Goal: Task Accomplishment & Management: Complete application form

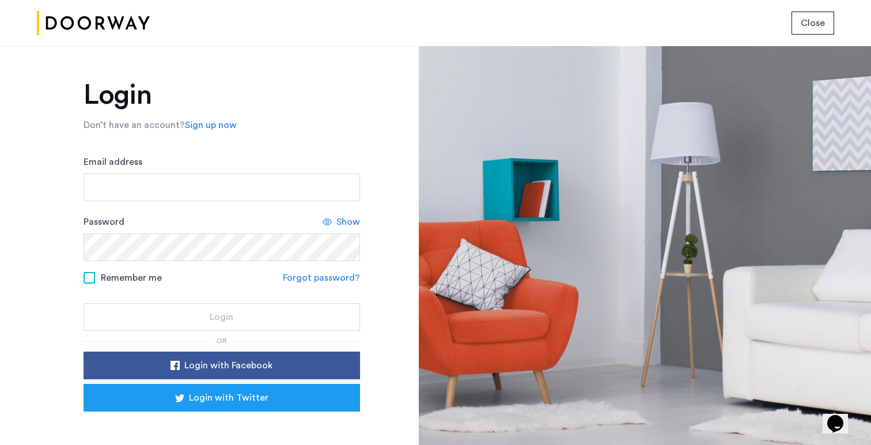
scroll to position [35, 0]
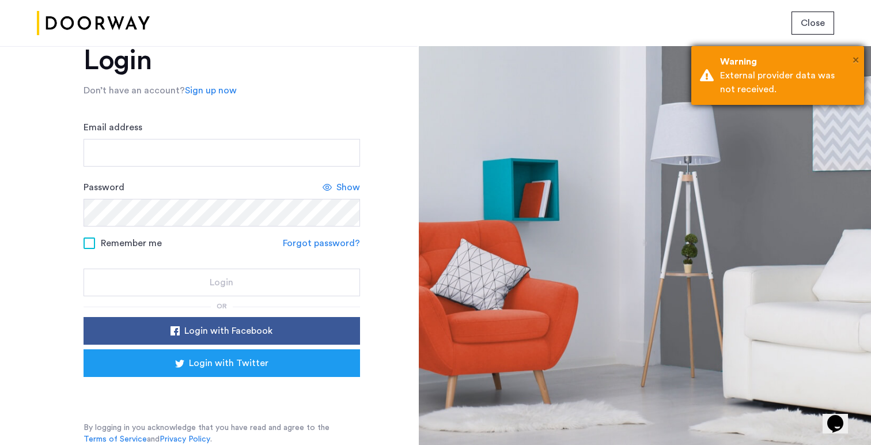
click at [854, 63] on span "×" at bounding box center [855, 60] width 6 height 12
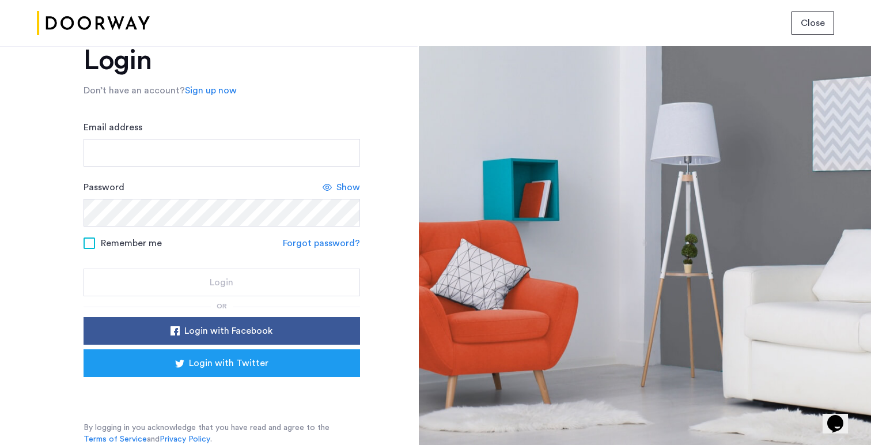
click at [202, 84] on link "Sign up now" at bounding box center [211, 90] width 52 height 14
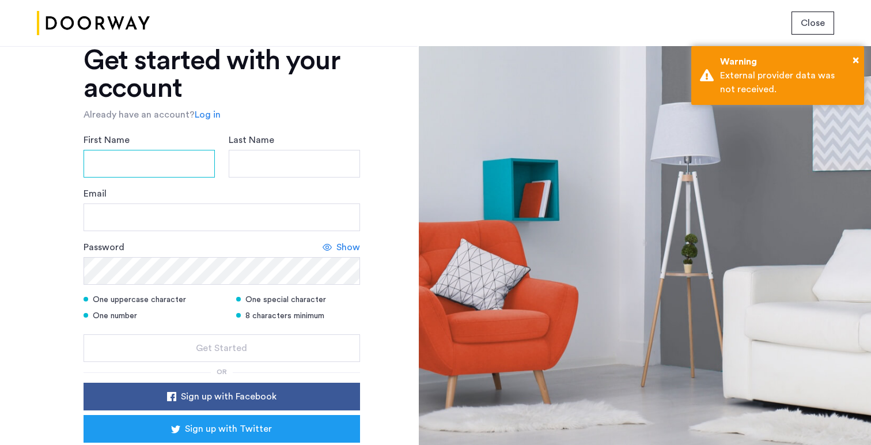
click at [136, 171] on input "First Name" at bounding box center [148, 164] width 131 height 28
type input "***"
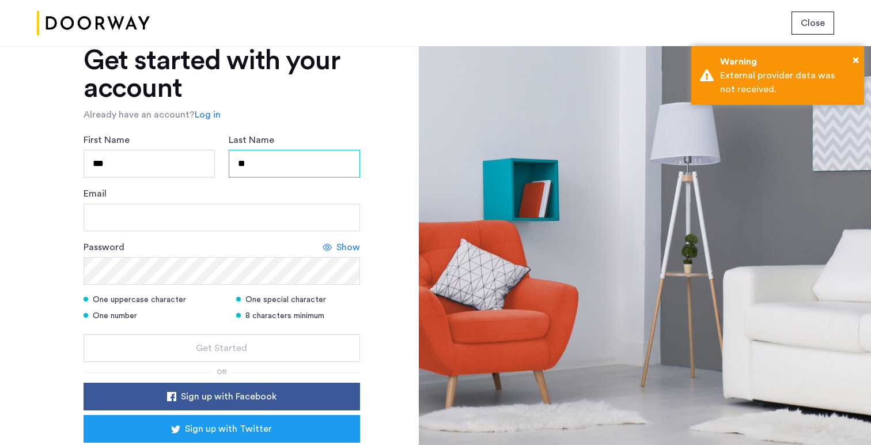
type input "*"
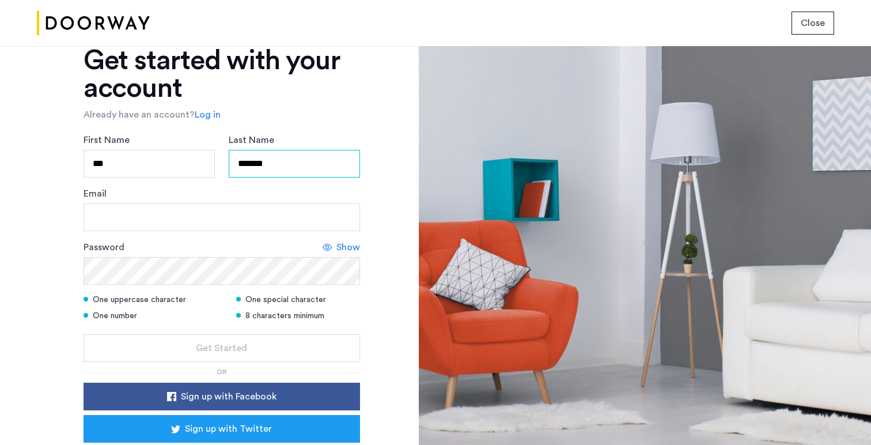
type input "*******"
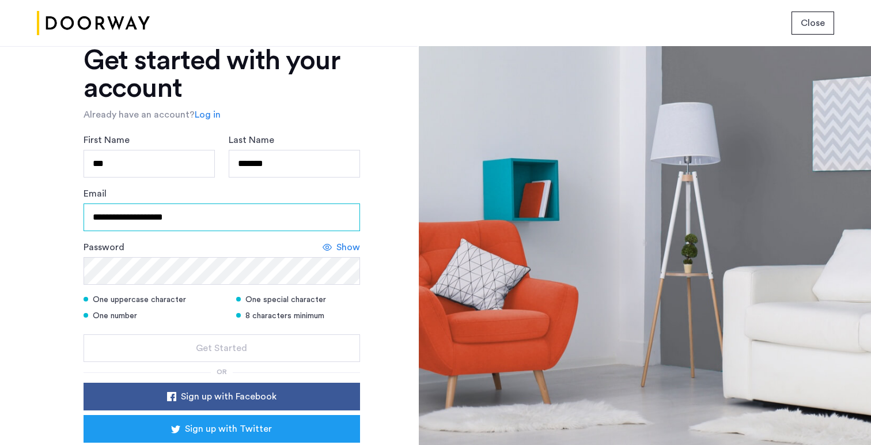
type input "**********"
click at [101, 287] on form "**********" at bounding box center [221, 247] width 276 height 229
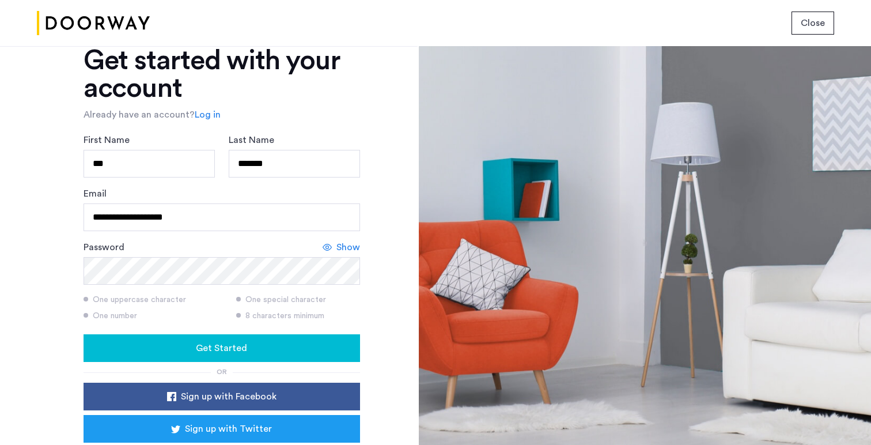
click at [135, 343] on div "Get Started" at bounding box center [222, 348] width 258 height 14
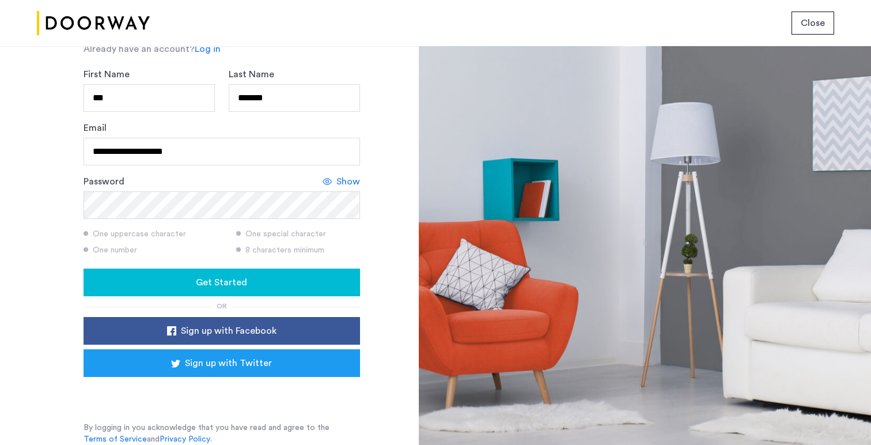
click at [471, 20] on div "Close" at bounding box center [435, 23] width 871 height 46
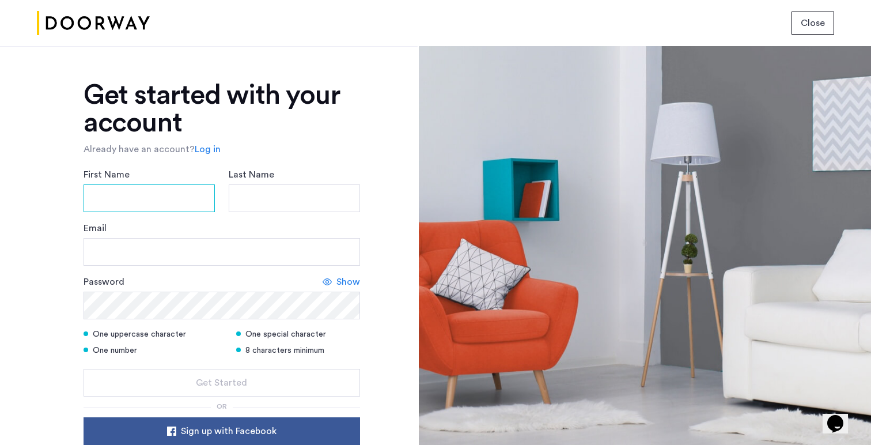
click at [112, 191] on input "First Name" at bounding box center [148, 198] width 131 height 28
type input "***"
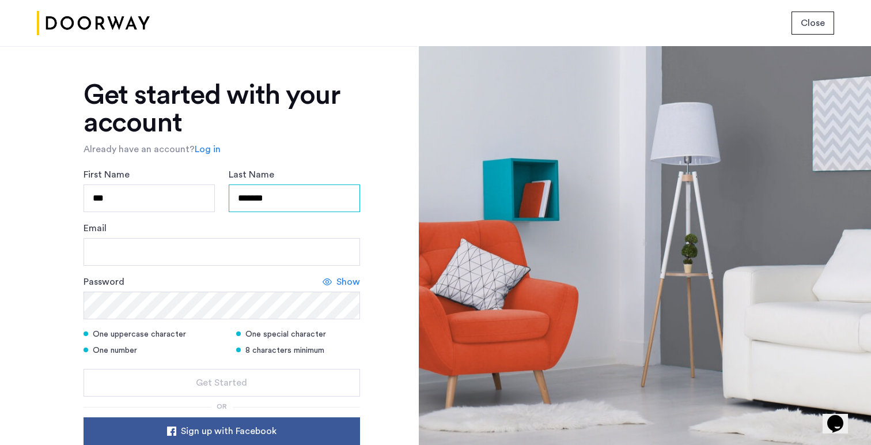
type input "*******"
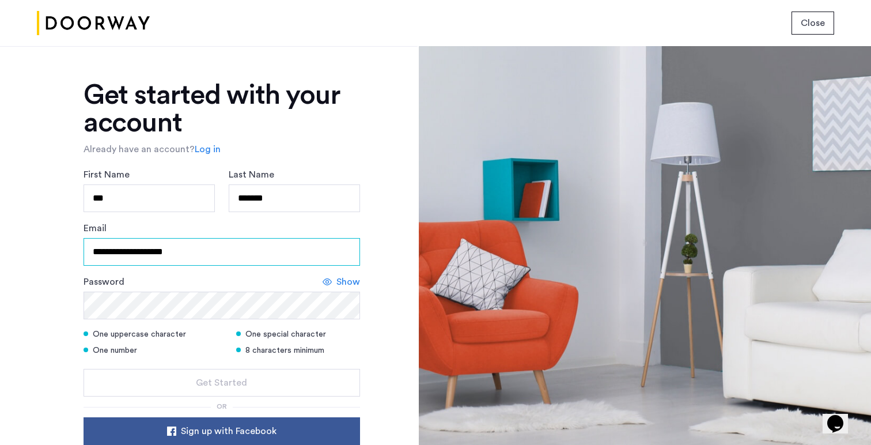
type input "**********"
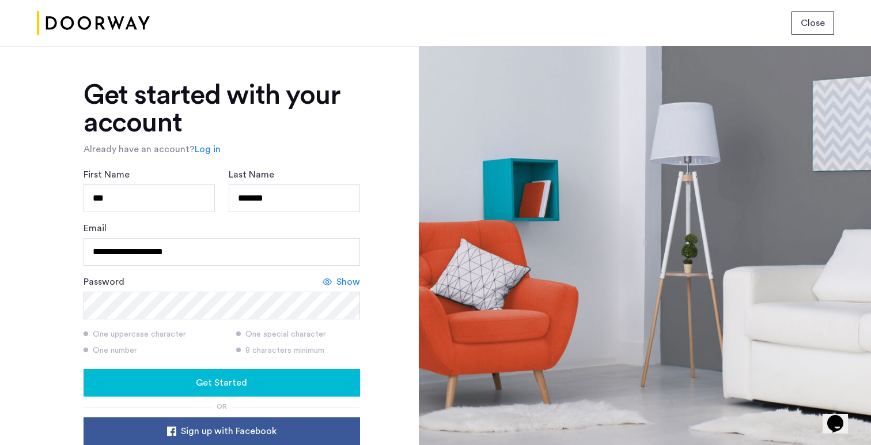
click at [138, 379] on div "Get Started" at bounding box center [222, 382] width 258 height 14
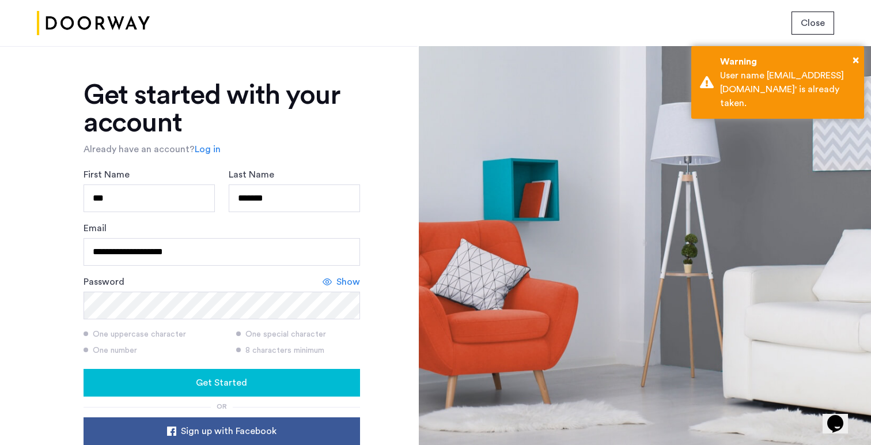
scroll to position [100, 0]
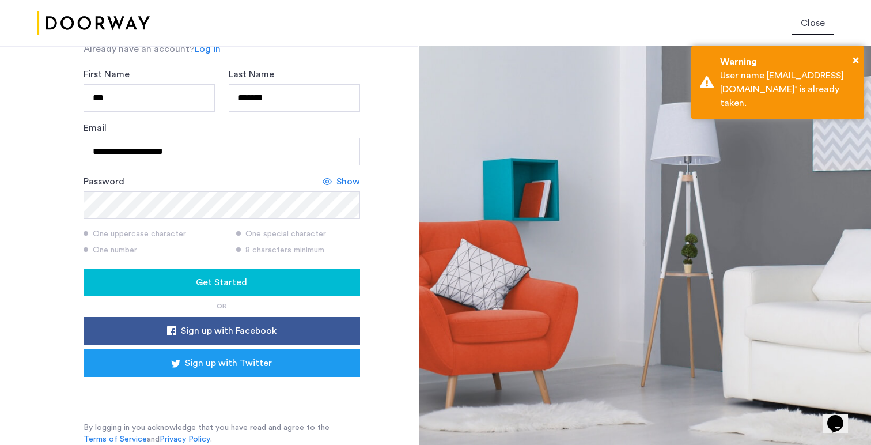
click at [202, 45] on div "Close" at bounding box center [435, 23] width 871 height 46
click at [202, 53] on link "Log in" at bounding box center [208, 49] width 26 height 14
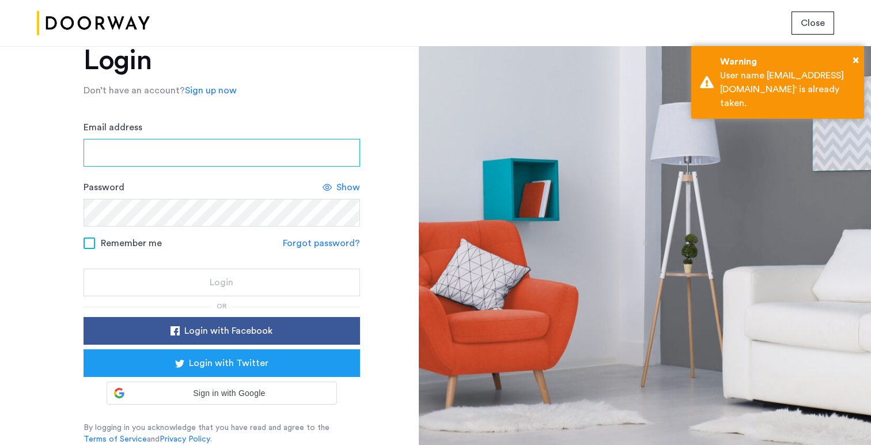
click at [180, 154] on input "Email address" at bounding box center [221, 153] width 276 height 28
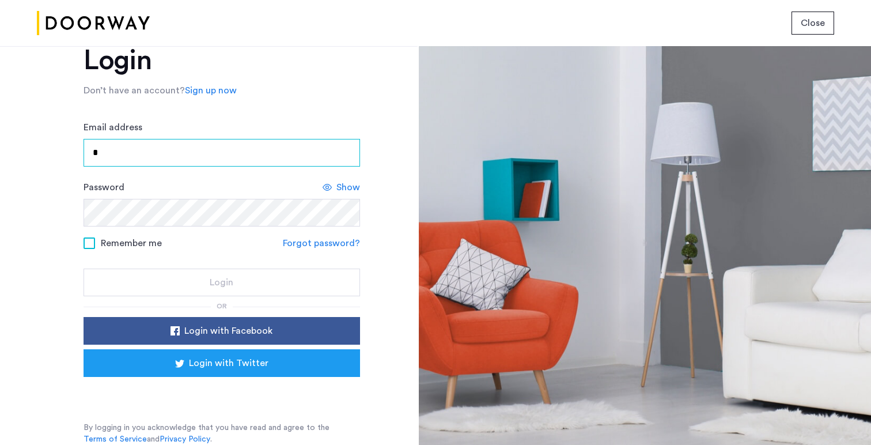
type input "**********"
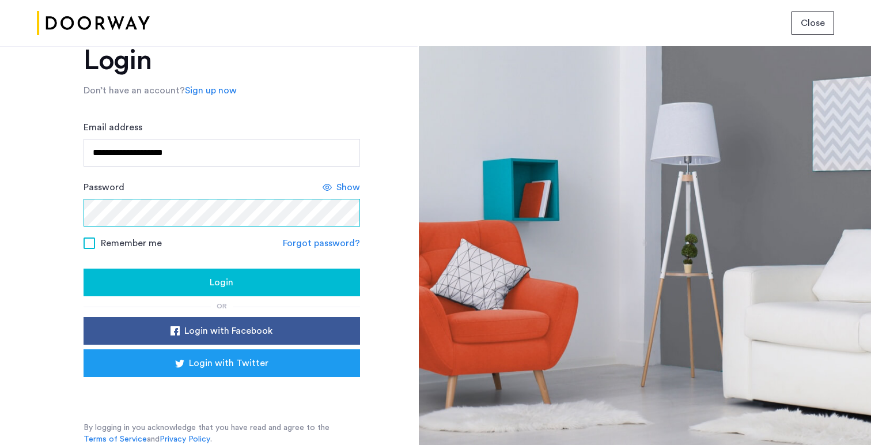
click at [83, 268] on button "Login" at bounding box center [221, 282] width 276 height 28
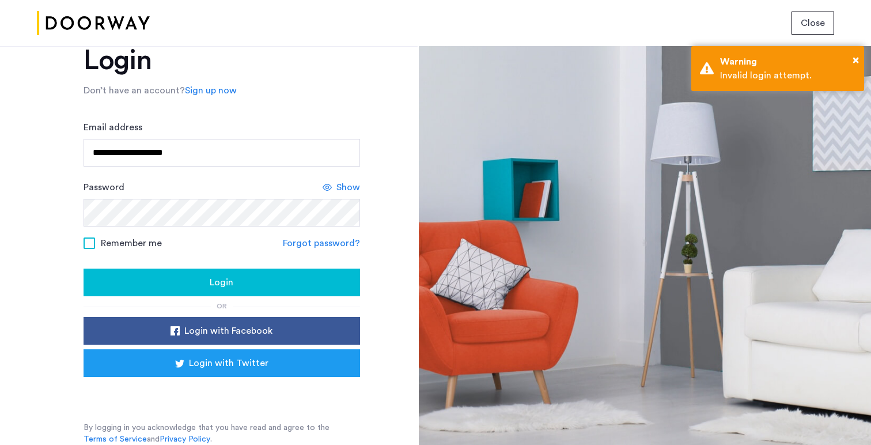
click at [87, 240] on span at bounding box center [89, 243] width 12 height 12
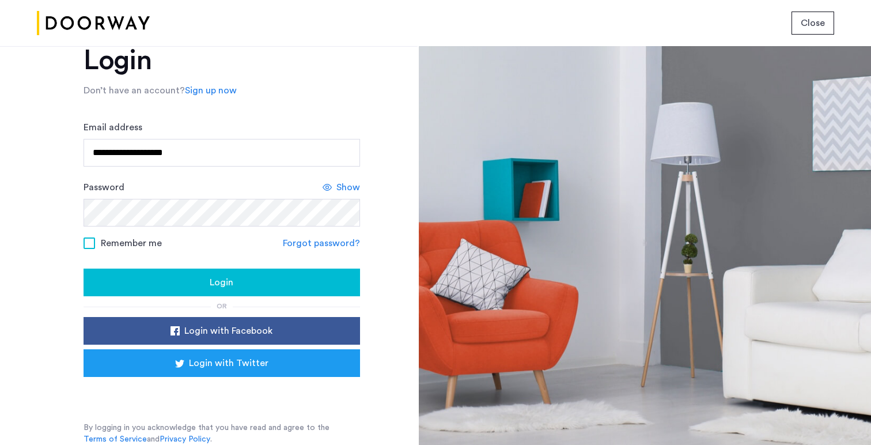
click at [149, 282] on div "Login" at bounding box center [222, 282] width 258 height 14
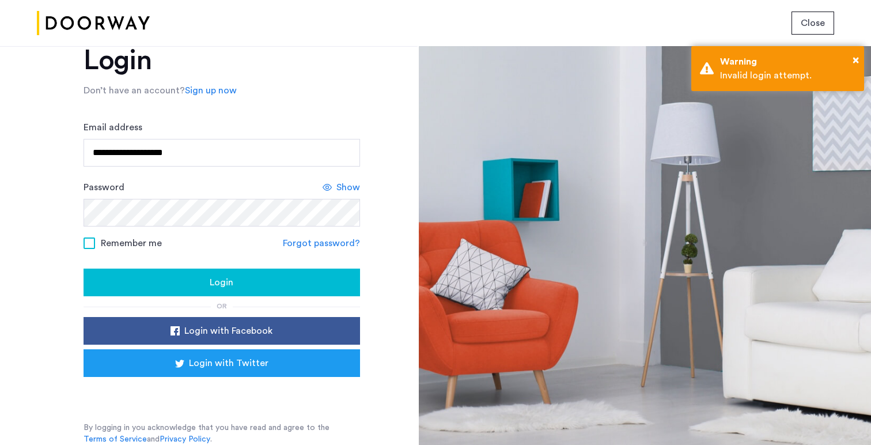
click at [303, 241] on link "Forgot password?" at bounding box center [321, 243] width 77 height 14
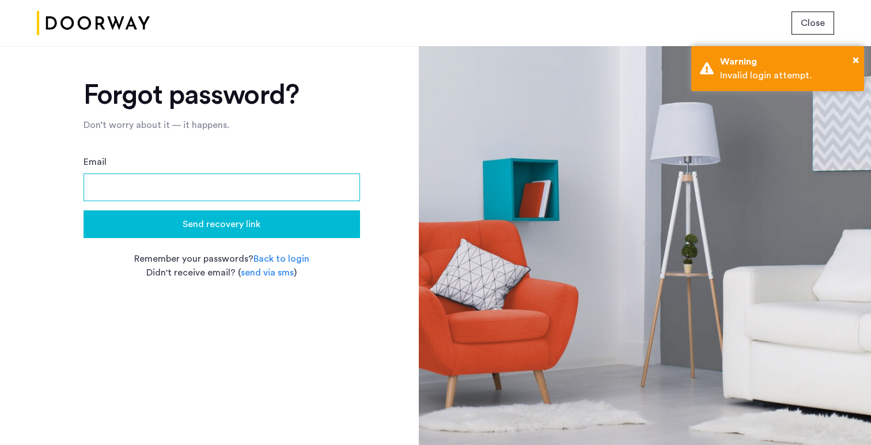
click at [178, 184] on input "Email" at bounding box center [221, 187] width 276 height 28
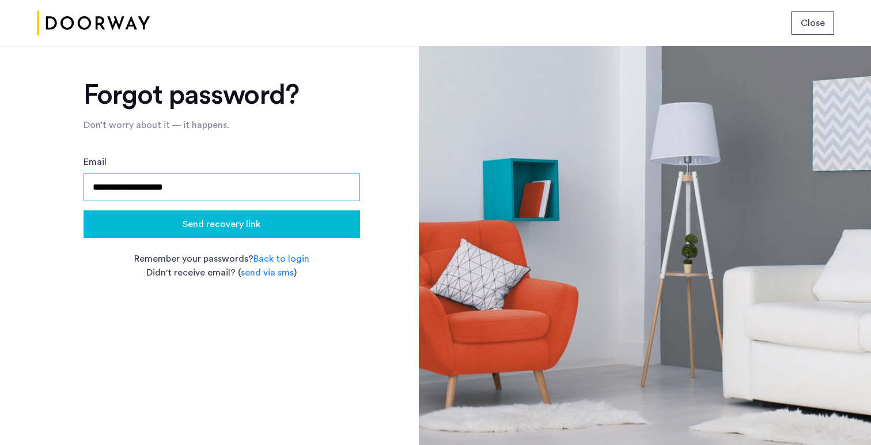
type input "**********"
click at [216, 235] on button "Send recovery link" at bounding box center [221, 224] width 276 height 28
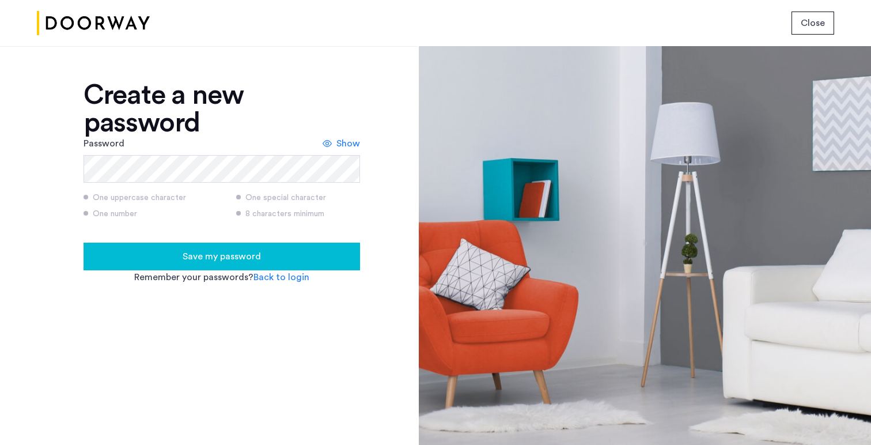
click at [214, 257] on span "Save my password" at bounding box center [222, 256] width 78 height 14
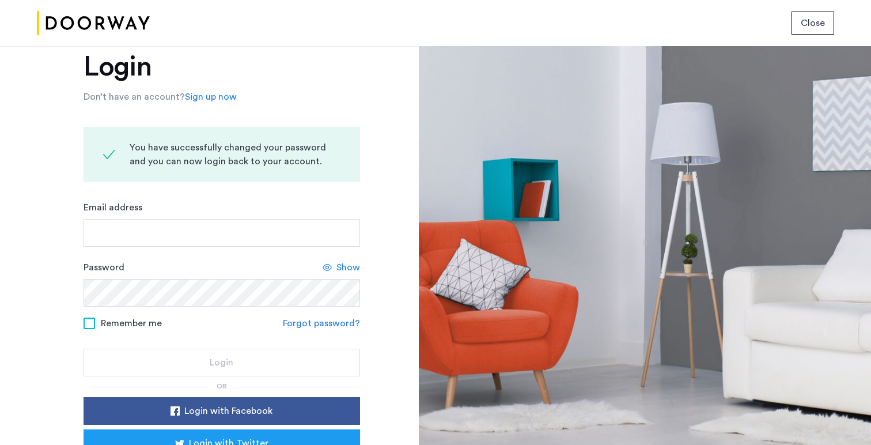
scroll to position [11, 0]
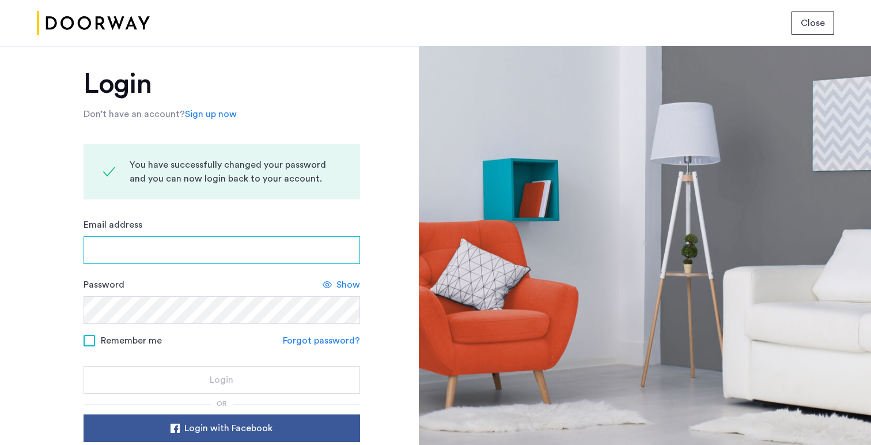
type input "**********"
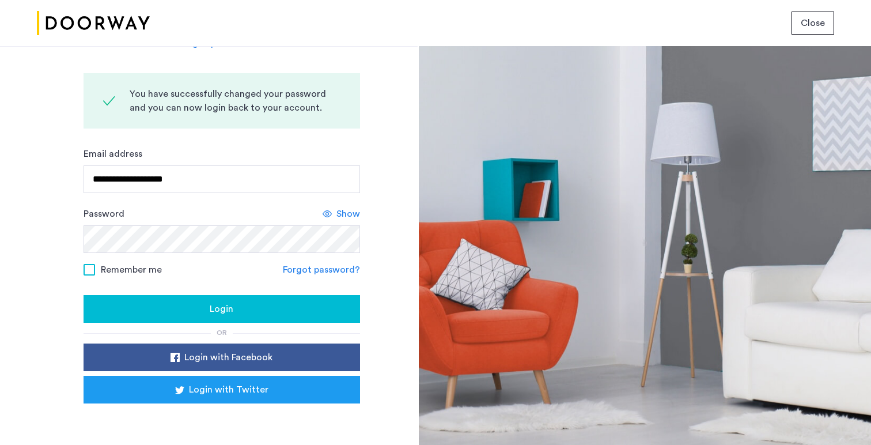
scroll to position [82, 0]
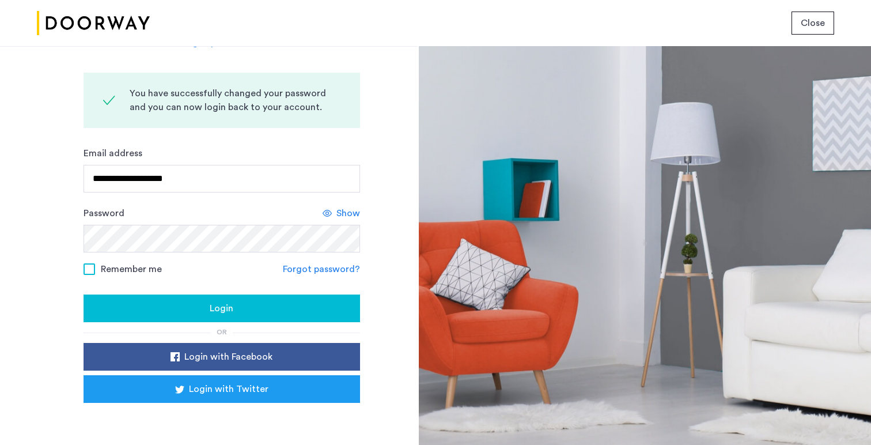
click at [125, 312] on div "Login" at bounding box center [222, 308] width 258 height 14
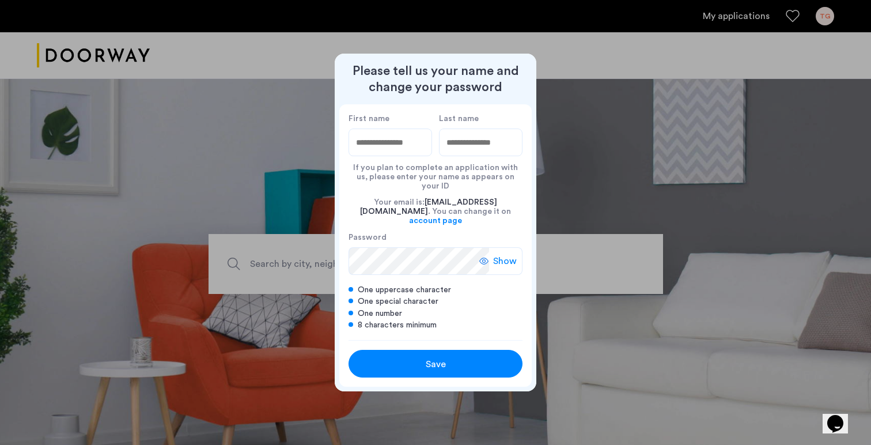
click at [436, 357] on span "Save" at bounding box center [436, 364] width 20 height 14
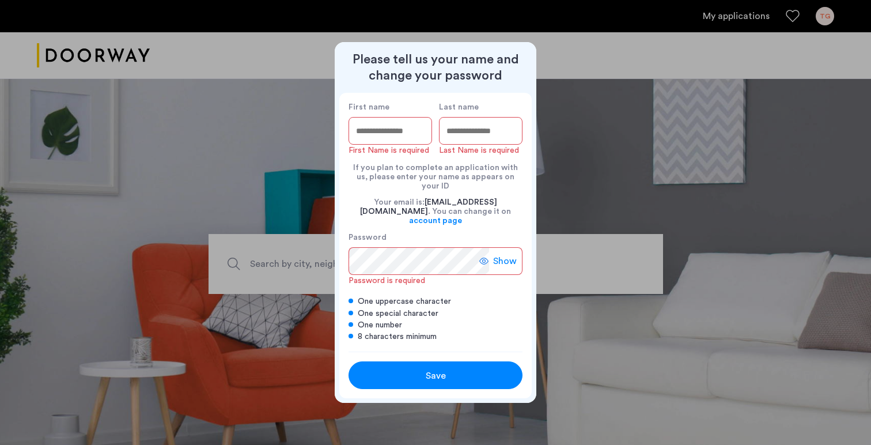
click at [385, 139] on input "First name" at bounding box center [389, 131] width 83 height 28
type input "*"
type input "****"
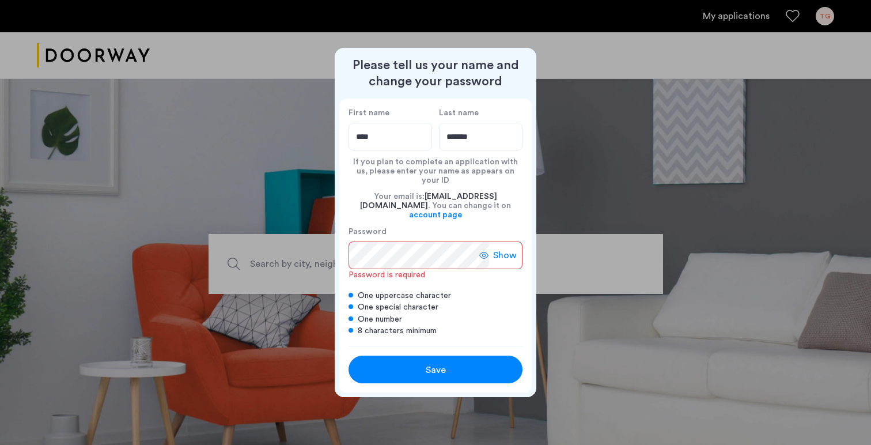
type input "*******"
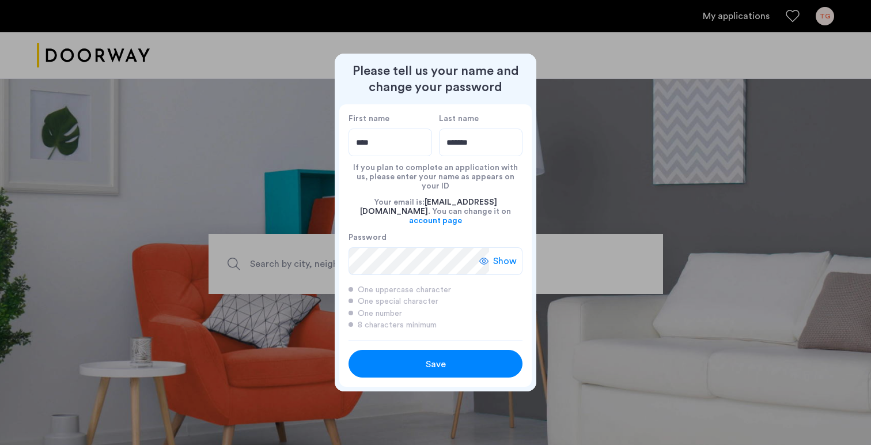
click at [404, 360] on div "Save" at bounding box center [435, 364] width 111 height 14
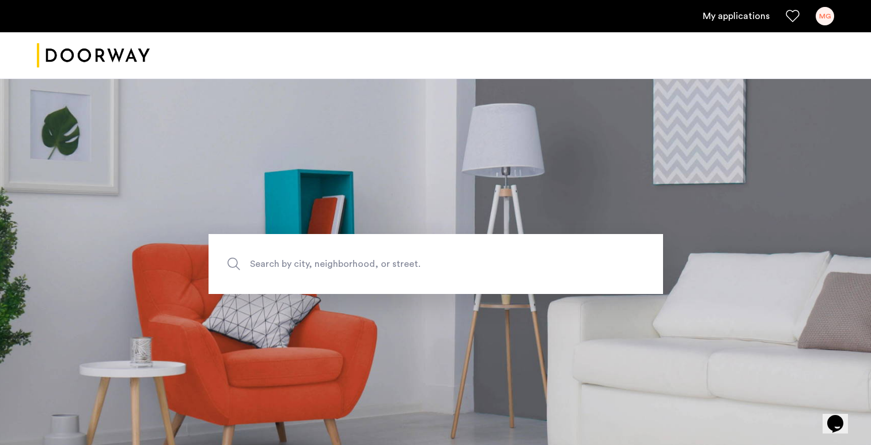
click at [732, 12] on link "My applications" at bounding box center [735, 16] width 67 height 14
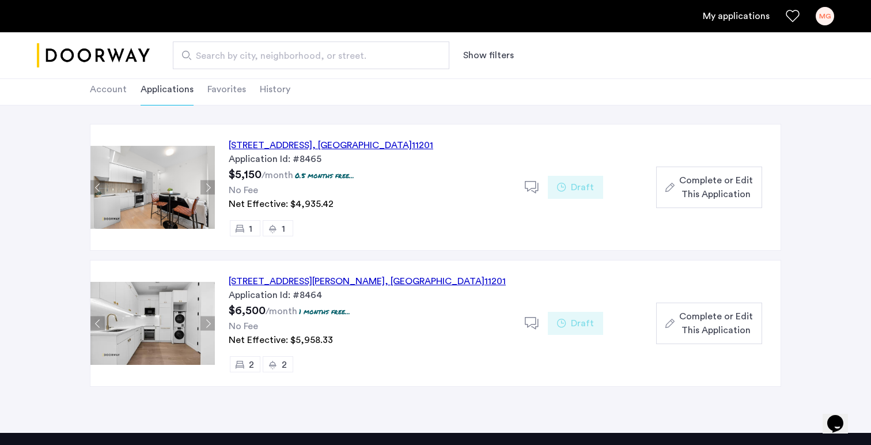
scroll to position [66, 0]
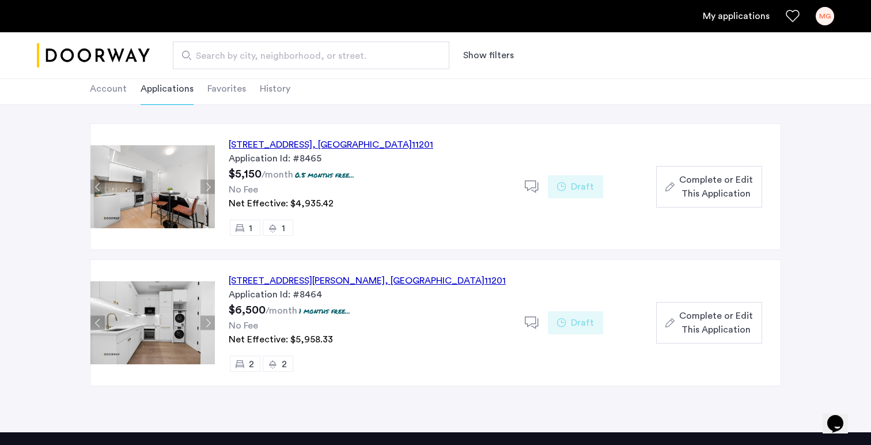
click at [309, 142] on div "127 Concord Street, Unit 12E, Brooklyn , NY 11201" at bounding box center [331, 145] width 204 height 14
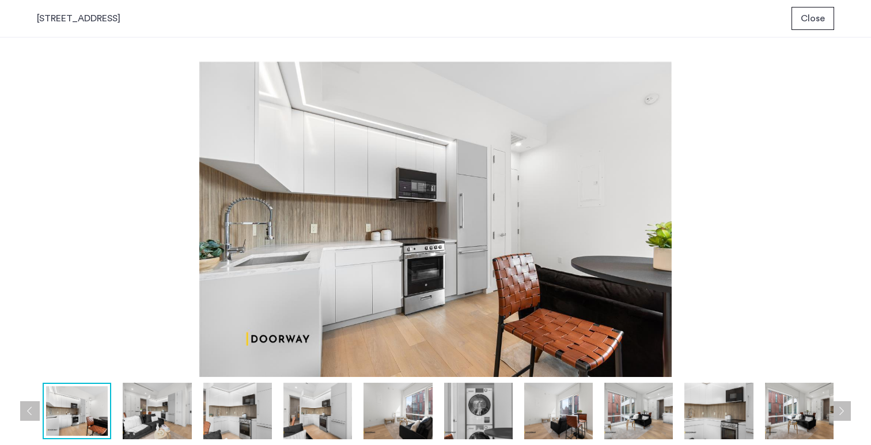
click at [844, 420] on div "prev next prev next" at bounding box center [435, 240] width 871 height 407
click at [844, 414] on button "Next apartment" at bounding box center [841, 411] width 20 height 20
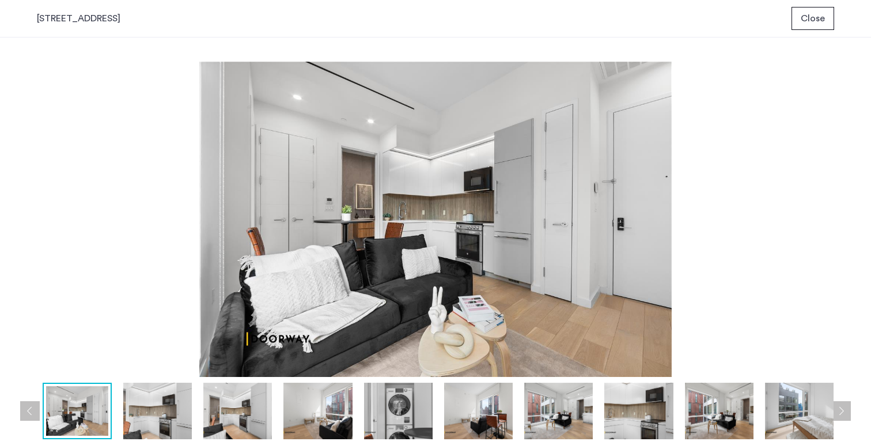
click at [844, 414] on button "Next apartment" at bounding box center [841, 411] width 20 height 20
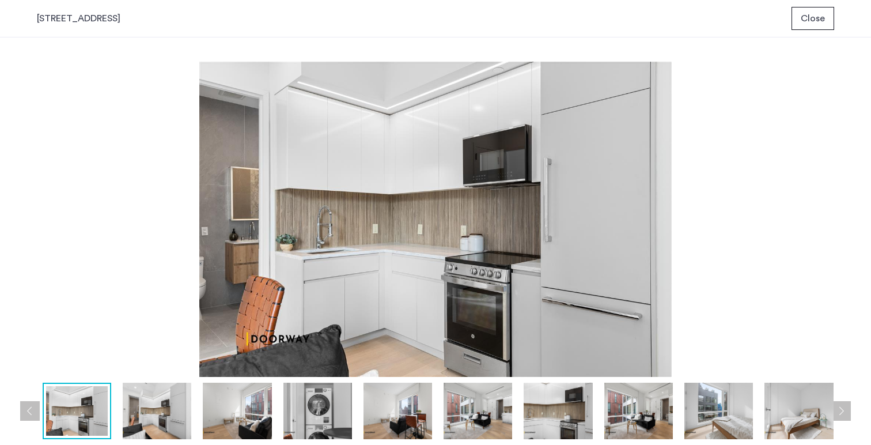
click at [844, 414] on button "Next apartment" at bounding box center [841, 411] width 20 height 20
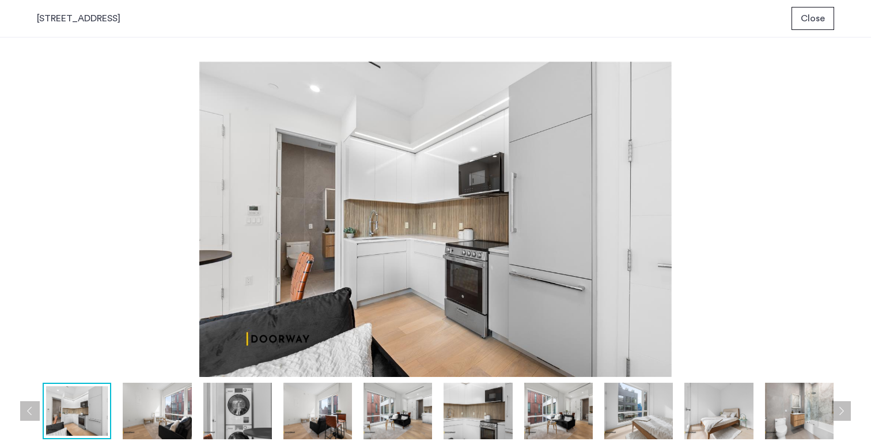
click at [844, 414] on button "Next apartment" at bounding box center [841, 411] width 20 height 20
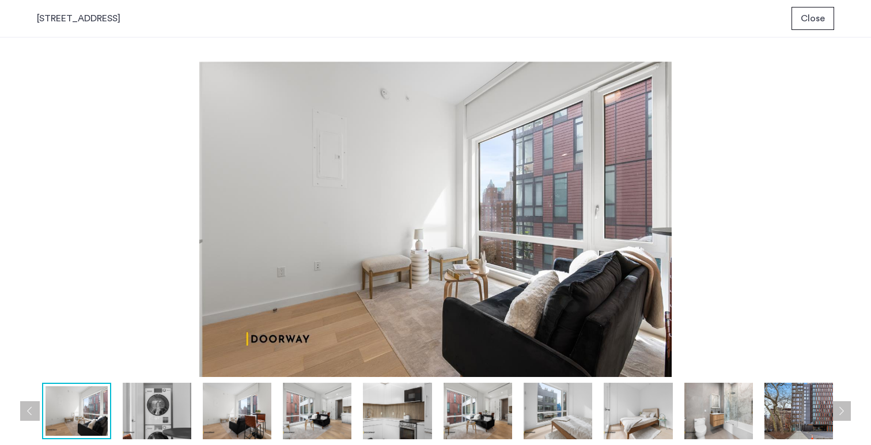
click at [844, 414] on button "Next apartment" at bounding box center [841, 411] width 20 height 20
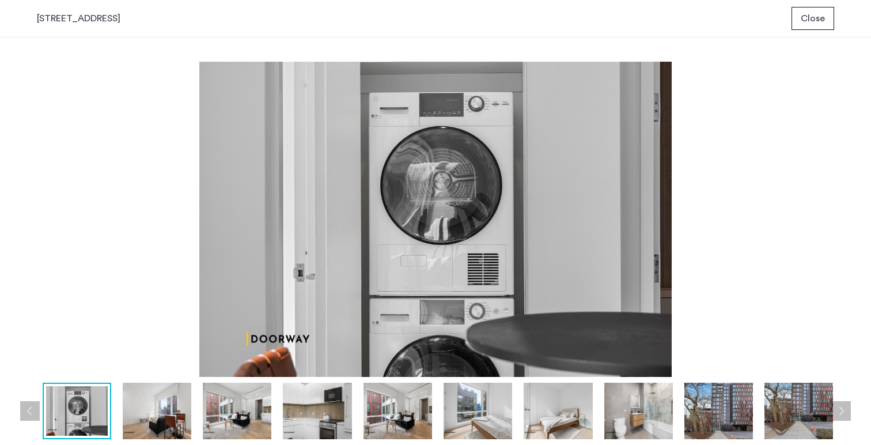
click at [844, 414] on button "Next apartment" at bounding box center [841, 411] width 20 height 20
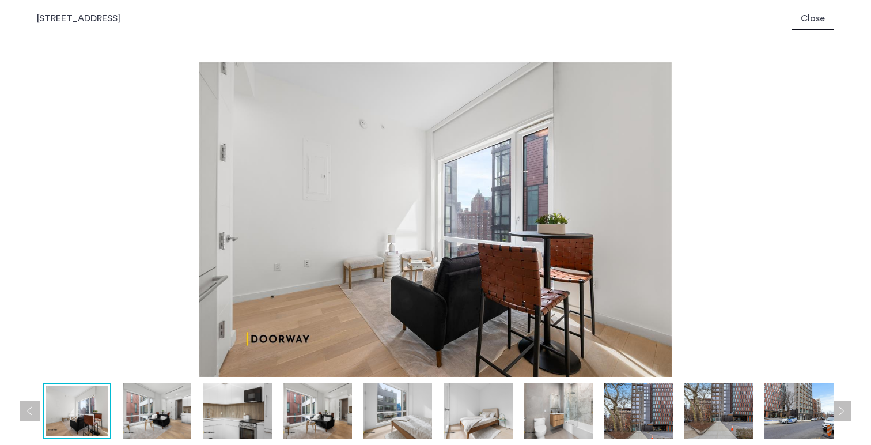
click at [844, 414] on button "Next apartment" at bounding box center [841, 411] width 20 height 20
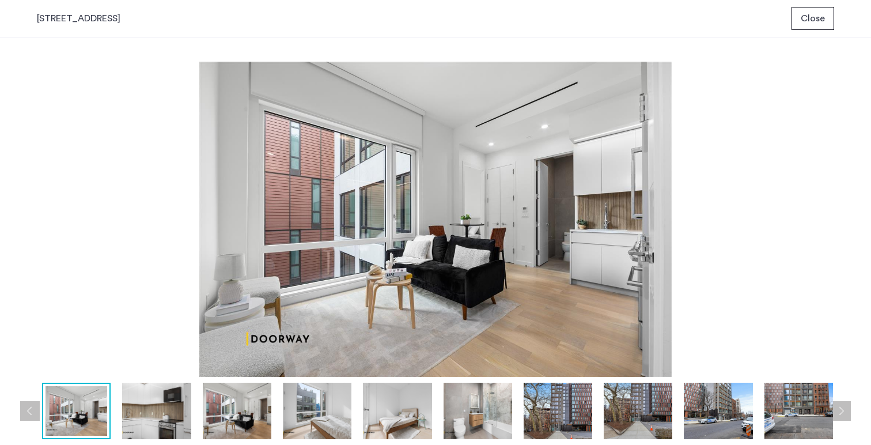
click at [844, 414] on button "Next apartment" at bounding box center [841, 411] width 20 height 20
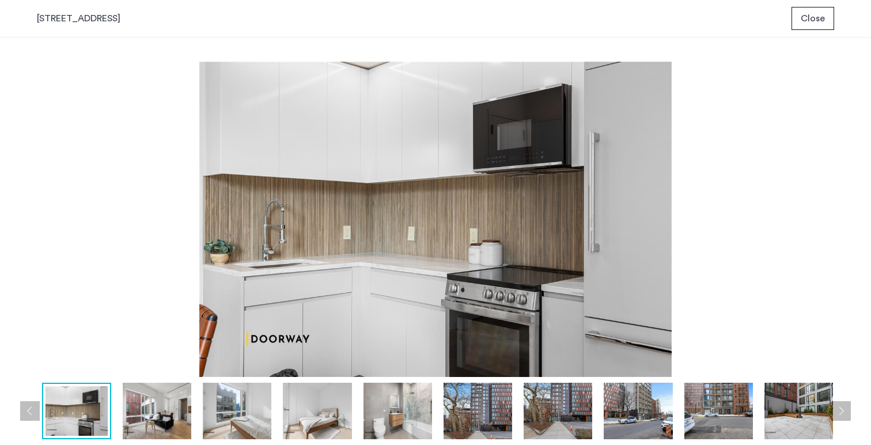
click at [844, 413] on button "Next apartment" at bounding box center [841, 411] width 20 height 20
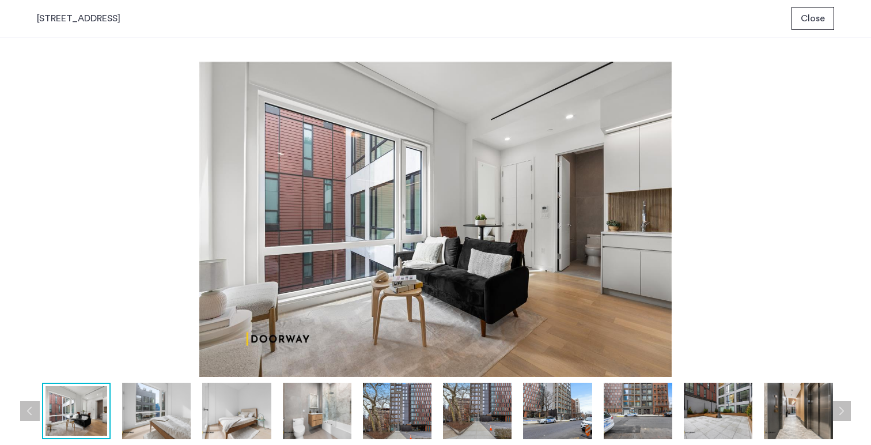
click at [844, 413] on button "Next apartment" at bounding box center [841, 411] width 20 height 20
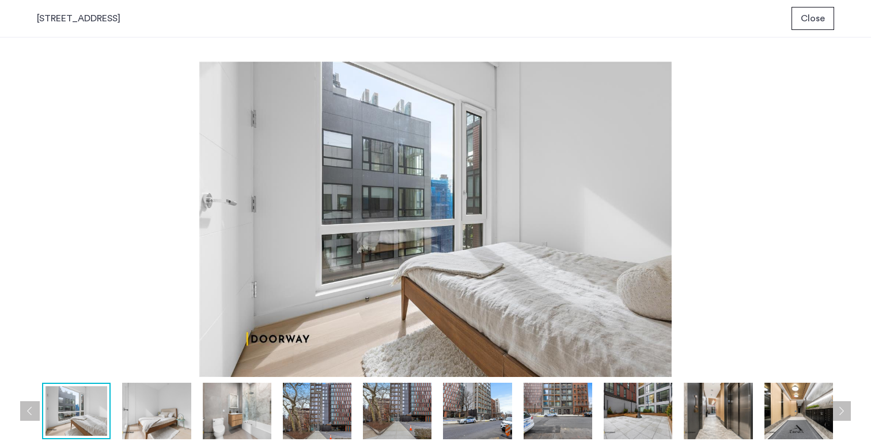
click at [844, 413] on button "Next apartment" at bounding box center [841, 411] width 20 height 20
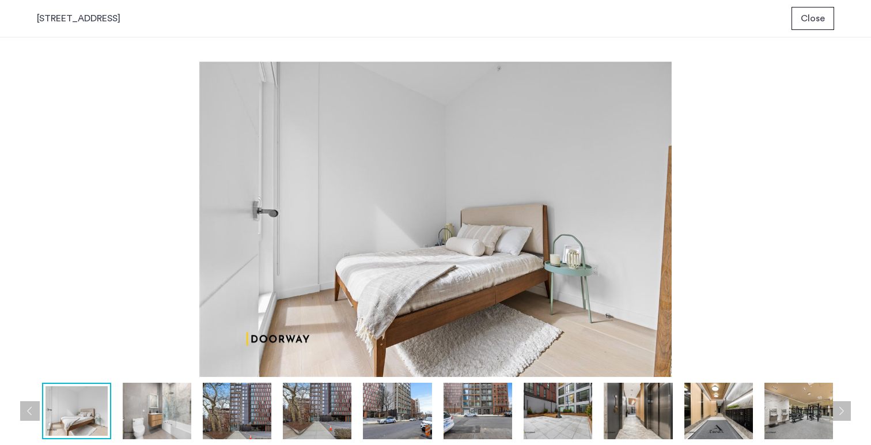
click at [844, 413] on button "Next apartment" at bounding box center [841, 411] width 20 height 20
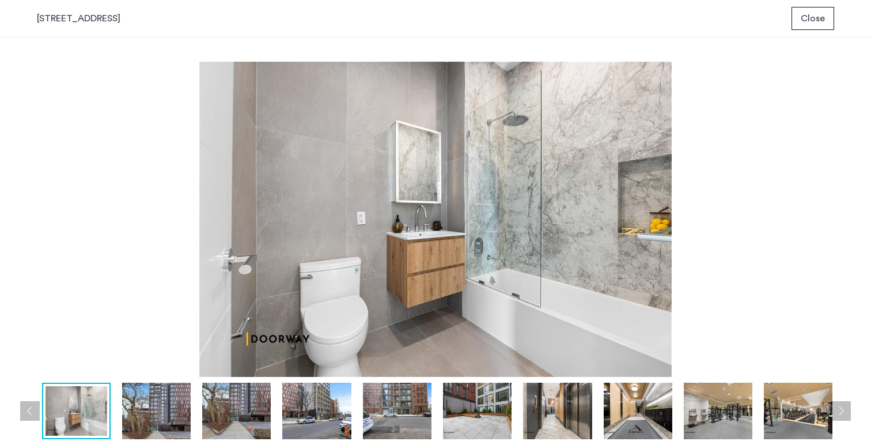
click at [844, 413] on button "Next apartment" at bounding box center [841, 411] width 20 height 20
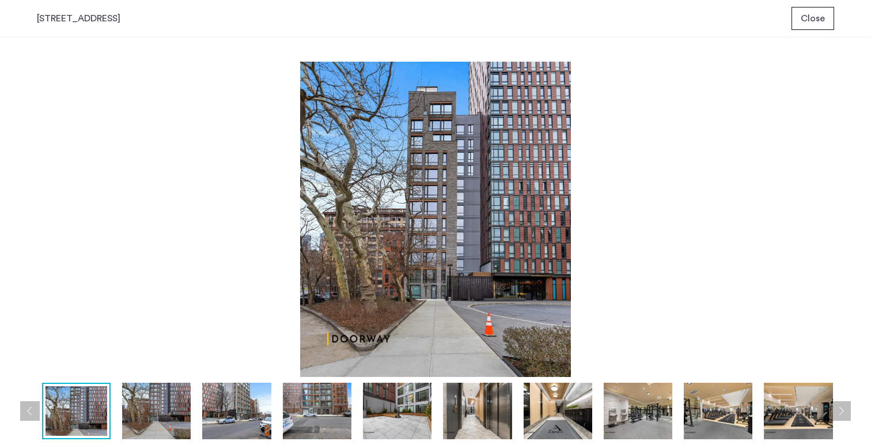
click at [844, 412] on button "Next apartment" at bounding box center [841, 411] width 20 height 20
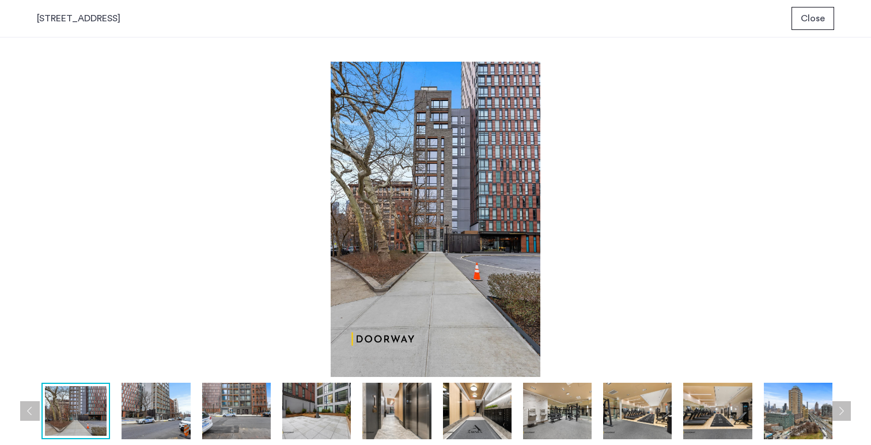
click at [844, 412] on button "Next apartment" at bounding box center [841, 411] width 20 height 20
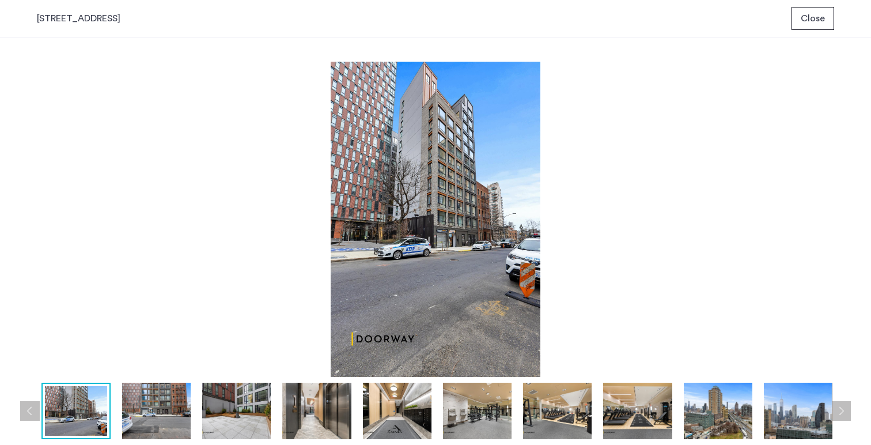
click at [844, 412] on button "Next apartment" at bounding box center [841, 411] width 20 height 20
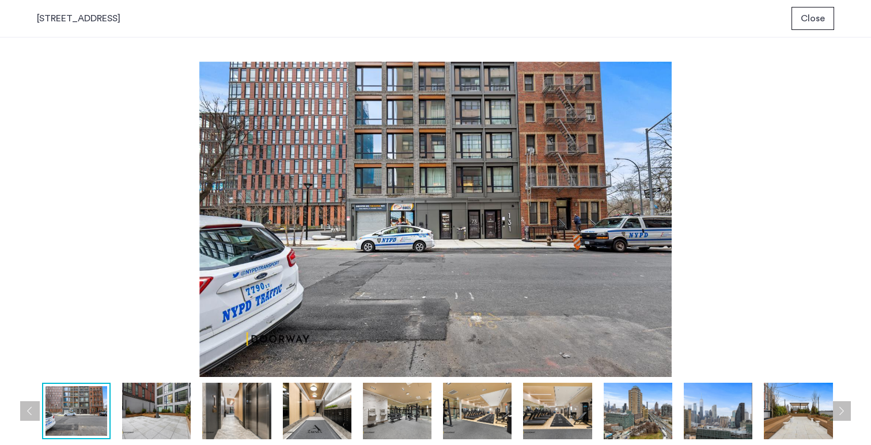
click at [846, 412] on button "Next apartment" at bounding box center [841, 411] width 20 height 20
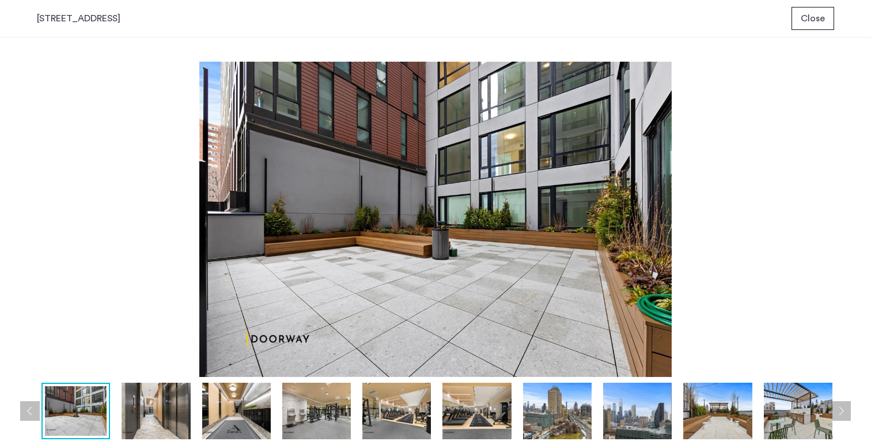
click at [846, 412] on button "Next apartment" at bounding box center [841, 411] width 20 height 20
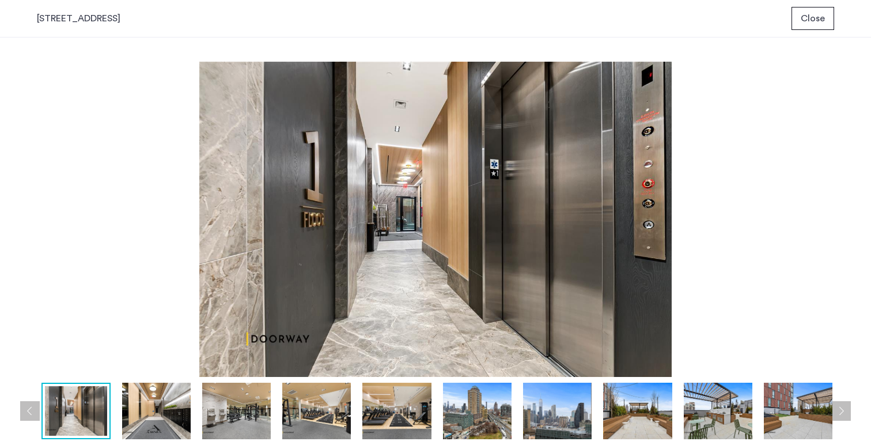
click at [846, 412] on button "Next apartment" at bounding box center [841, 411] width 20 height 20
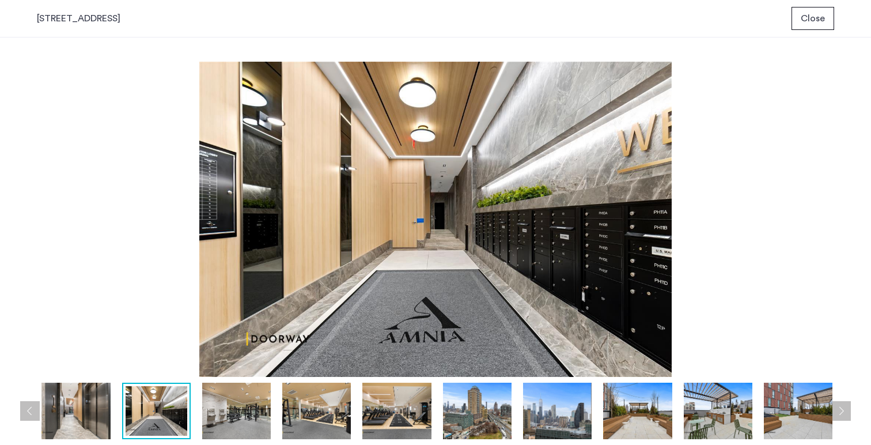
click at [846, 412] on button "Next apartment" at bounding box center [841, 411] width 20 height 20
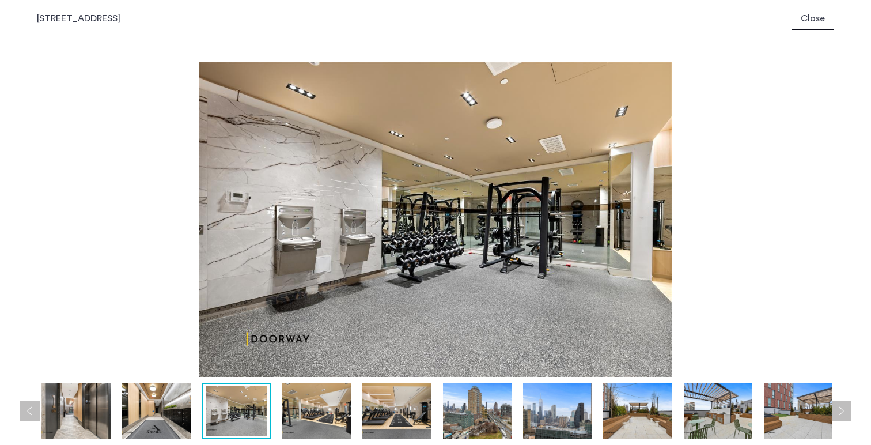
click at [846, 412] on button "Next apartment" at bounding box center [841, 411] width 20 height 20
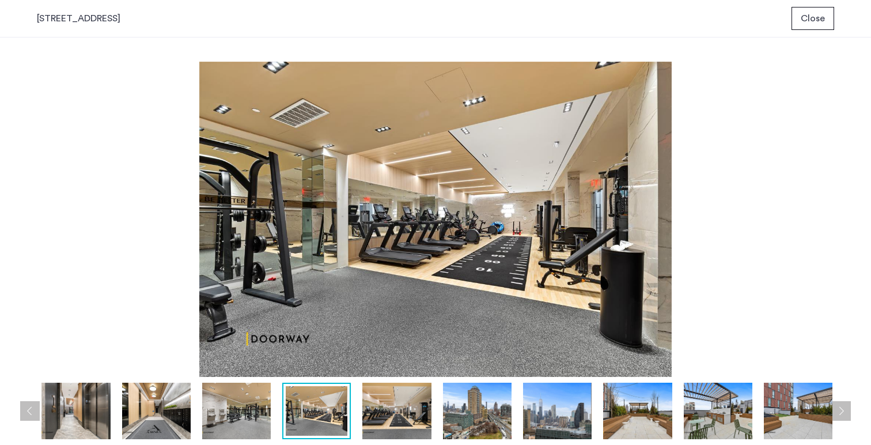
click at [846, 412] on button "Next apartment" at bounding box center [841, 411] width 20 height 20
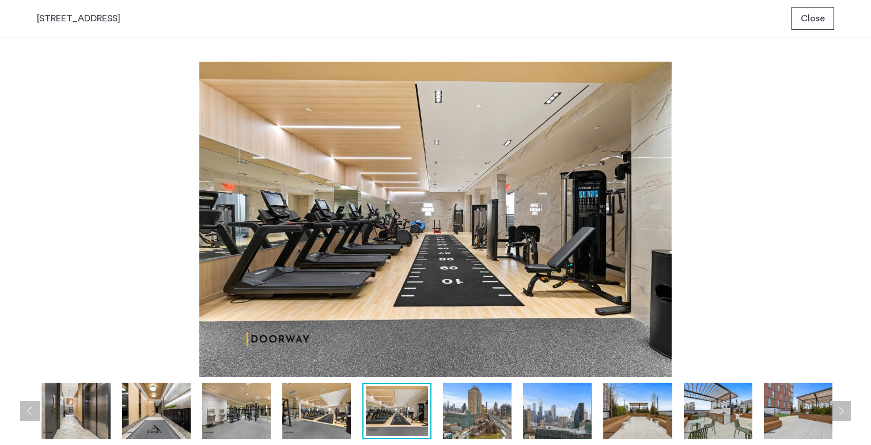
click at [846, 412] on button "Next apartment" at bounding box center [841, 411] width 20 height 20
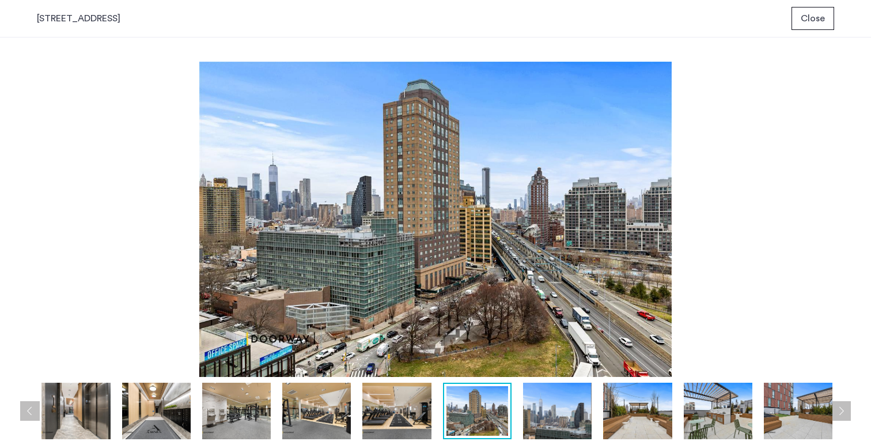
click at [846, 412] on button "Next apartment" at bounding box center [841, 411] width 20 height 20
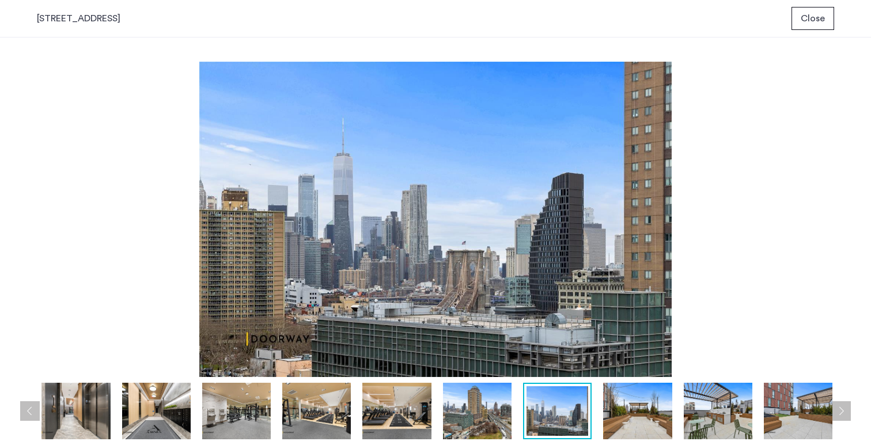
click at [846, 412] on button "Next apartment" at bounding box center [841, 411] width 20 height 20
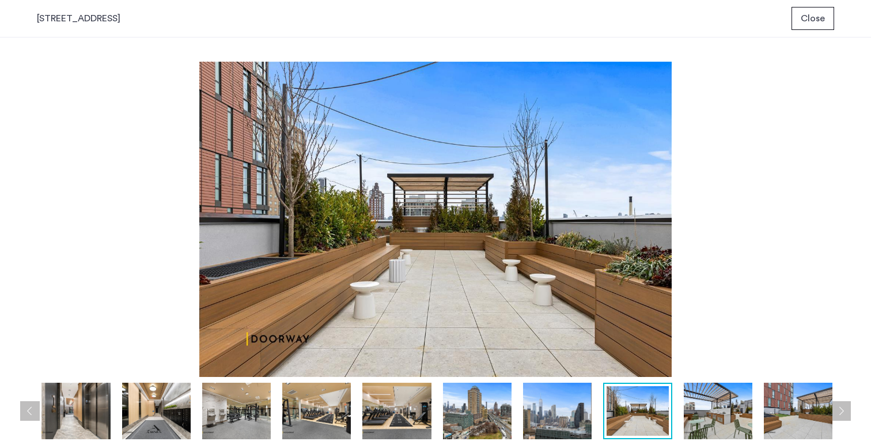
click at [846, 412] on button "Next apartment" at bounding box center [841, 411] width 20 height 20
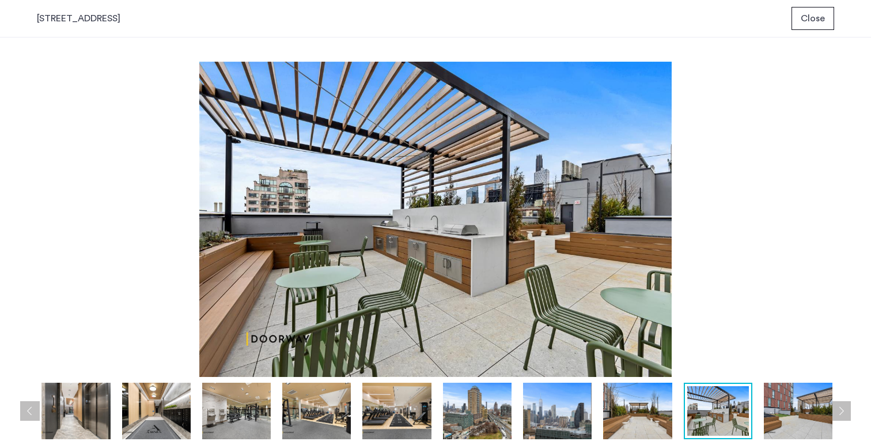
click at [846, 412] on button "Next apartment" at bounding box center [841, 411] width 20 height 20
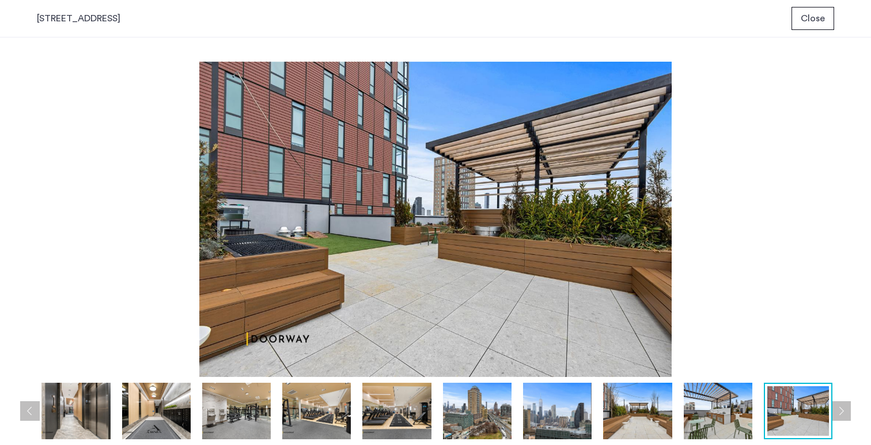
click at [846, 412] on button "Next apartment" at bounding box center [841, 411] width 20 height 20
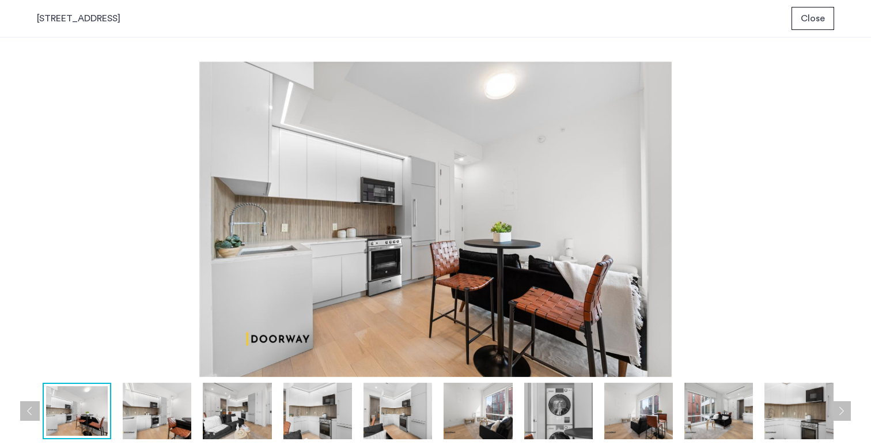
click at [814, 27] on button "Close" at bounding box center [812, 18] width 43 height 23
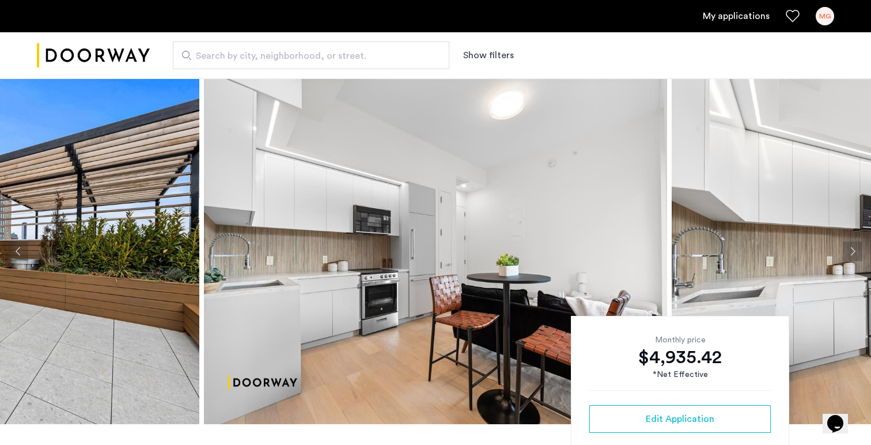
click at [744, 18] on link "My applications" at bounding box center [735, 16] width 67 height 14
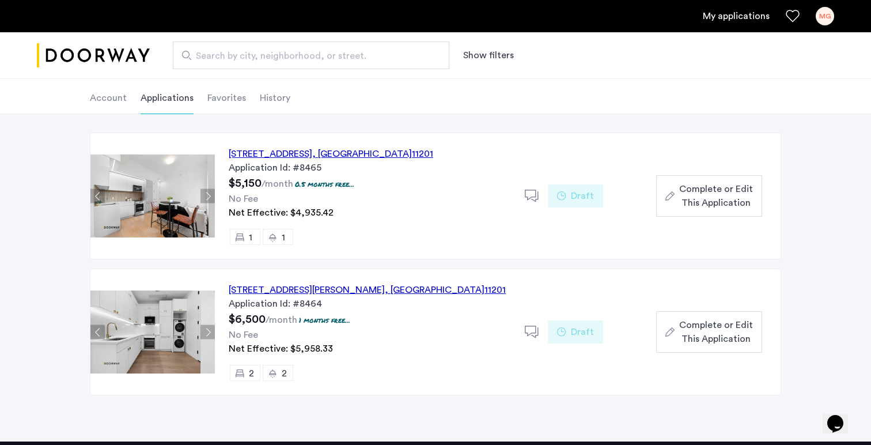
scroll to position [55, 0]
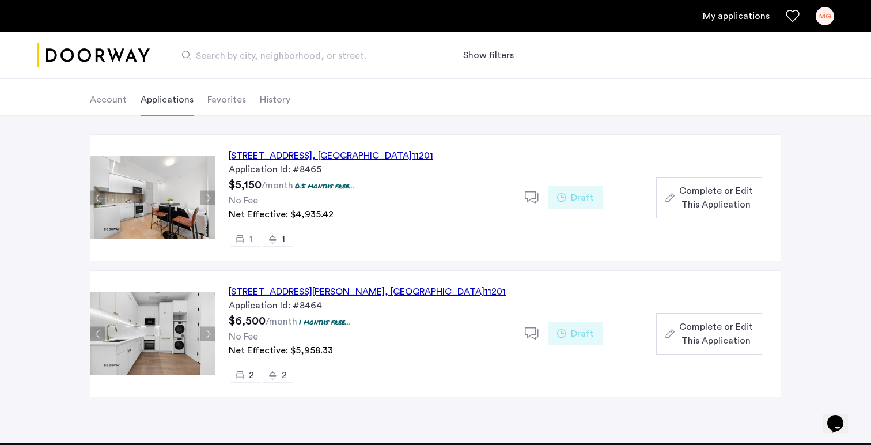
click at [286, 287] on div "155 Smith Street, Unit 3A, Brooklyn , NY 11201" at bounding box center [367, 291] width 277 height 14
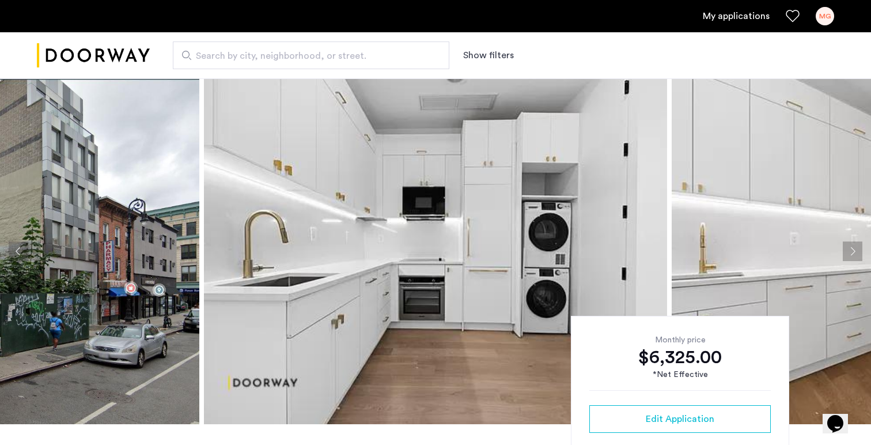
click at [549, 284] on img at bounding box center [435, 250] width 463 height 345
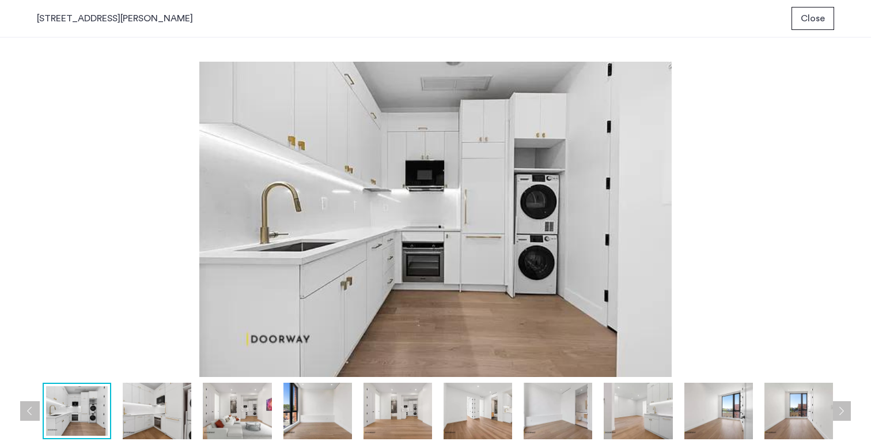
click at [847, 417] on button "Next apartment" at bounding box center [841, 411] width 20 height 20
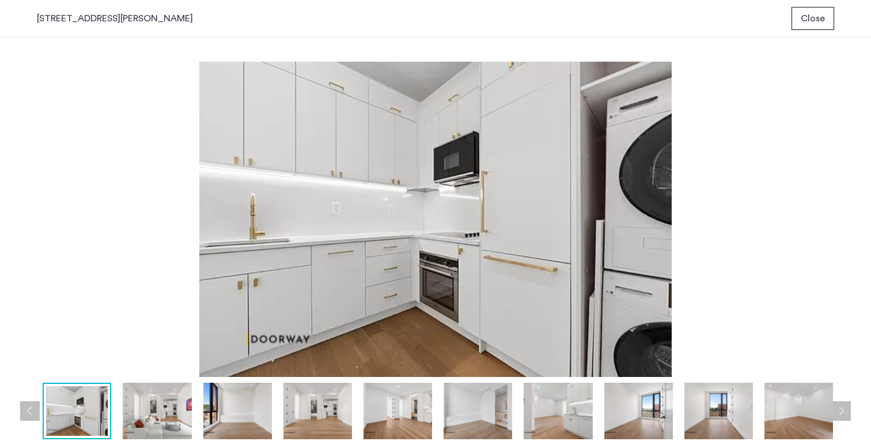
click at [847, 417] on button "Next apartment" at bounding box center [841, 411] width 20 height 20
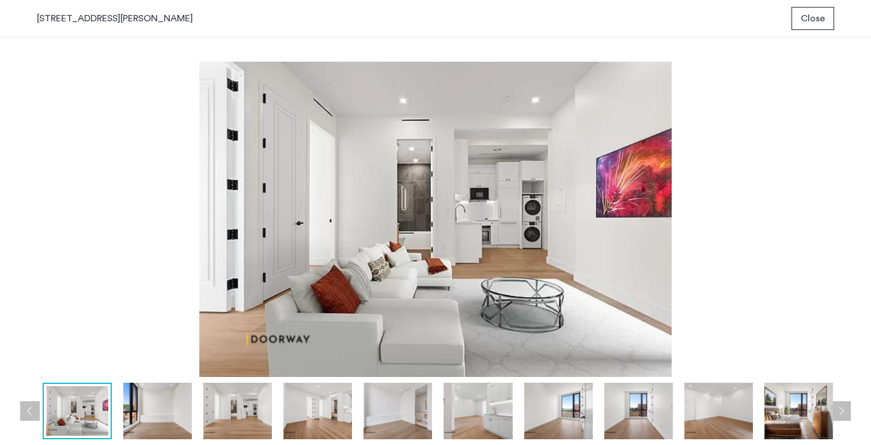
click at [845, 409] on button "Next apartment" at bounding box center [841, 411] width 20 height 20
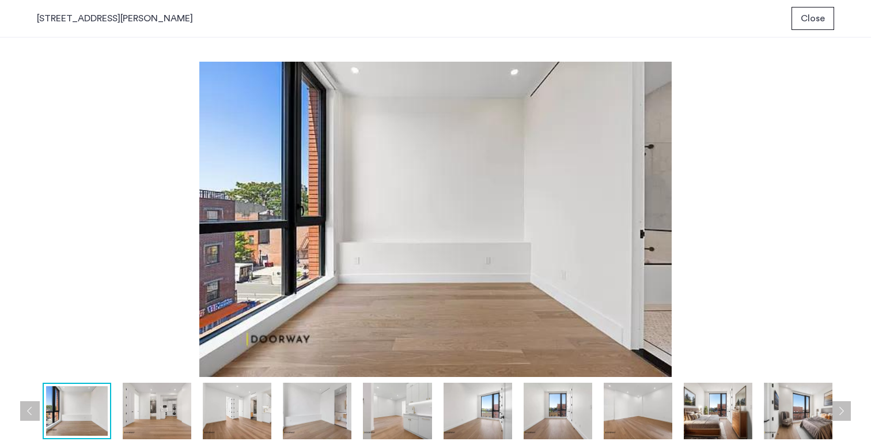
click at [845, 409] on button "Next apartment" at bounding box center [841, 411] width 20 height 20
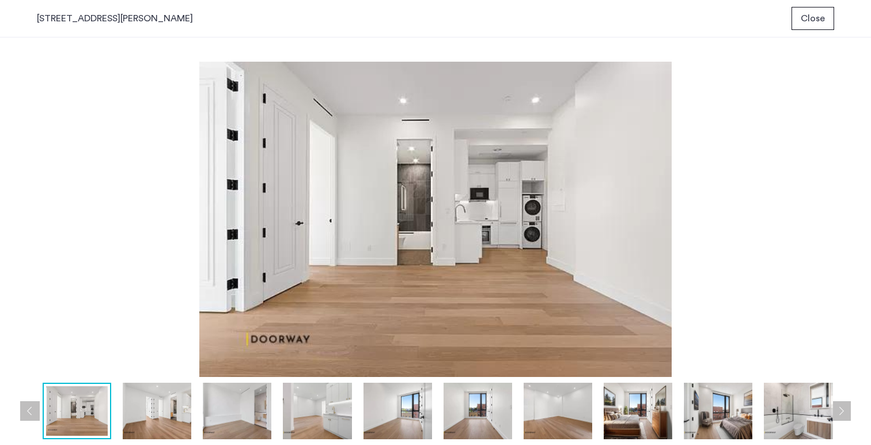
click at [845, 409] on button "Next apartment" at bounding box center [841, 411] width 20 height 20
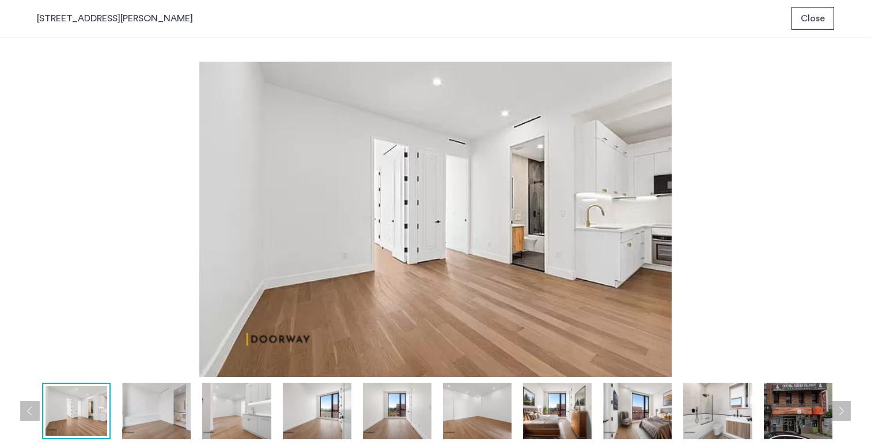
click at [845, 409] on button "Next apartment" at bounding box center [841, 411] width 20 height 20
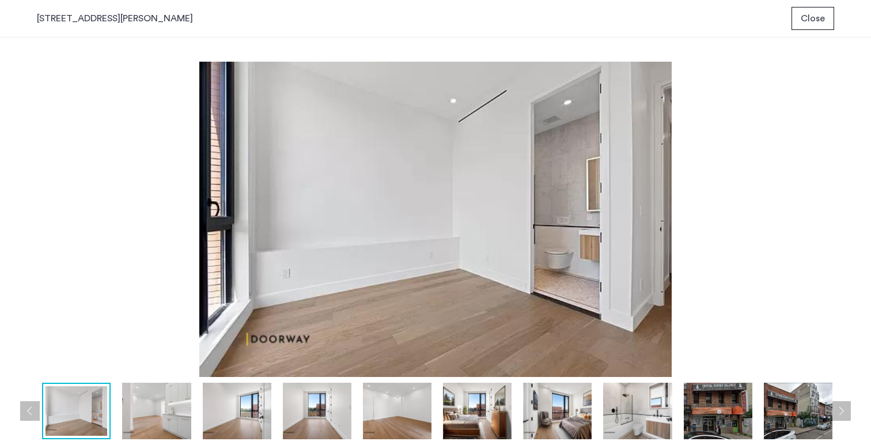
click at [845, 409] on button "Next apartment" at bounding box center [841, 411] width 20 height 20
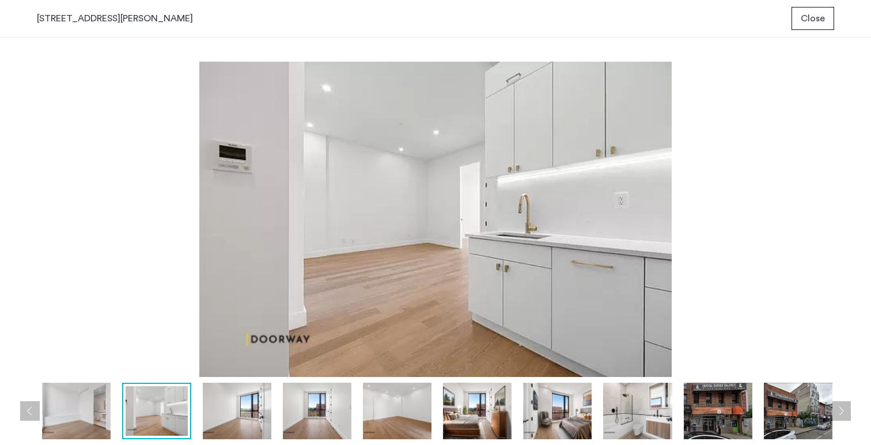
click at [845, 409] on button "Next apartment" at bounding box center [841, 411] width 20 height 20
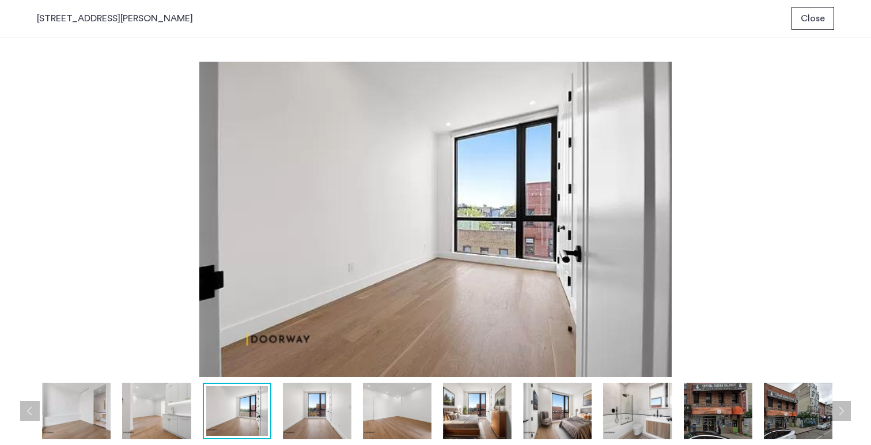
click at [845, 409] on button "Next apartment" at bounding box center [841, 411] width 20 height 20
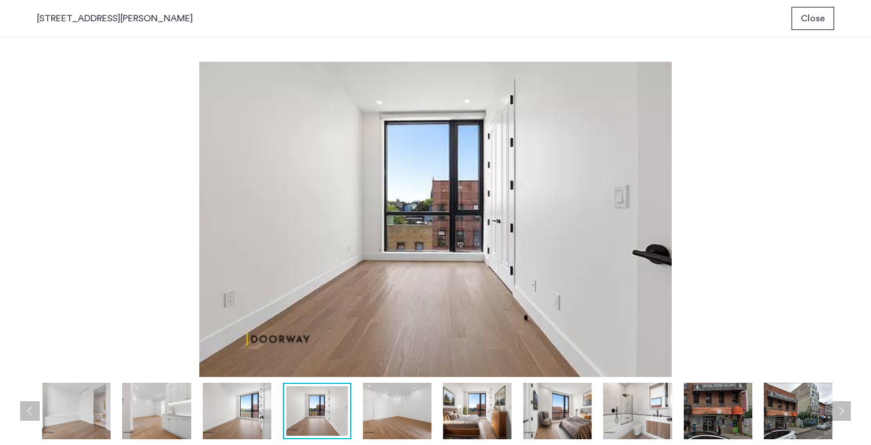
click at [845, 409] on button "Next apartment" at bounding box center [841, 411] width 20 height 20
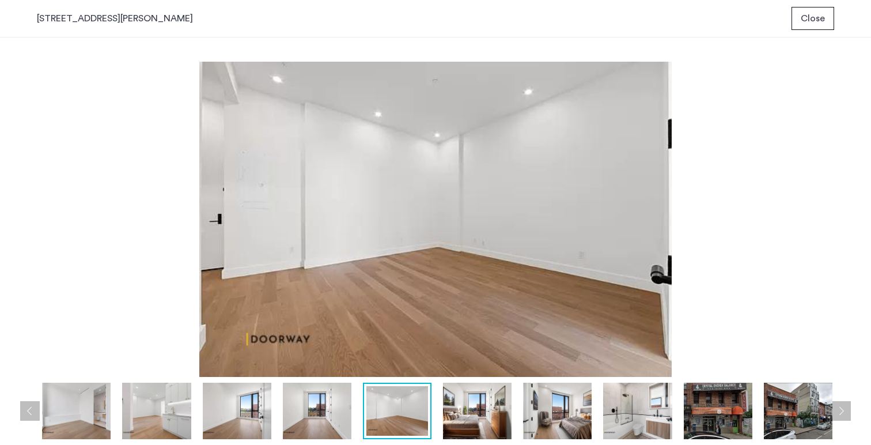
click at [845, 409] on button "Next apartment" at bounding box center [841, 411] width 20 height 20
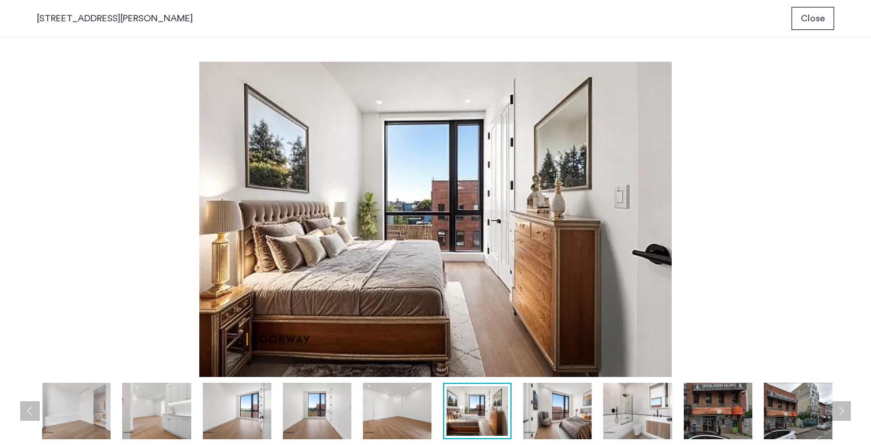
click at [845, 409] on button "Next apartment" at bounding box center [841, 411] width 20 height 20
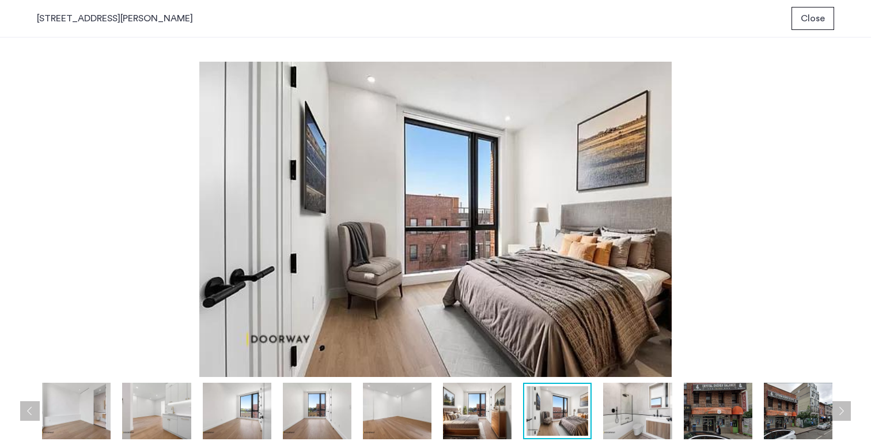
click at [845, 409] on button "Next apartment" at bounding box center [841, 411] width 20 height 20
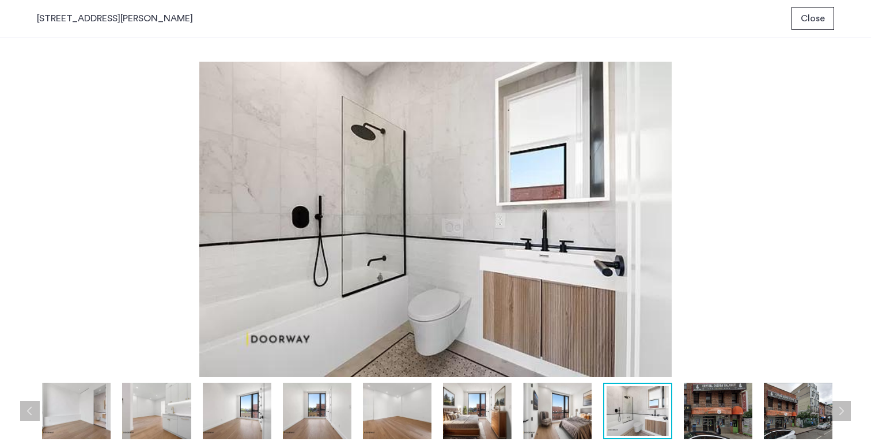
click at [845, 409] on button "Next apartment" at bounding box center [841, 411] width 20 height 20
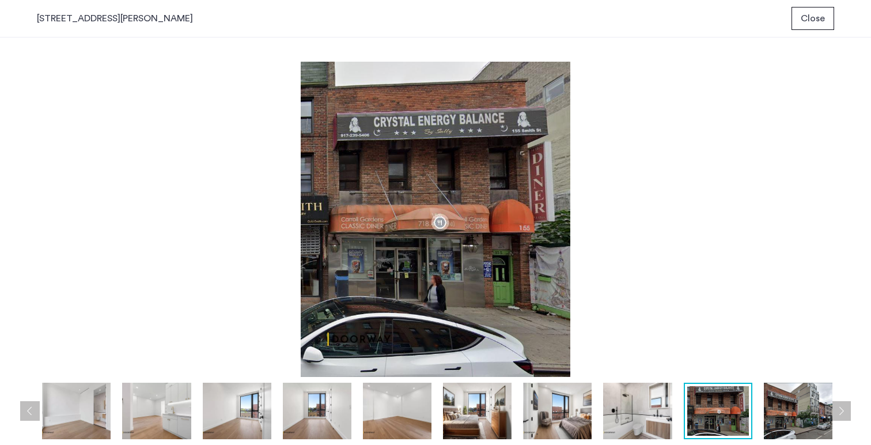
click at [822, 20] on span "Close" at bounding box center [812, 19] width 24 height 14
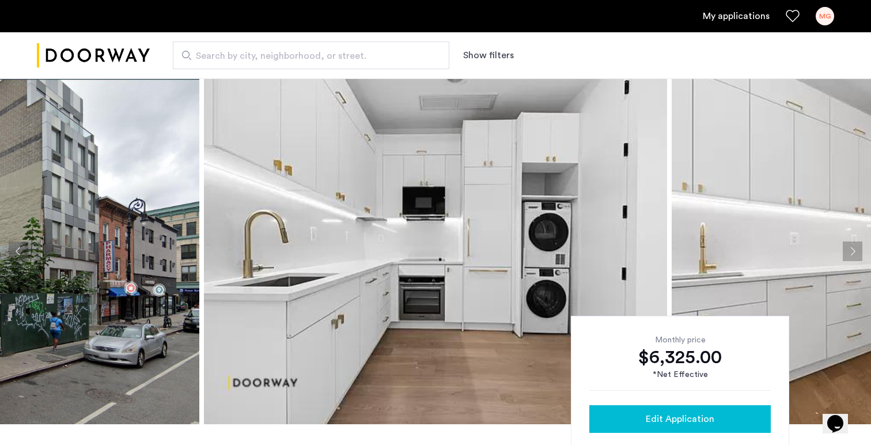
click at [662, 420] on span "Edit Application" at bounding box center [679, 419] width 69 height 14
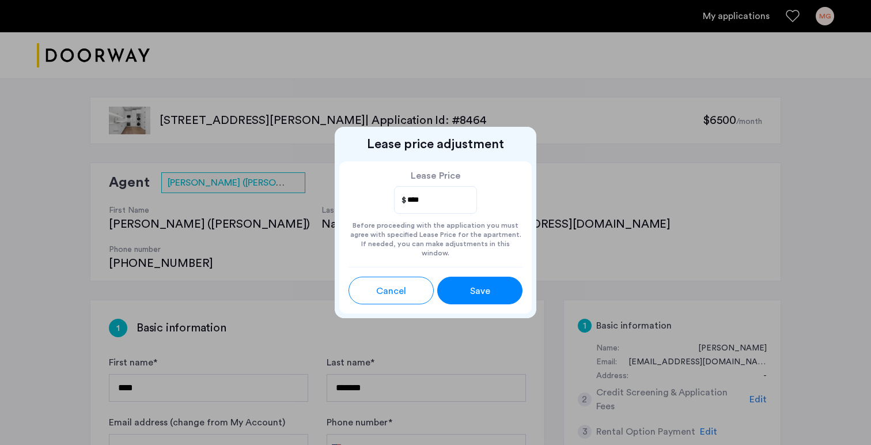
click at [413, 207] on input "****" at bounding box center [436, 199] width 60 height 15
click at [431, 203] on input "****" at bounding box center [436, 199] width 60 height 15
click at [403, 291] on span "Cancel" at bounding box center [391, 291] width 30 height 14
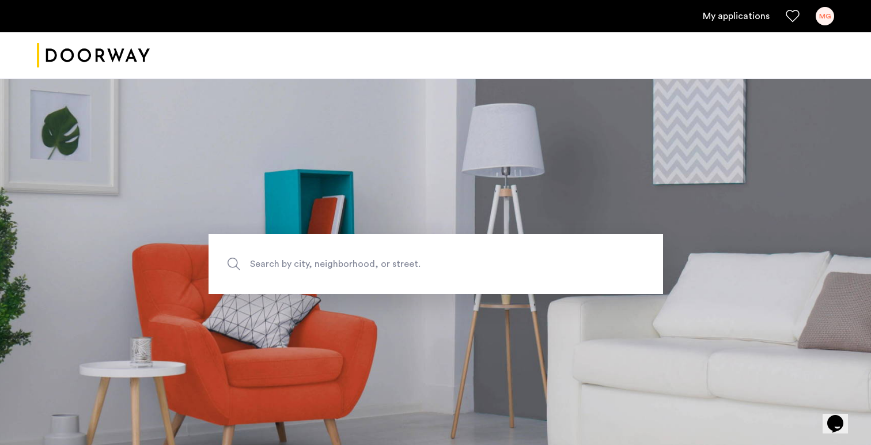
click at [738, 7] on ul "My applications MG" at bounding box center [435, 16] width 797 height 18
click at [734, 14] on link "My applications" at bounding box center [735, 16] width 67 height 14
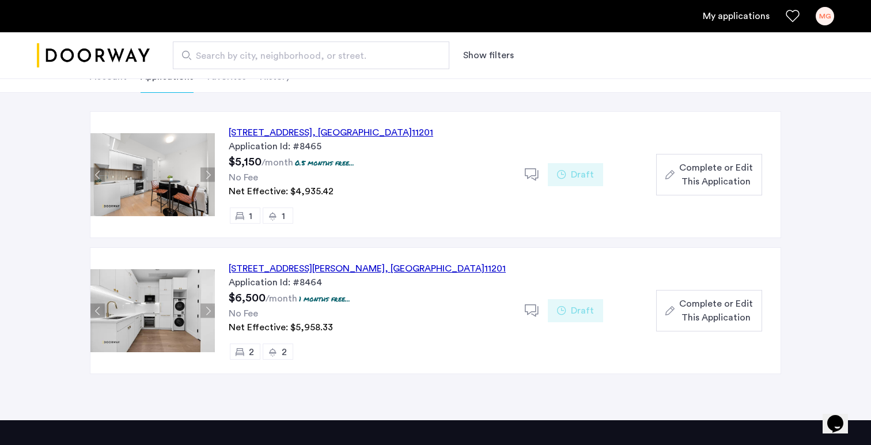
scroll to position [81, 0]
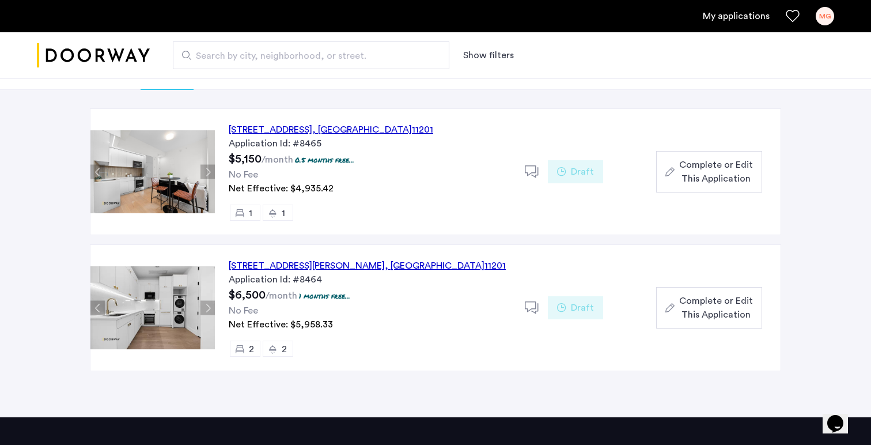
click at [333, 264] on div "155 Smith Street, Unit 3A, Brooklyn , NY 11201" at bounding box center [367, 266] width 277 height 14
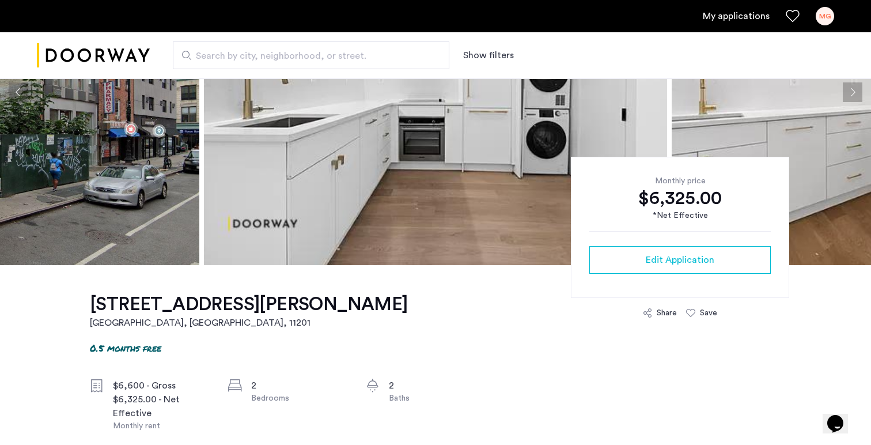
scroll to position [162, 0]
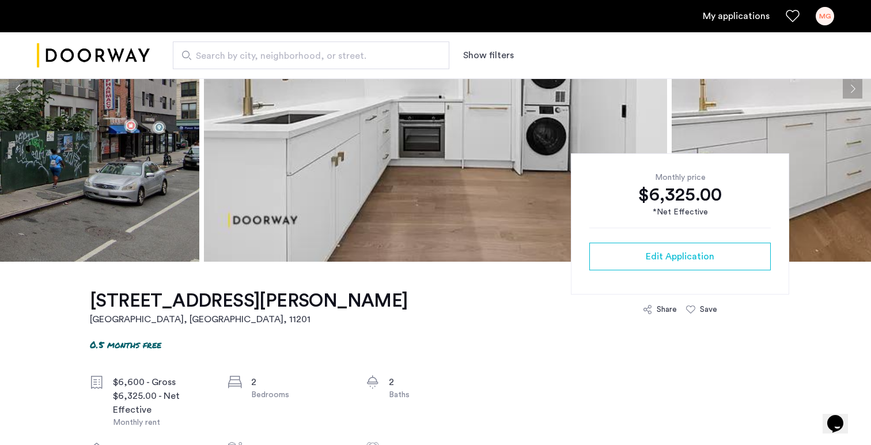
click at [667, 212] on div "*Net Effective" at bounding box center [679, 212] width 181 height 12
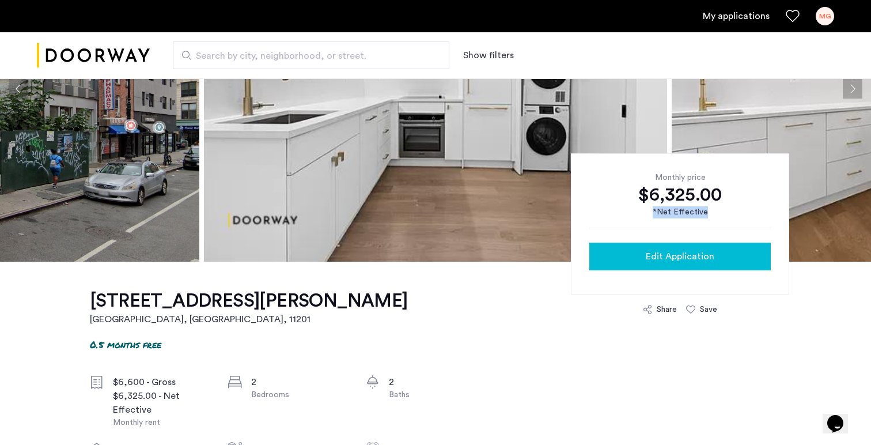
click at [679, 256] on span "Edit Application" at bounding box center [679, 256] width 69 height 14
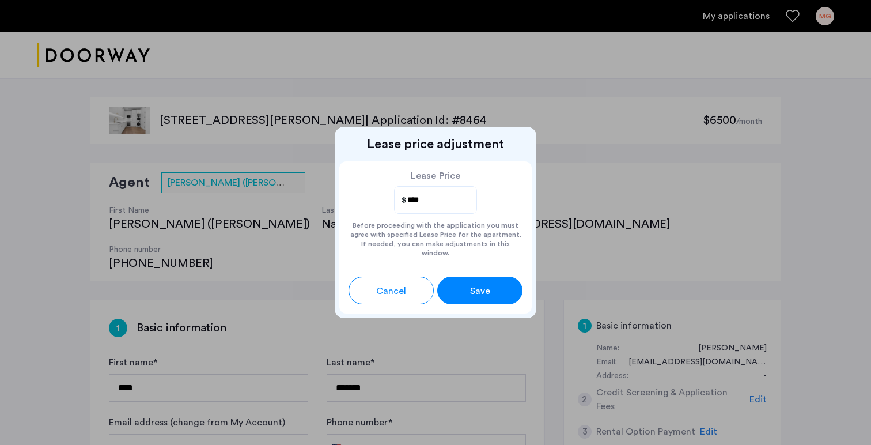
click at [470, 290] on span "Save" at bounding box center [480, 291] width 20 height 14
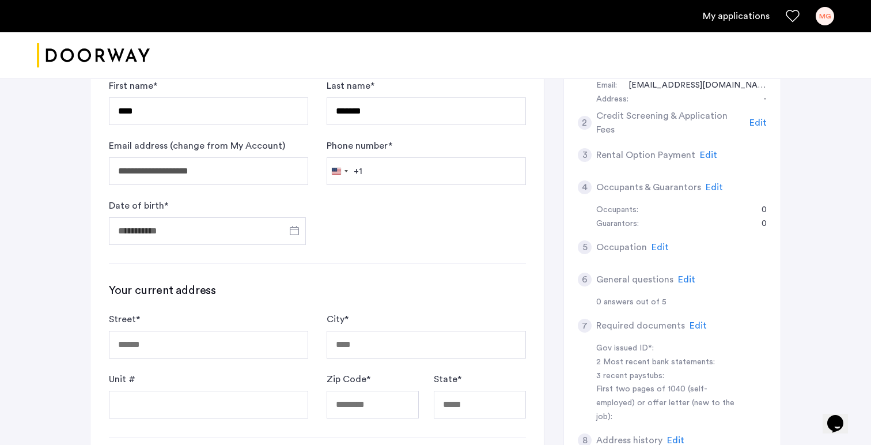
scroll to position [291, 0]
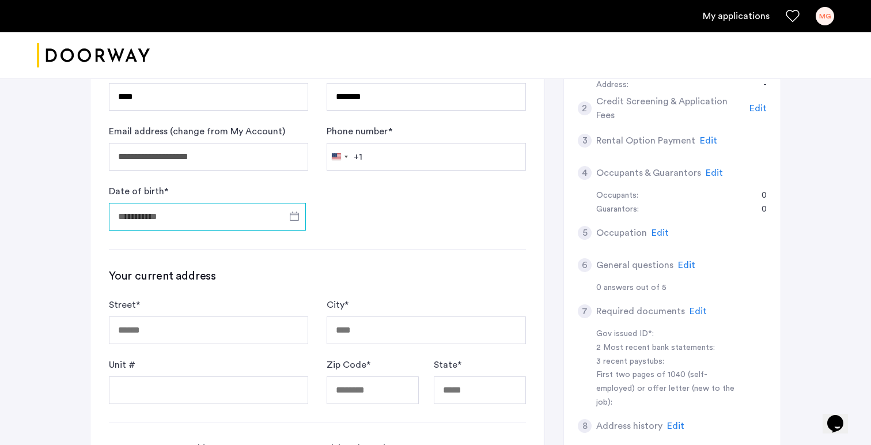
click at [203, 203] on input "Date of birth *" at bounding box center [207, 217] width 197 height 28
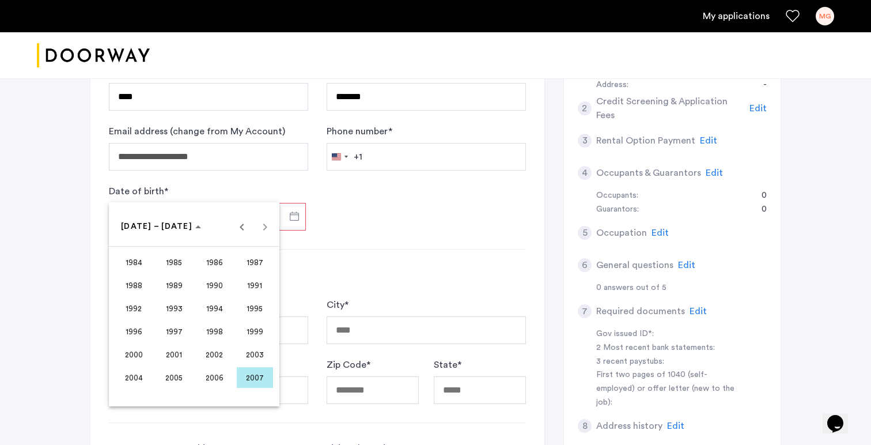
click at [178, 333] on span "1997" at bounding box center [174, 331] width 36 height 21
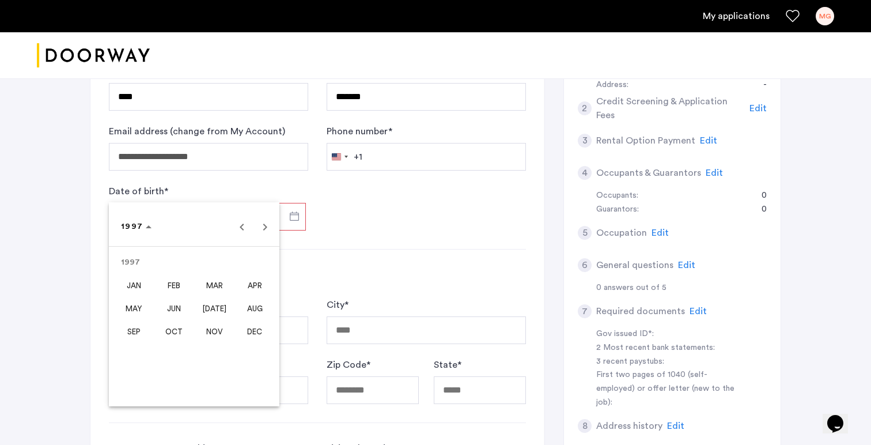
click at [136, 332] on span "SEP" at bounding box center [134, 331] width 36 height 21
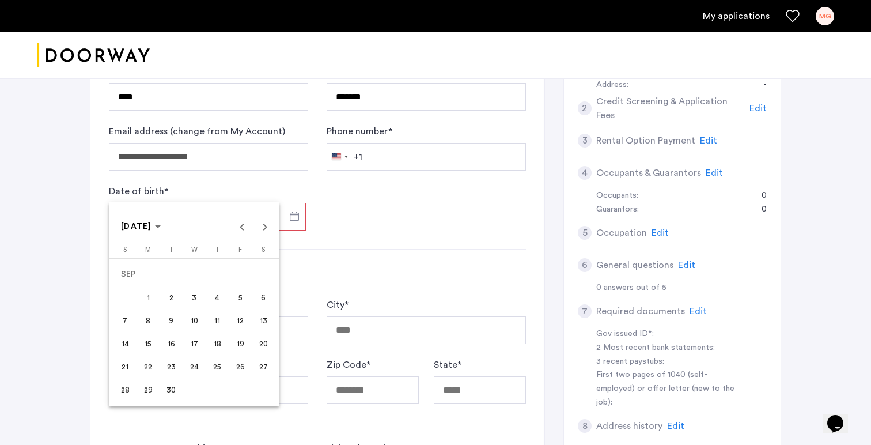
click at [196, 319] on span "10" at bounding box center [194, 320] width 21 height 21
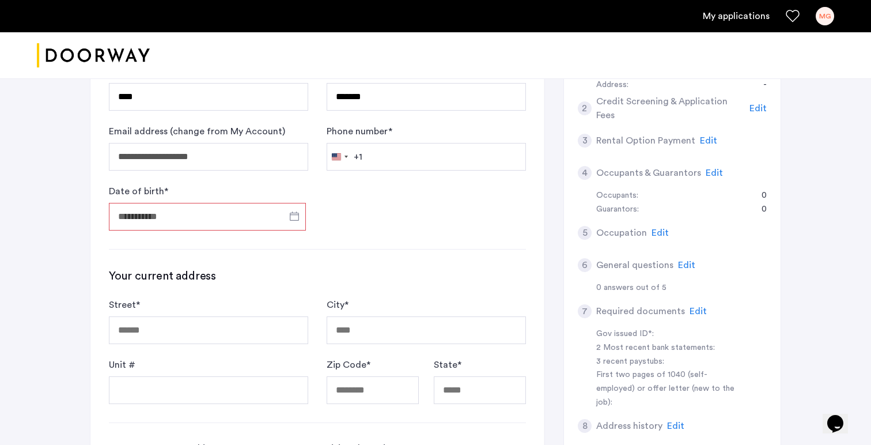
type input "**********"
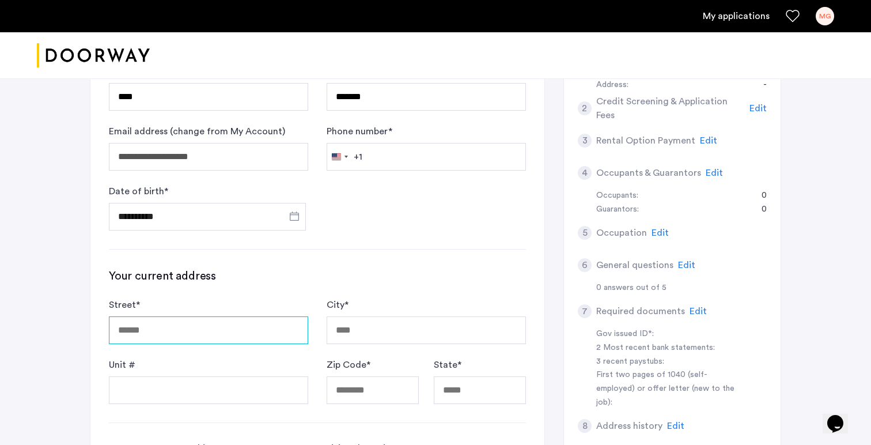
click at [173, 316] on input "Street *" at bounding box center [208, 330] width 199 height 28
click at [237, 316] on input "*********" at bounding box center [208, 330] width 199 height 28
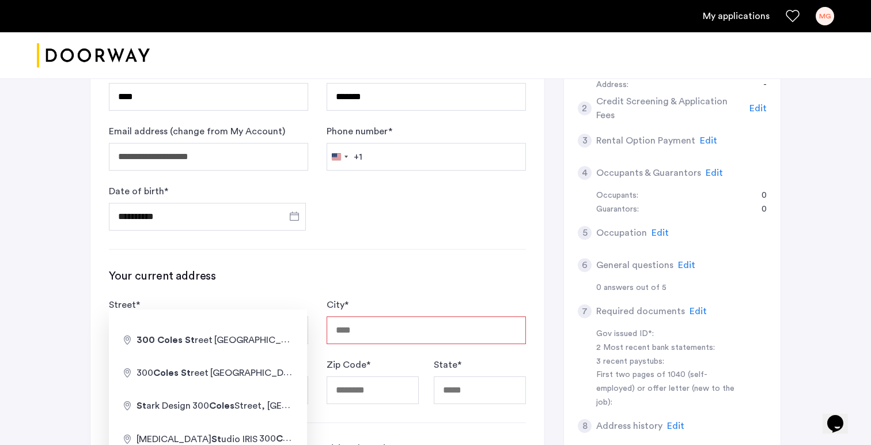
click at [265, 222] on div "**********" at bounding box center [317, 357] width 454 height 697
click at [196, 316] on input "**********" at bounding box center [208, 330] width 199 height 28
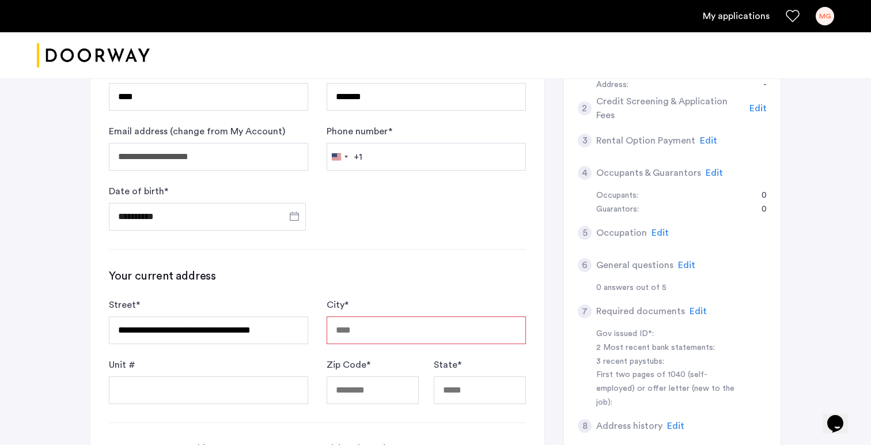
type input "**********"
type input "*****"
type input "**"
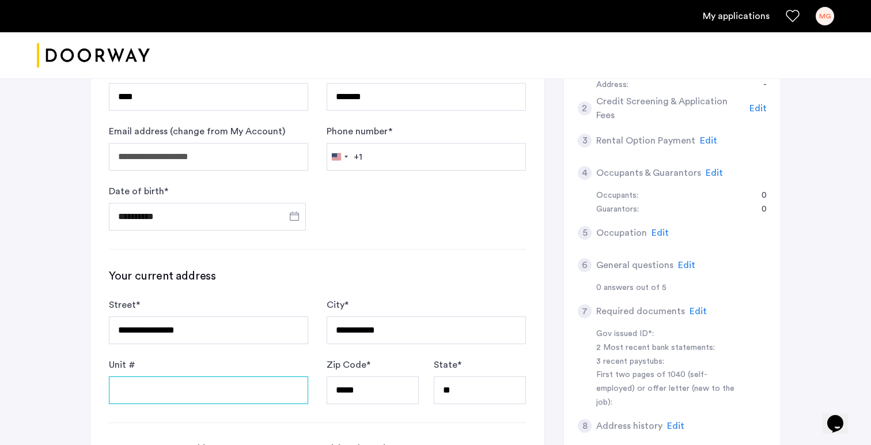
click at [216, 376] on input "Unit #" at bounding box center [208, 390] width 199 height 28
type input "****"
click at [411, 199] on div "**********" at bounding box center [317, 357] width 454 height 697
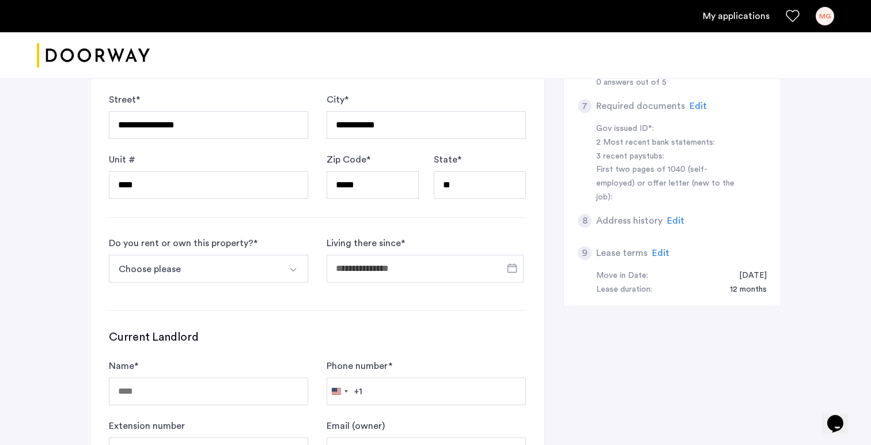
scroll to position [501, 0]
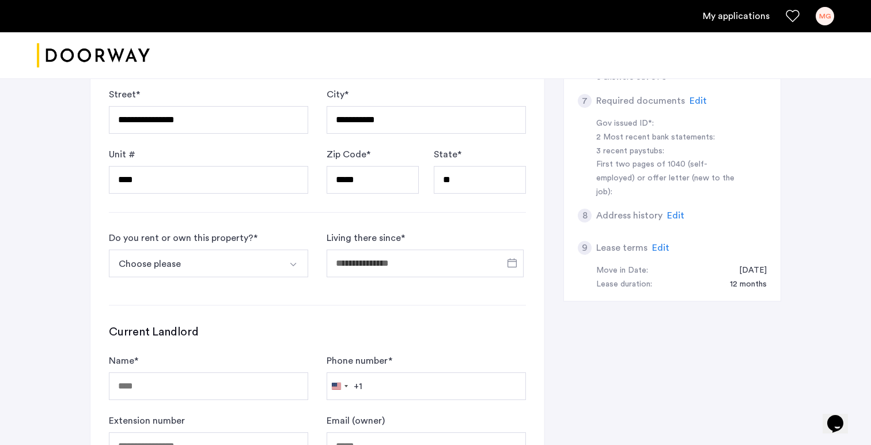
click at [231, 249] on button "Choose please" at bounding box center [195, 263] width 172 height 28
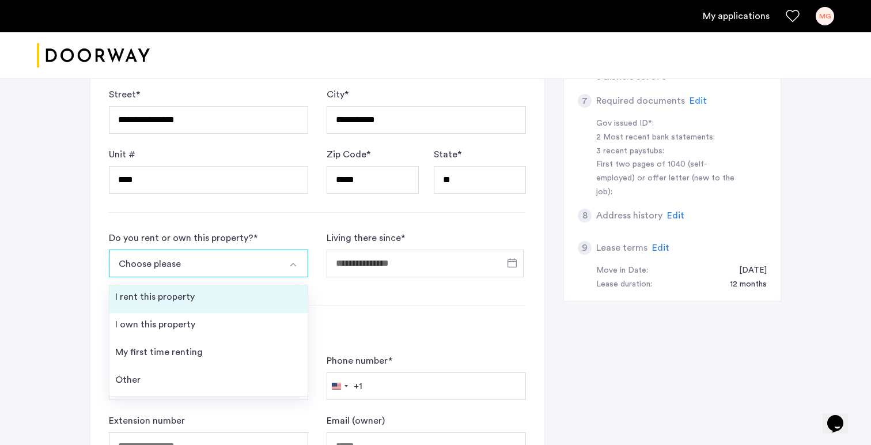
click at [192, 290] on div "I rent this property" at bounding box center [154, 297] width 79 height 14
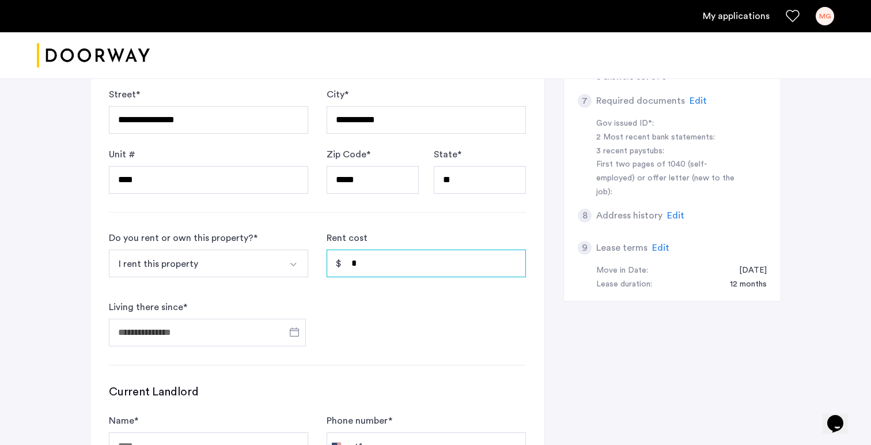
click at [369, 249] on input "*" at bounding box center [425, 263] width 199 height 28
type input "*****"
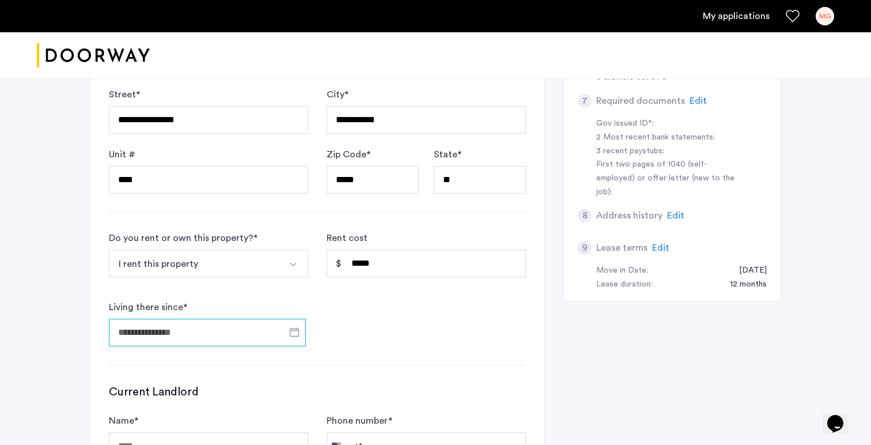
click at [180, 318] on input "Living there since *" at bounding box center [207, 332] width 197 height 28
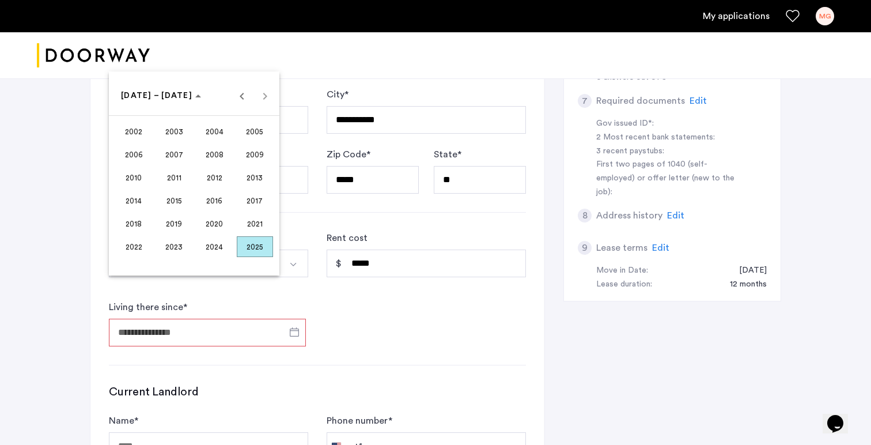
click at [255, 240] on span "2025" at bounding box center [255, 246] width 36 height 21
click at [170, 182] on span "JUN" at bounding box center [174, 177] width 36 height 21
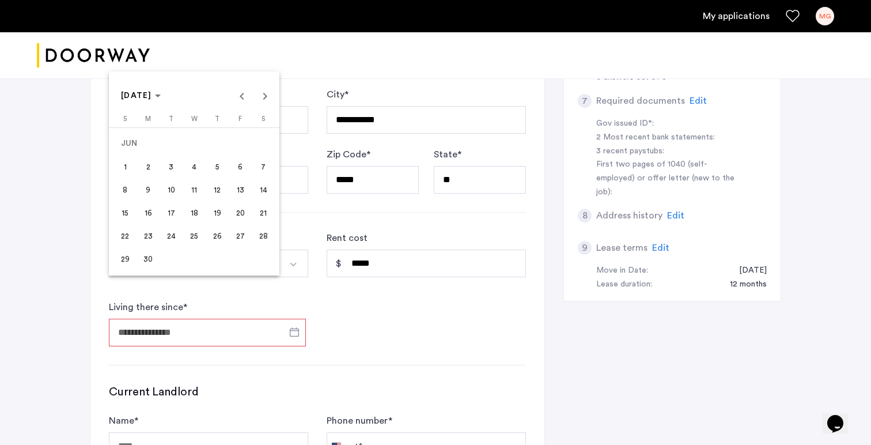
click at [145, 167] on span "2" at bounding box center [148, 166] width 21 height 21
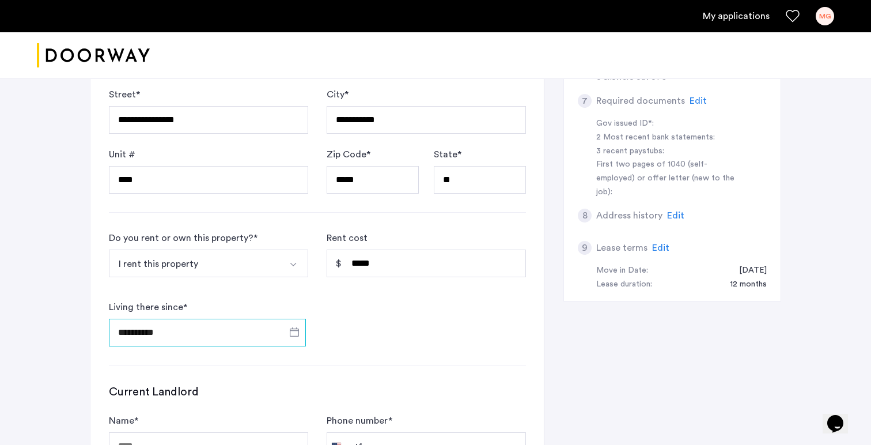
click at [192, 318] on input "**********" at bounding box center [207, 332] width 197 height 28
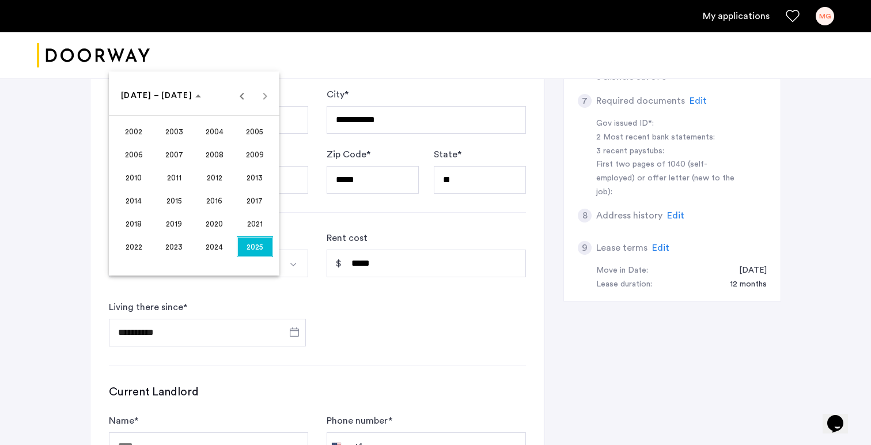
click at [261, 244] on span "2025" at bounding box center [255, 246] width 36 height 21
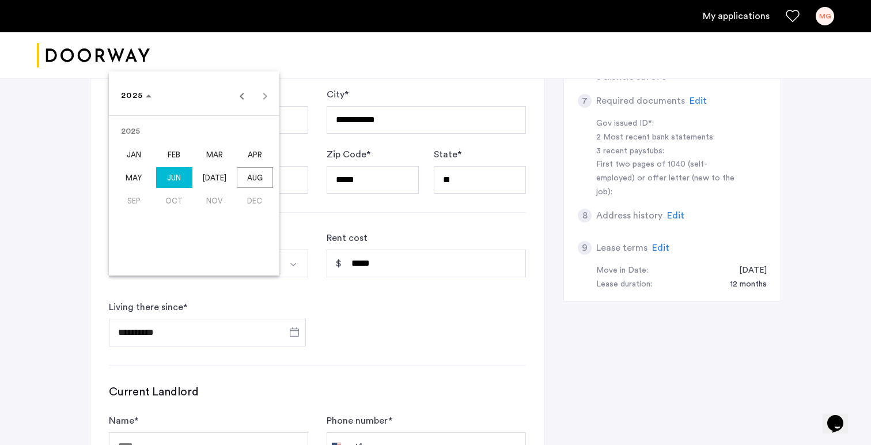
click at [167, 174] on span "JUN" at bounding box center [174, 177] width 36 height 21
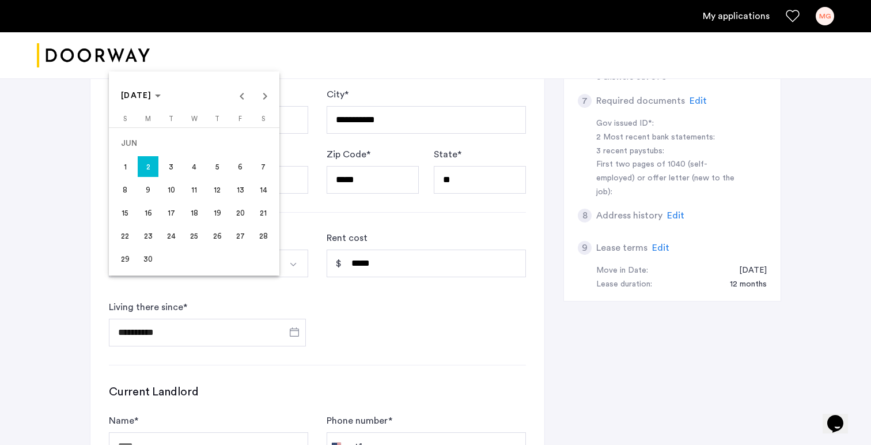
click at [151, 233] on span "23" at bounding box center [148, 235] width 21 height 21
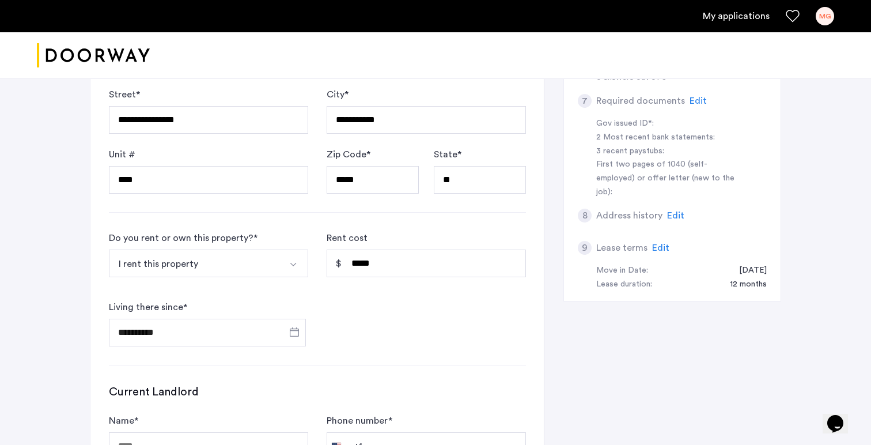
type input "**********"
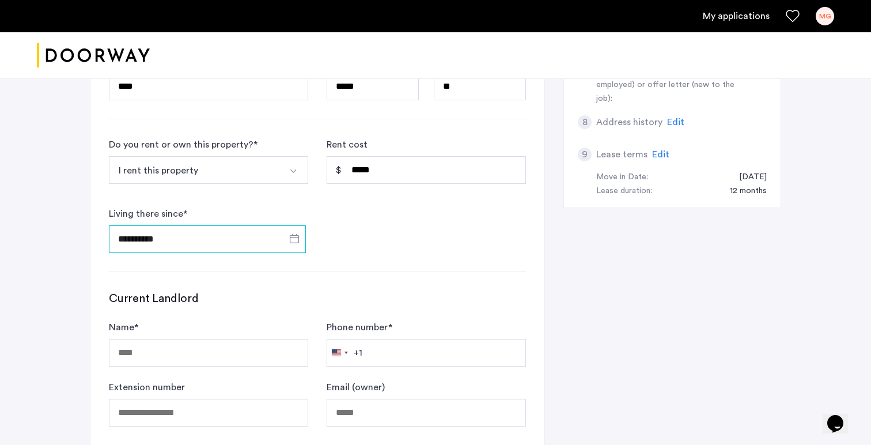
scroll to position [711, 0]
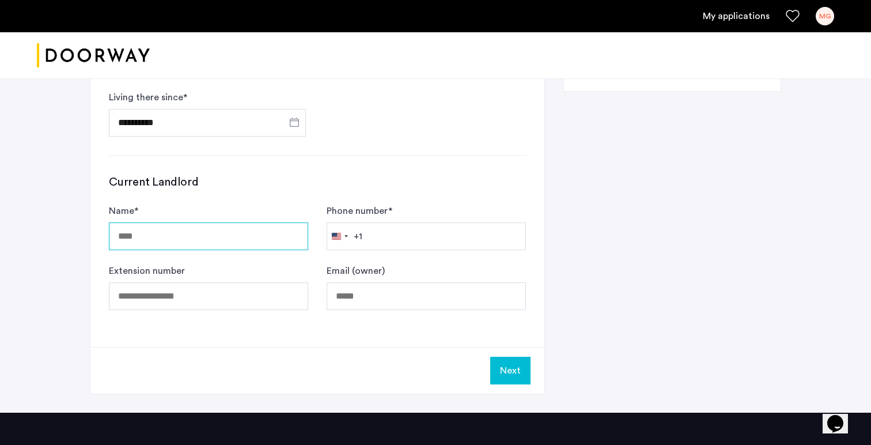
click at [204, 222] on input "Name *" at bounding box center [208, 236] width 199 height 28
type input "********"
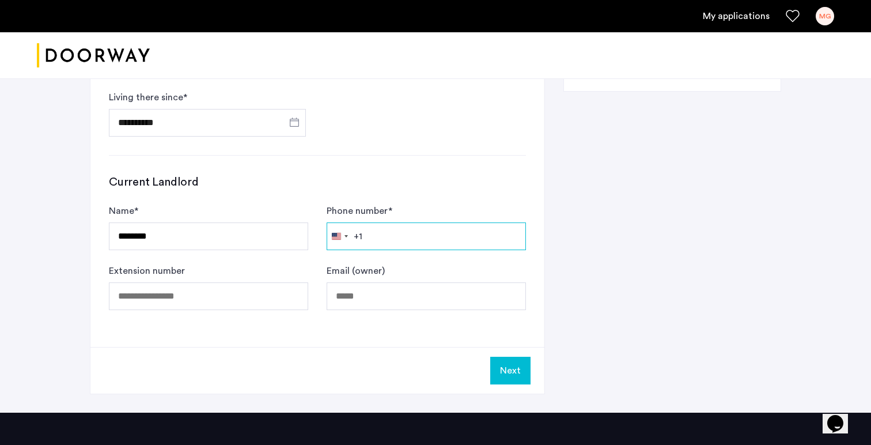
click at [442, 222] on input "Phone number *" at bounding box center [425, 236] width 199 height 28
type input "**********"
click at [510, 218] on form "Name * ******** Phone number * [GEOGRAPHIC_DATA] +1 +1 244 results found [GEOGR…" at bounding box center [317, 257] width 417 height 106
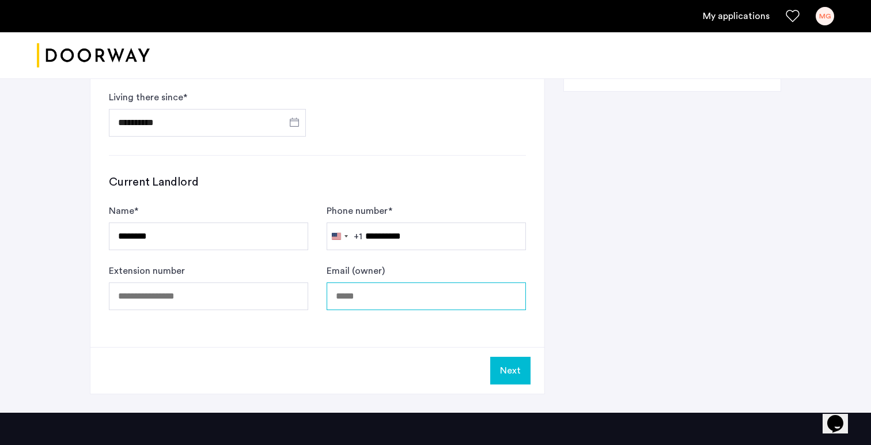
click at [406, 282] on input "Email (owner)" at bounding box center [425, 296] width 199 height 28
click at [188, 282] on input "Extension number" at bounding box center [208, 296] width 199 height 28
click at [394, 282] on input "Email (owner)" at bounding box center [425, 296] width 199 height 28
click at [519, 356] on button "Next" at bounding box center [510, 370] width 40 height 28
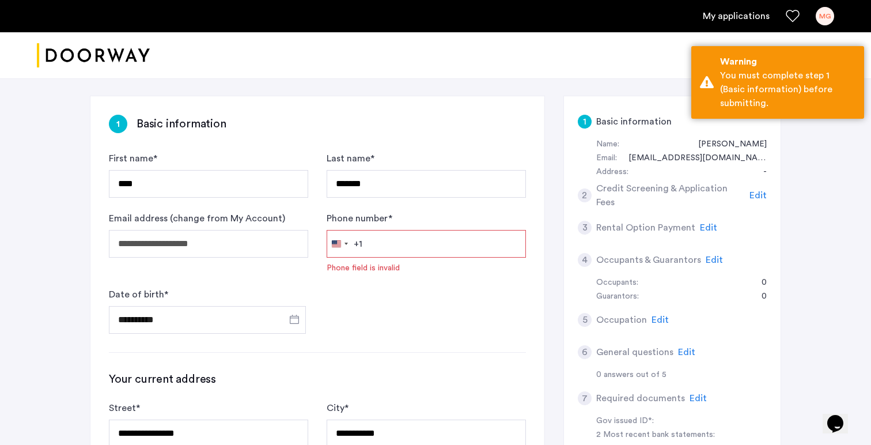
scroll to position [202, 0]
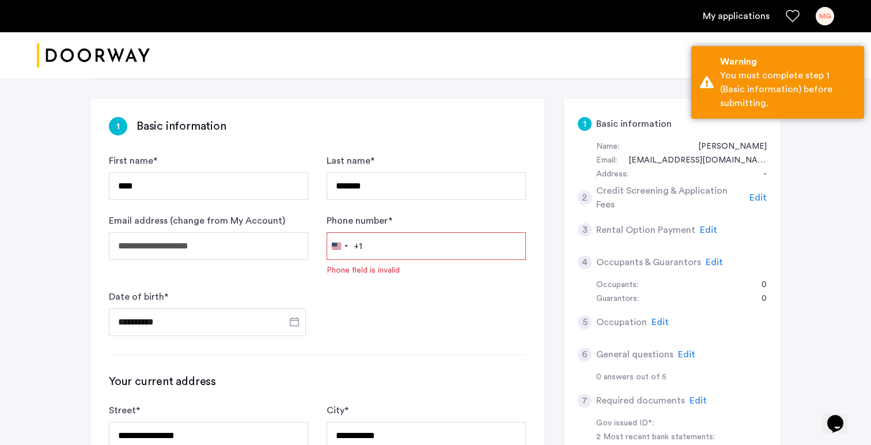
click at [428, 232] on input "Phone number *" at bounding box center [425, 246] width 199 height 28
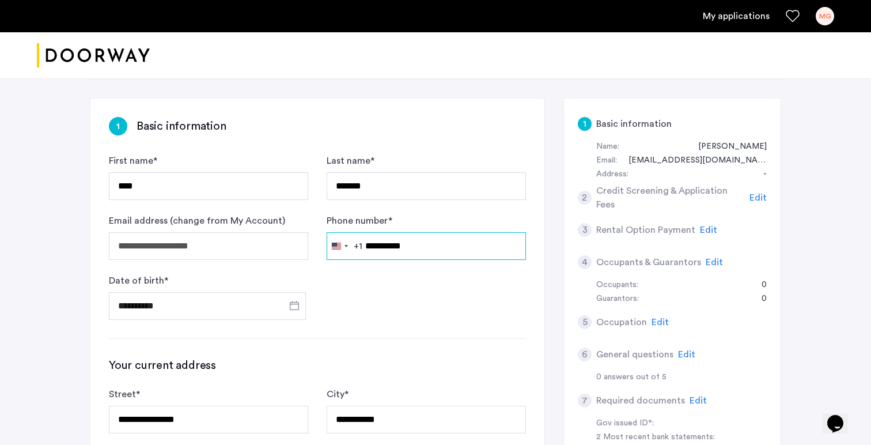
type input "**********"
click at [489, 387] on div "**********" at bounding box center [425, 410] width 199 height 46
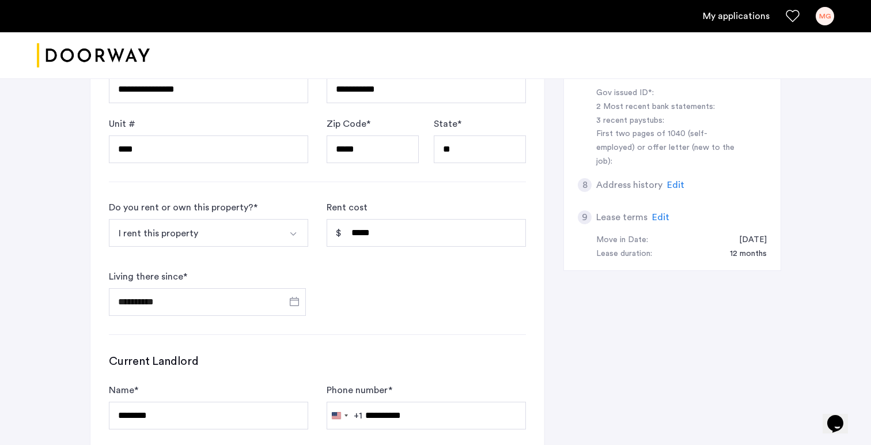
scroll to position [807, 0]
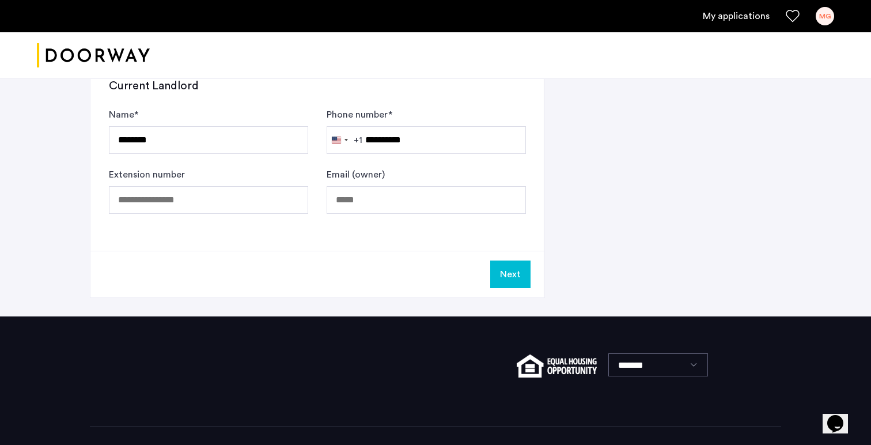
click at [511, 260] on button "Next" at bounding box center [510, 274] width 40 height 28
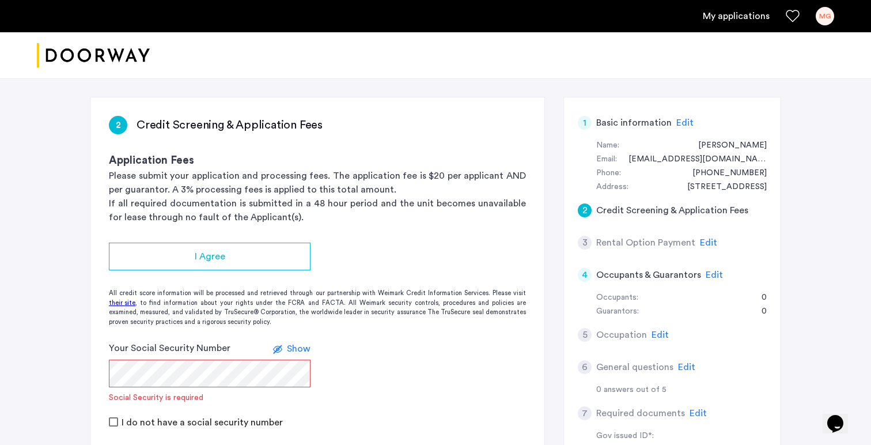
scroll to position [166, 0]
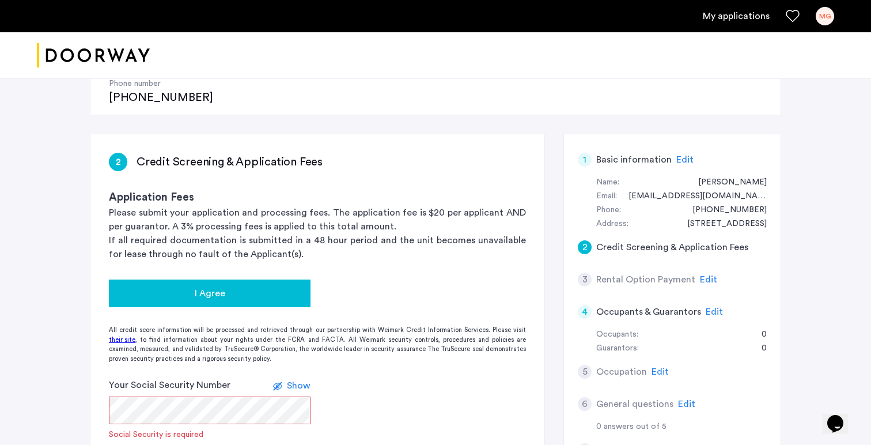
click at [271, 279] on button "I Agree" at bounding box center [210, 293] width 202 height 28
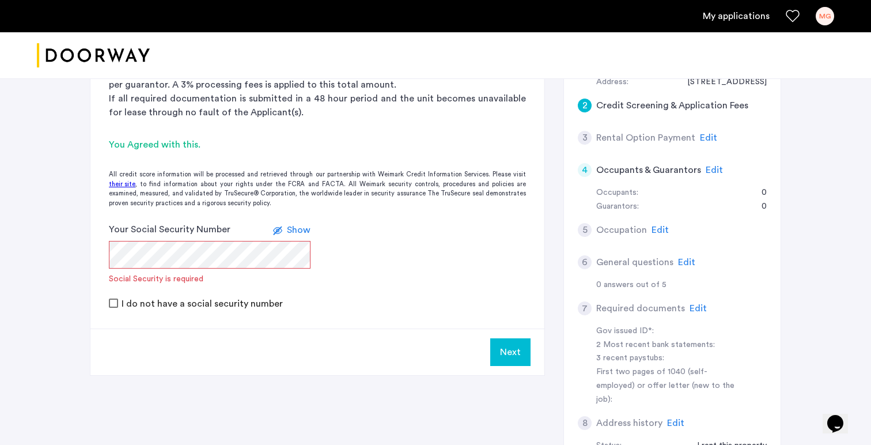
scroll to position [308, 0]
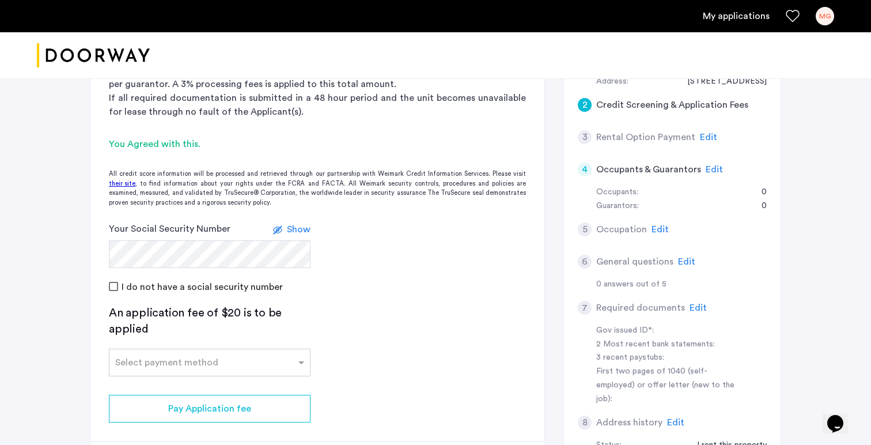
click at [305, 182] on app-credit-screening "2 Credit Screening & Application Fees Application Fees Please submit your appli…" at bounding box center [317, 239] width 454 height 495
click at [303, 225] on span "Show" at bounding box center [299, 229] width 24 height 9
click at [303, 225] on span "Hide" at bounding box center [301, 229] width 20 height 9
click at [185, 355] on div "Select payment method" at bounding box center [166, 362] width 103 height 14
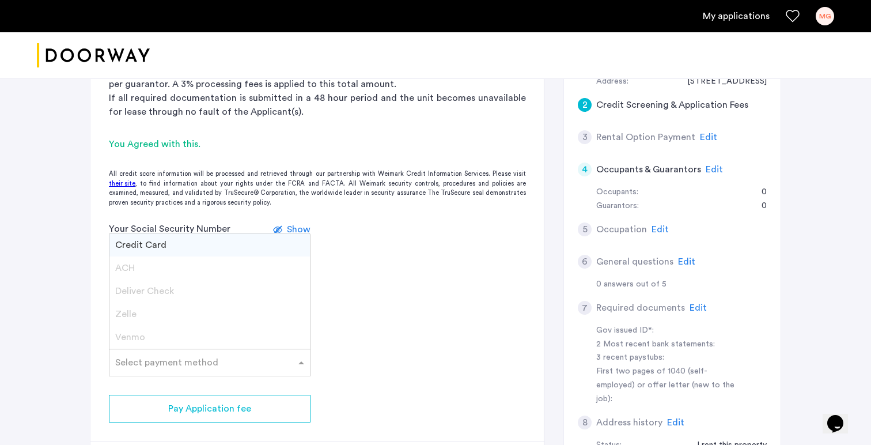
click at [140, 240] on span "Credit Card" at bounding box center [140, 244] width 51 height 9
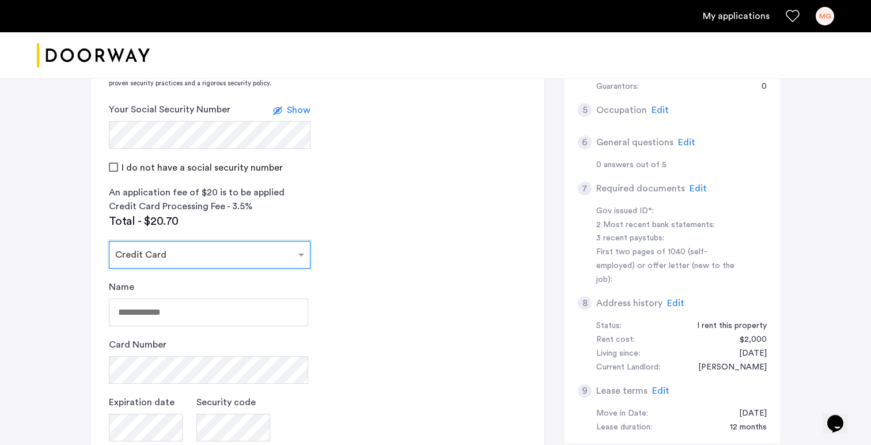
scroll to position [430, 0]
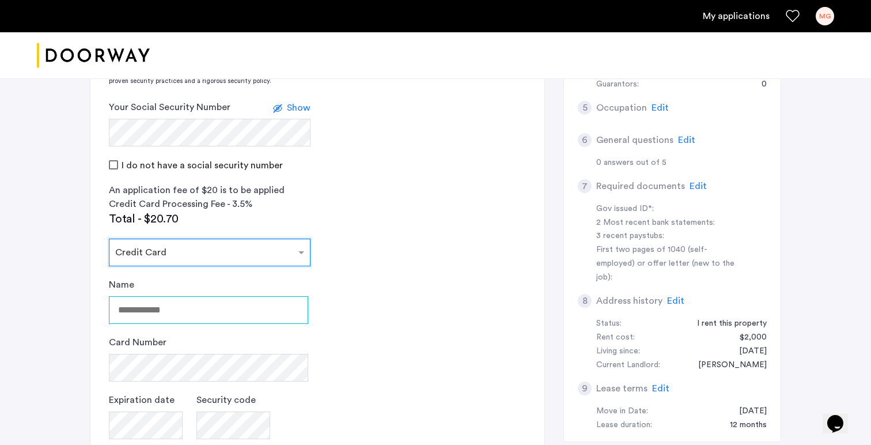
click at [167, 296] on input "Name" at bounding box center [208, 310] width 199 height 28
type input "**********"
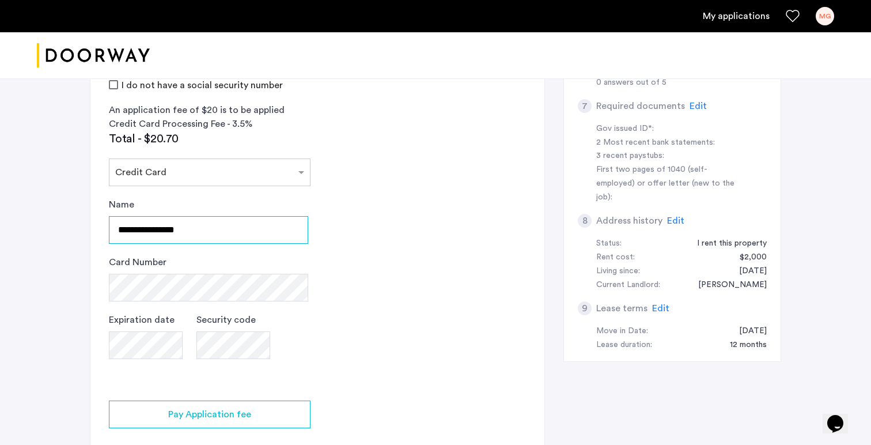
scroll to position [511, 0]
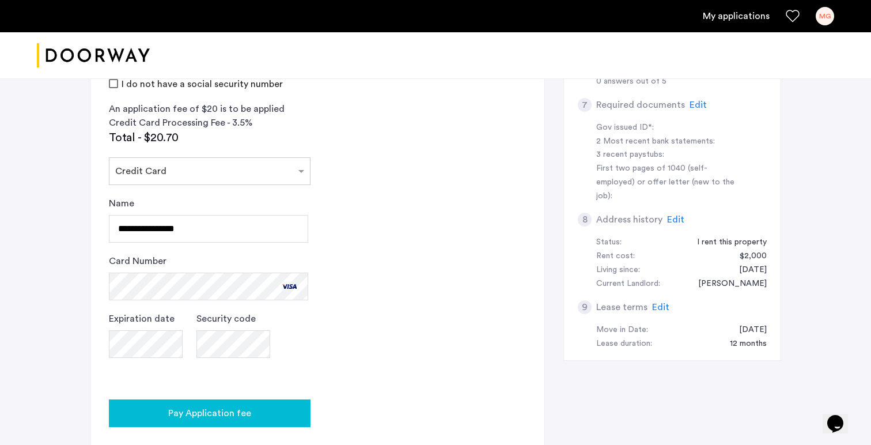
click at [210, 406] on span "Pay Application fee" at bounding box center [209, 413] width 83 height 14
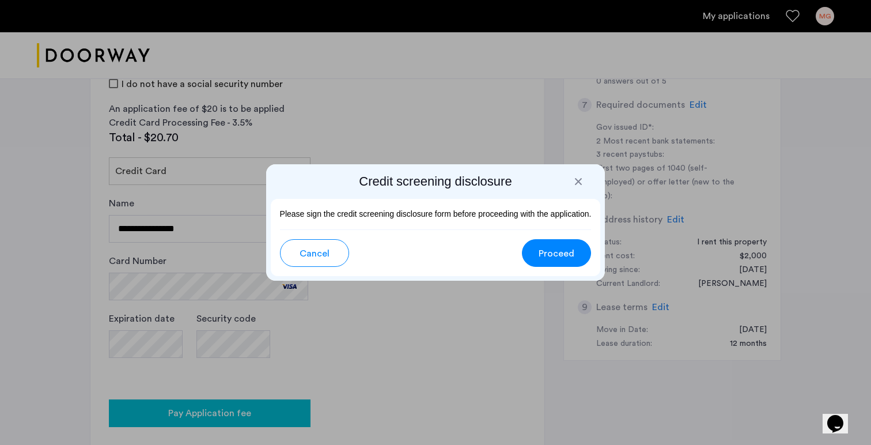
scroll to position [0, 0]
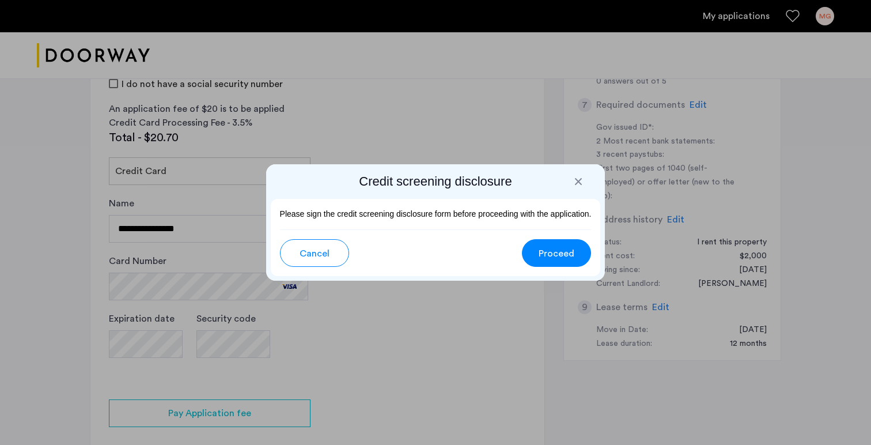
click at [571, 253] on span "Proceed" at bounding box center [556, 253] width 36 height 14
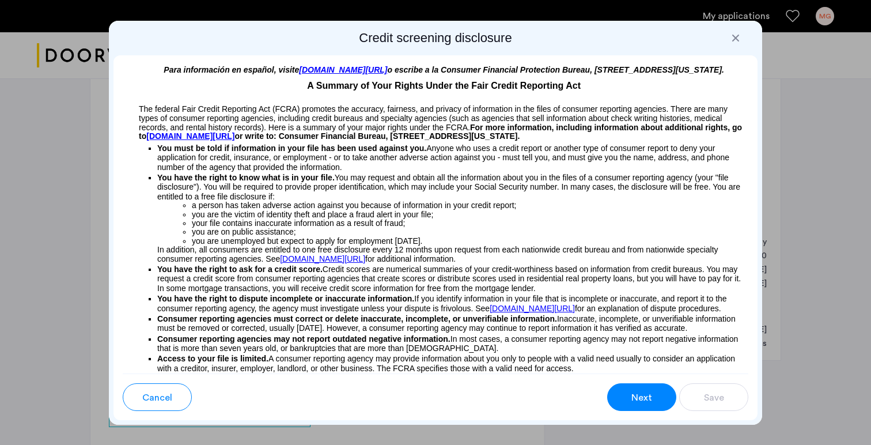
click at [639, 396] on span "Next" at bounding box center [641, 397] width 21 height 14
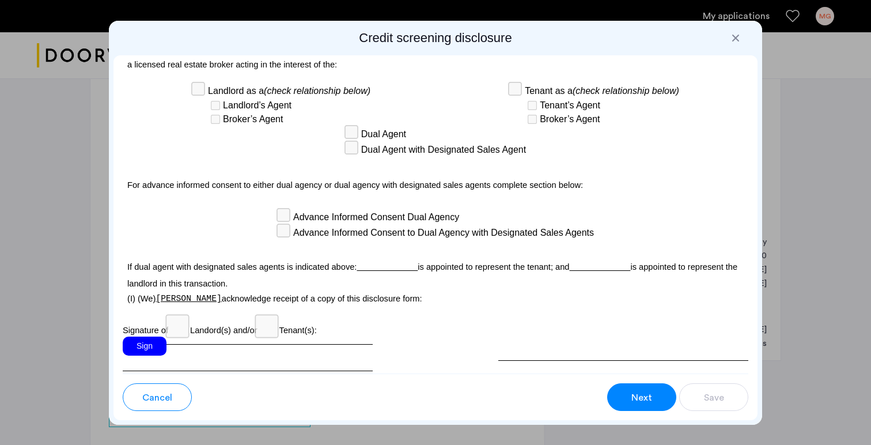
scroll to position [3313, 0]
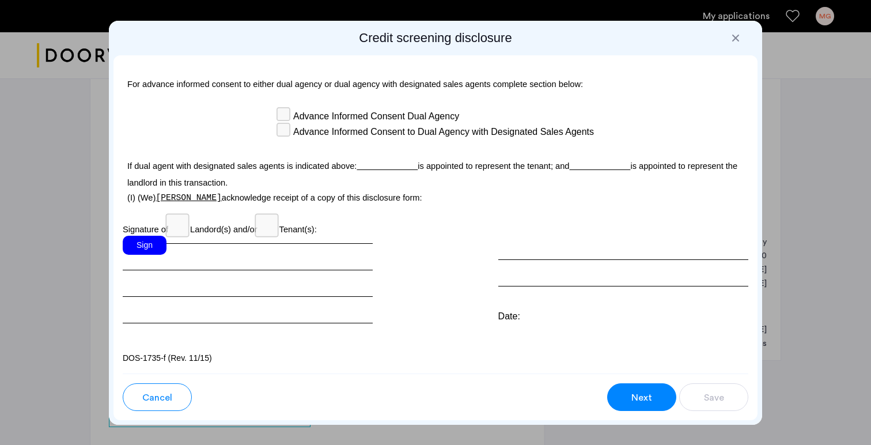
click at [145, 253] on div "Sign" at bounding box center [145, 244] width 44 height 19
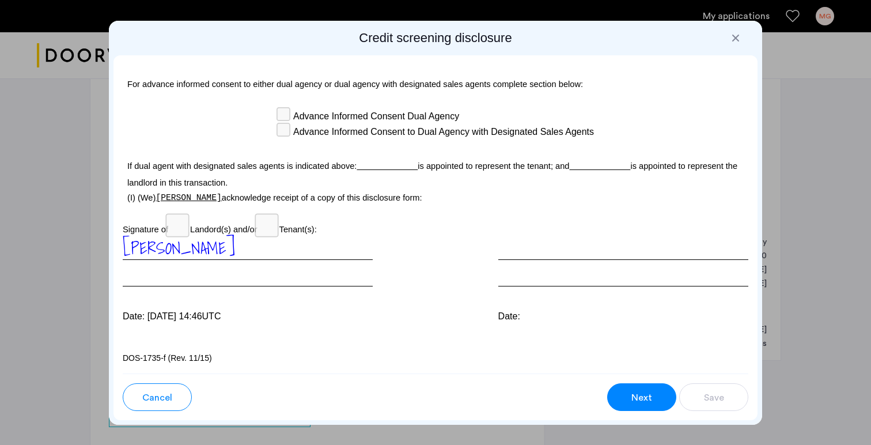
click at [647, 394] on span "Next" at bounding box center [641, 397] width 21 height 14
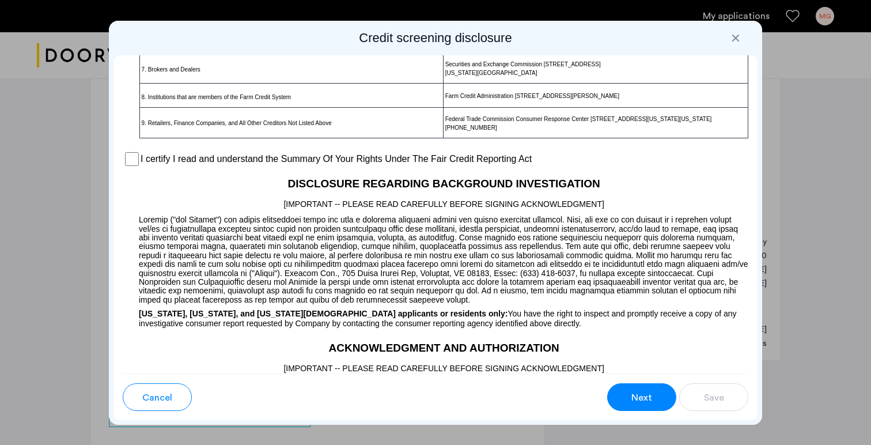
scroll to position [851, 0]
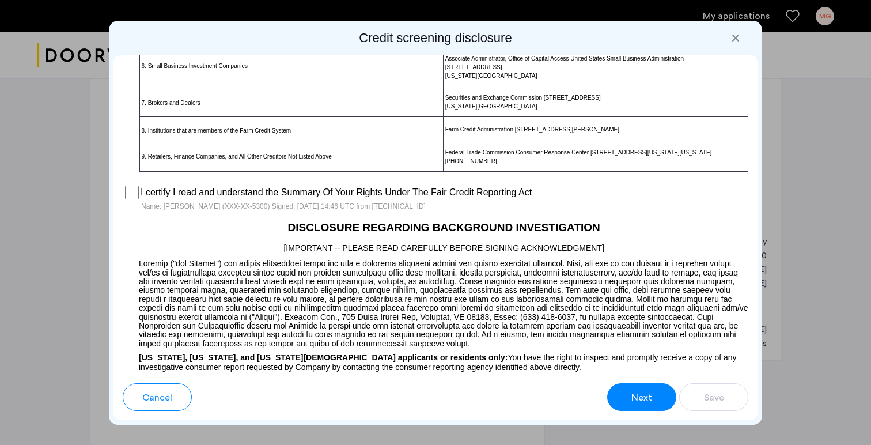
click at [625, 402] on button "Next" at bounding box center [641, 397] width 69 height 28
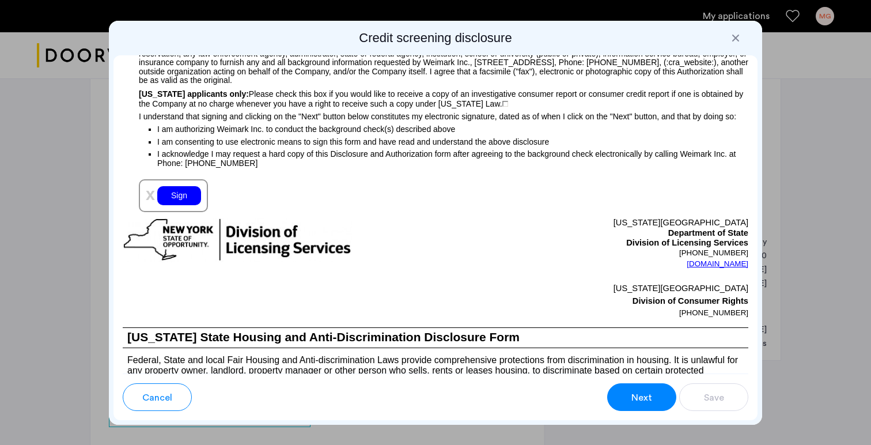
scroll to position [1255, 0]
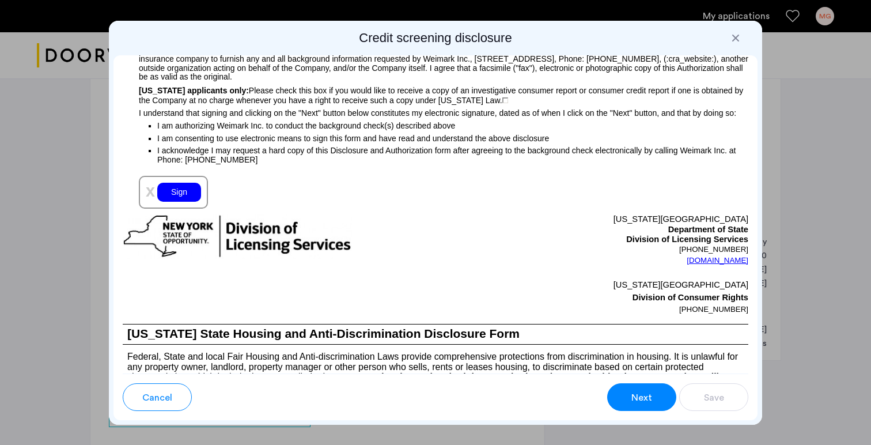
click at [166, 202] on div "Sign" at bounding box center [179, 192] width 44 height 19
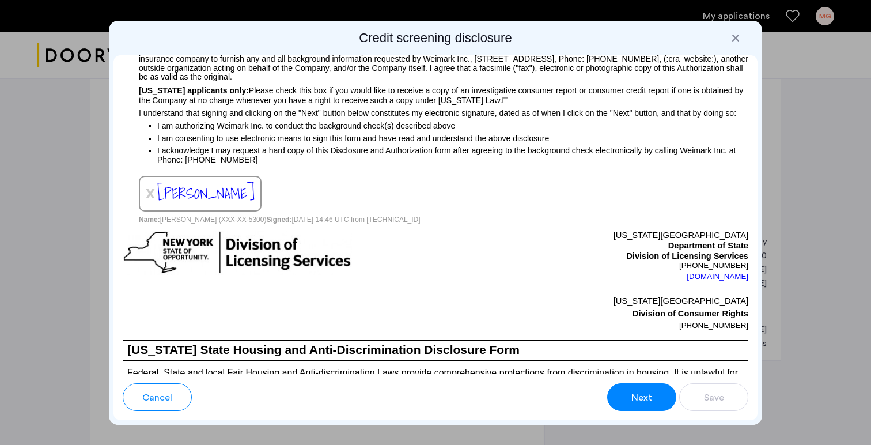
click at [647, 386] on button "Next" at bounding box center [641, 397] width 69 height 28
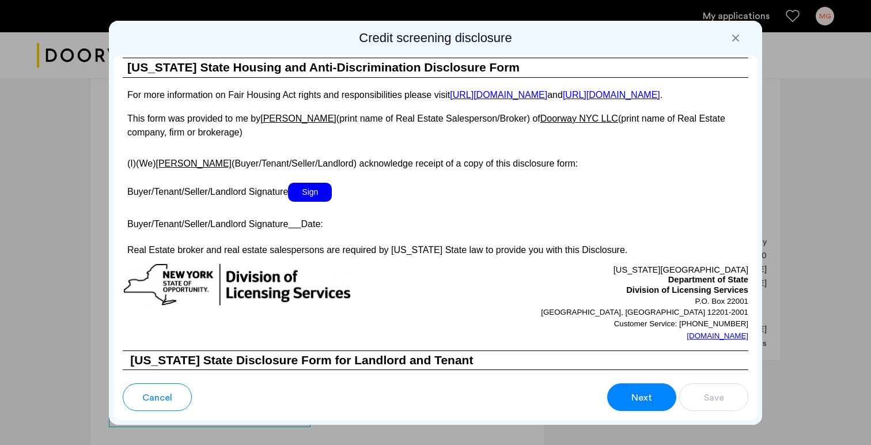
scroll to position [2090, 0]
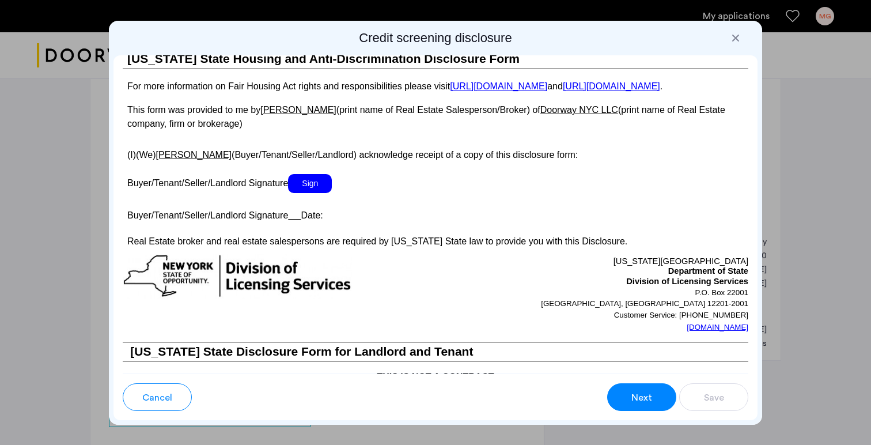
click at [310, 193] on span "Sign" at bounding box center [310, 183] width 44 height 19
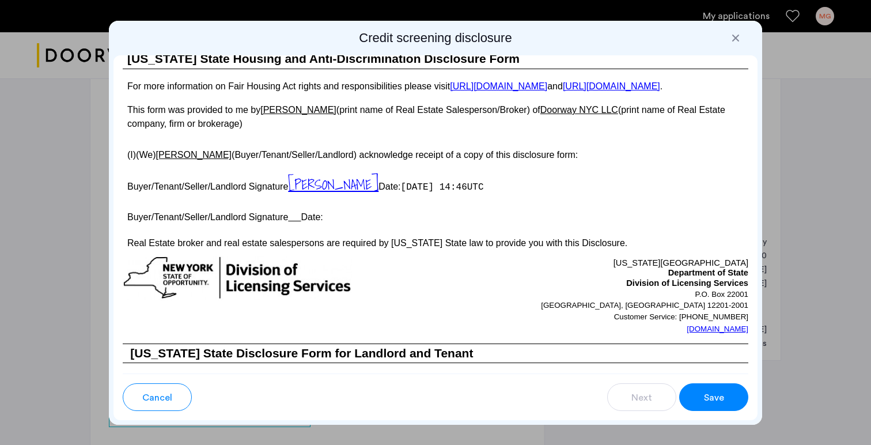
click at [717, 396] on span "Save" at bounding box center [714, 397] width 20 height 14
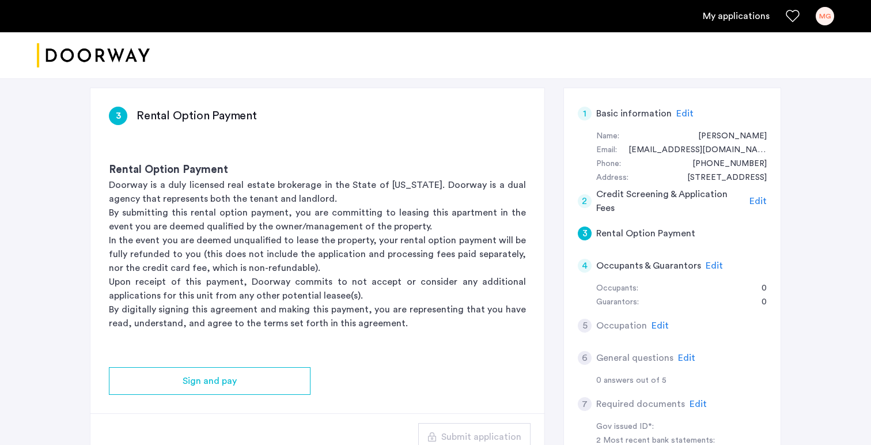
scroll to position [211, 0]
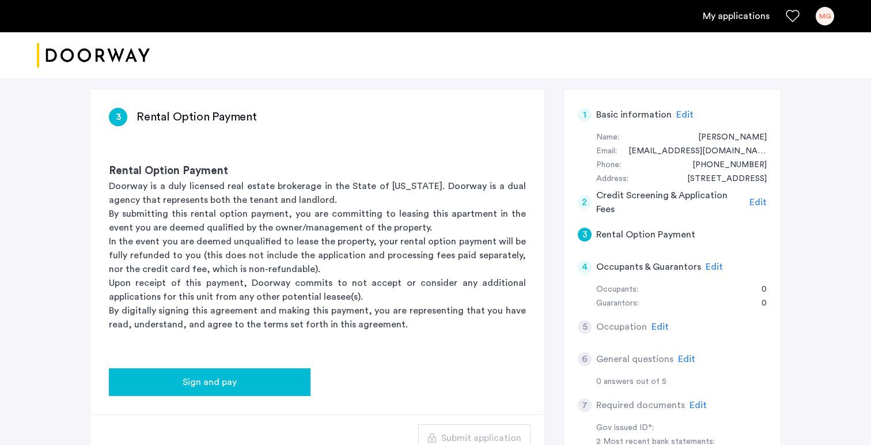
click at [305, 368] on button "Sign and pay" at bounding box center [210, 382] width 202 height 28
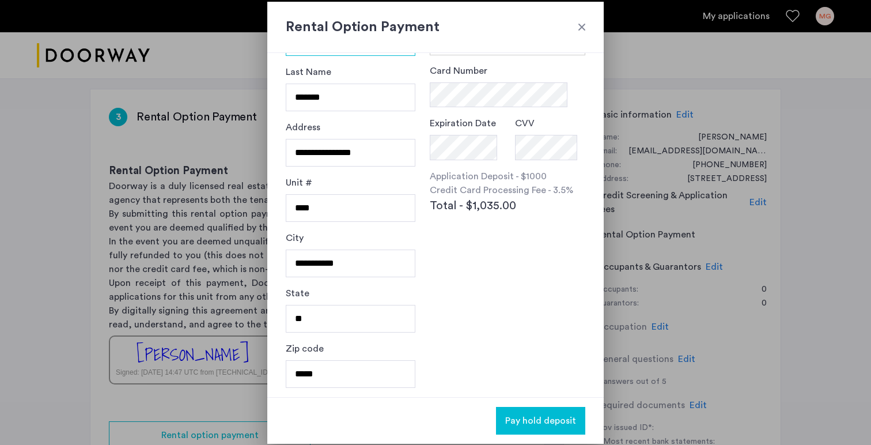
scroll to position [0, 0]
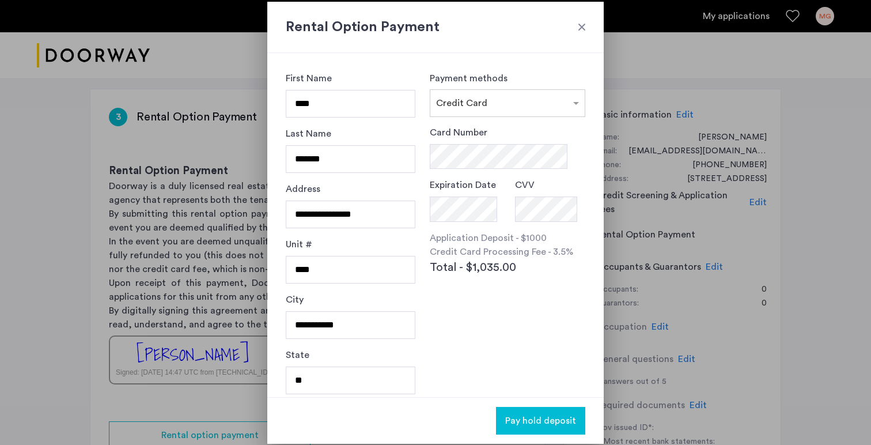
click at [583, 26] on div at bounding box center [582, 27] width 12 height 12
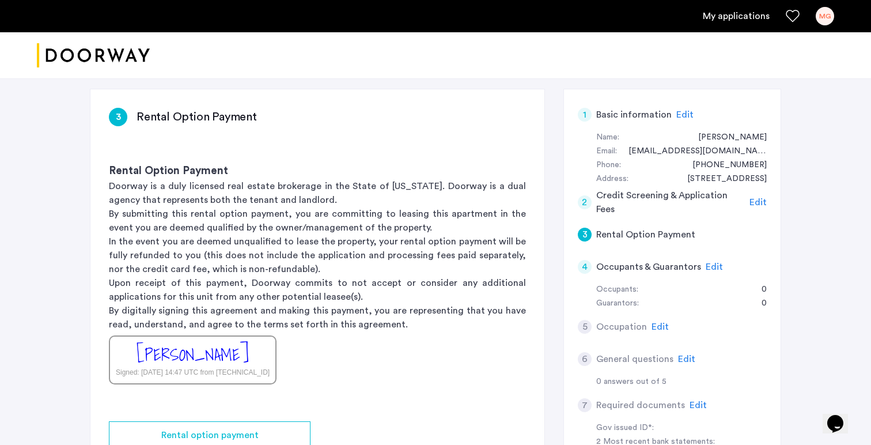
click at [424, 337] on div "Rental Option Payment Doorway is a duly licensed real estate brokerage in the S…" at bounding box center [317, 274] width 454 height 258
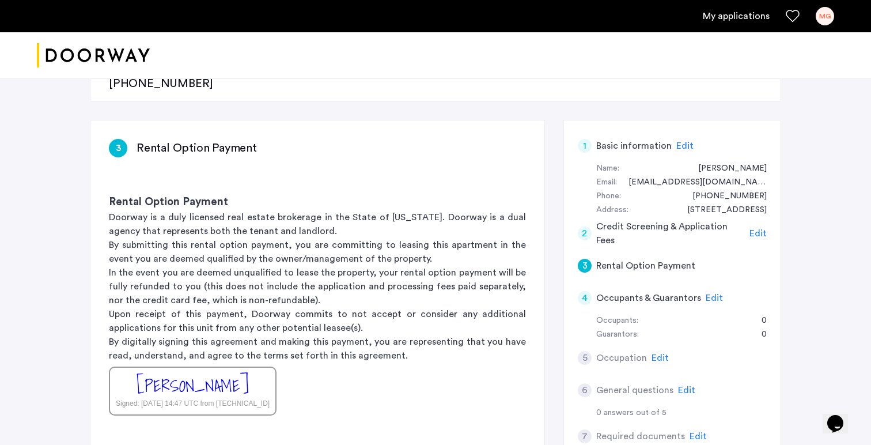
scroll to position [188, 0]
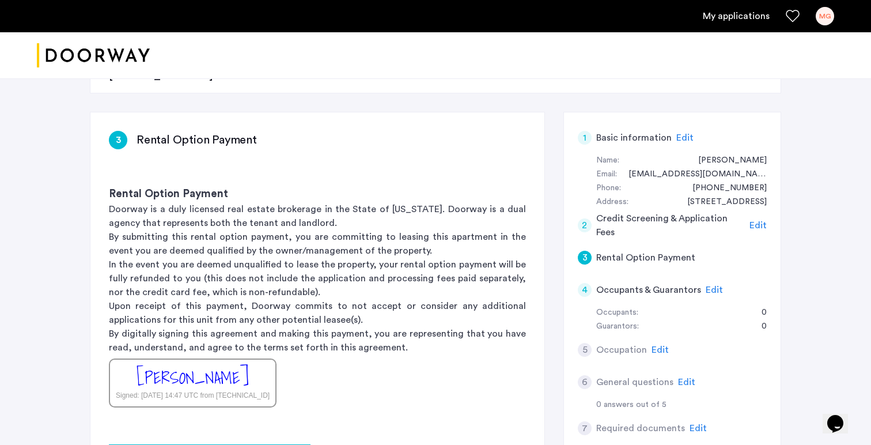
click at [724, 10] on link "My applications" at bounding box center [735, 16] width 67 height 14
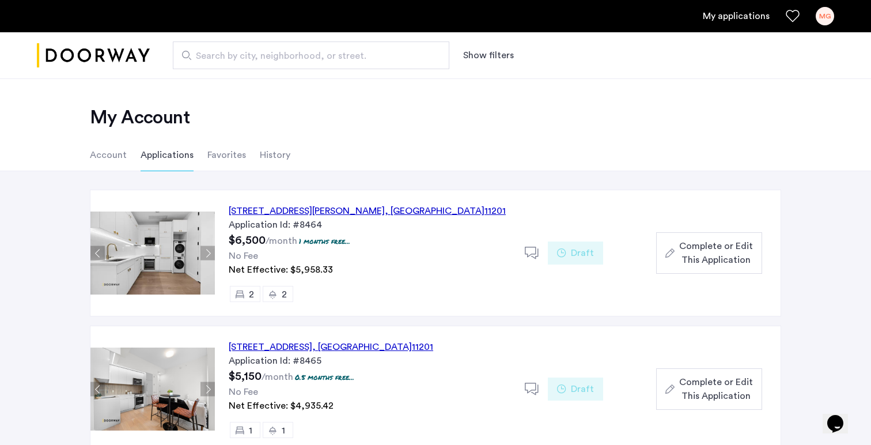
click at [706, 263] on span "Complete or Edit This Application" at bounding box center [716, 253] width 74 height 28
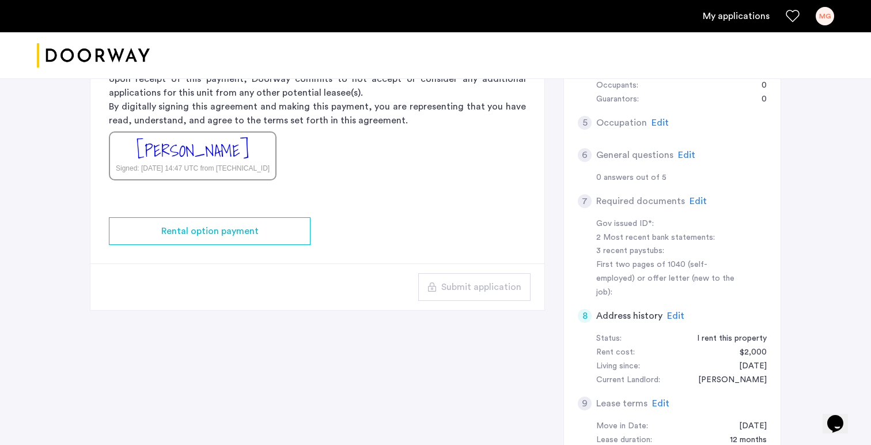
scroll to position [402, 0]
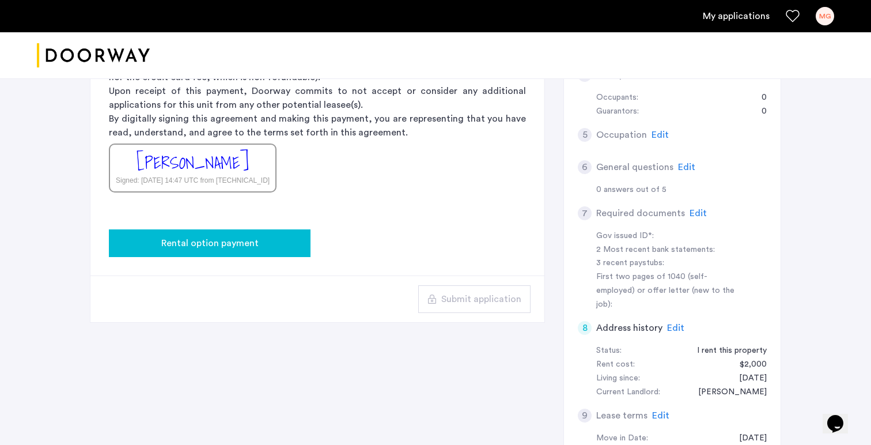
click at [281, 236] on div "Rental option payment" at bounding box center [209, 243] width 183 height 14
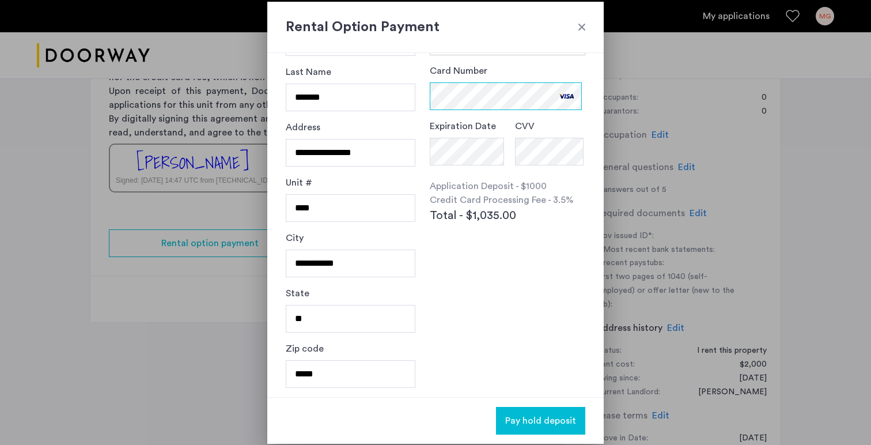
scroll to position [0, 0]
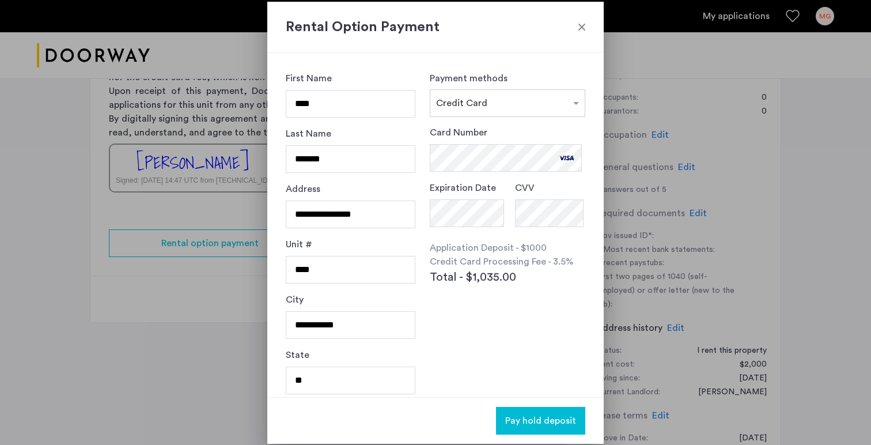
click at [556, 411] on button "Pay hold deposit" at bounding box center [540, 421] width 89 height 28
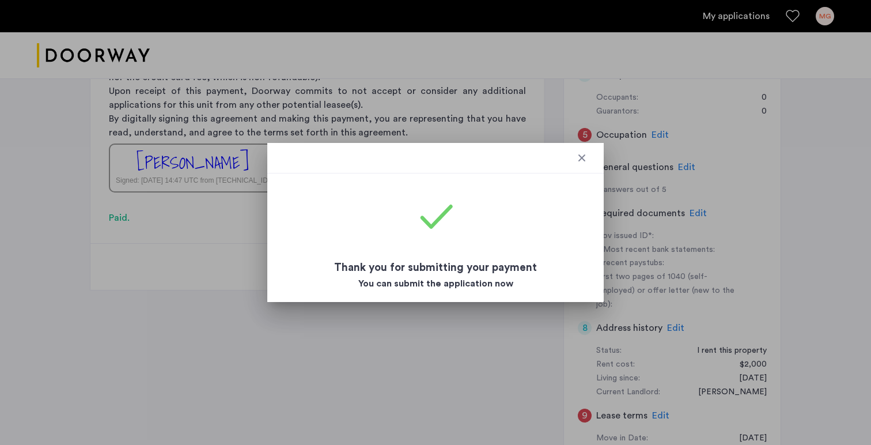
click at [580, 163] on div at bounding box center [582, 158] width 12 height 12
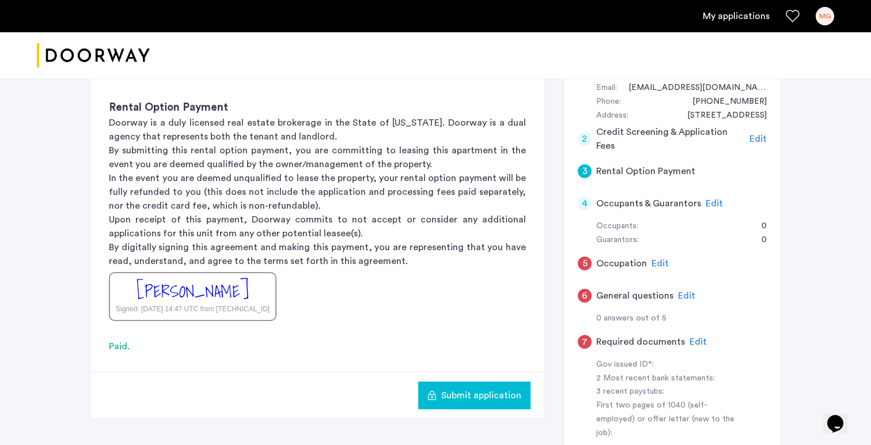
scroll to position [275, 0]
click at [709, 197] on span "Edit" at bounding box center [713, 201] width 17 height 9
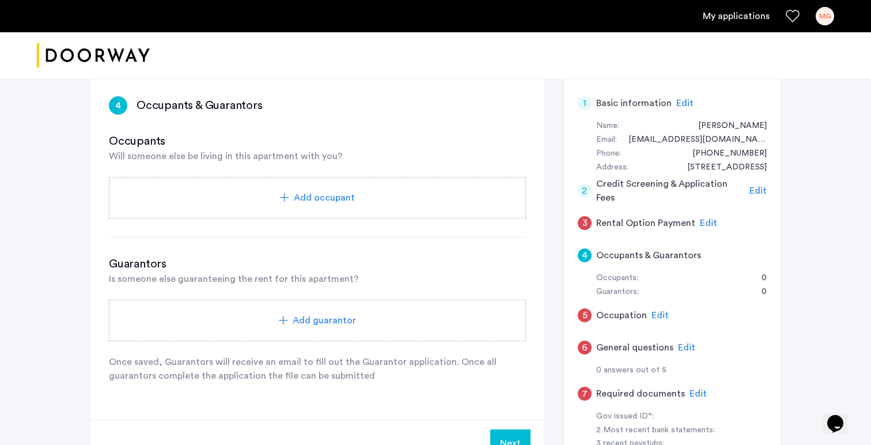
scroll to position [223, 0]
click at [317, 313] on span "Add guarantor" at bounding box center [324, 320] width 63 height 14
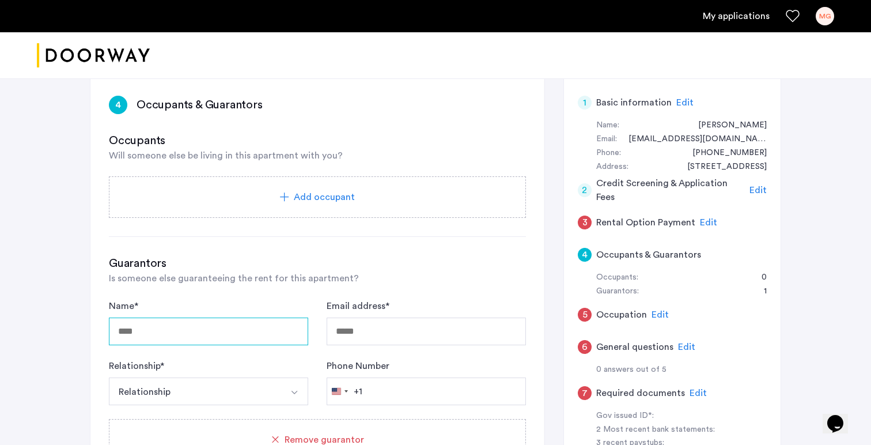
click at [182, 317] on input "Name *" at bounding box center [208, 331] width 199 height 28
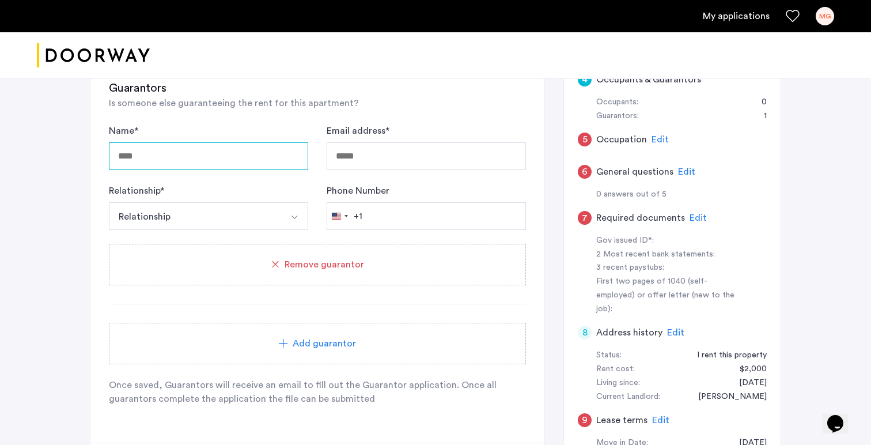
scroll to position [397, 0]
click at [651, 404] on div "9 Lease terms Edit" at bounding box center [672, 420] width 189 height 32
click at [655, 416] on span "Edit" at bounding box center [660, 420] width 17 height 9
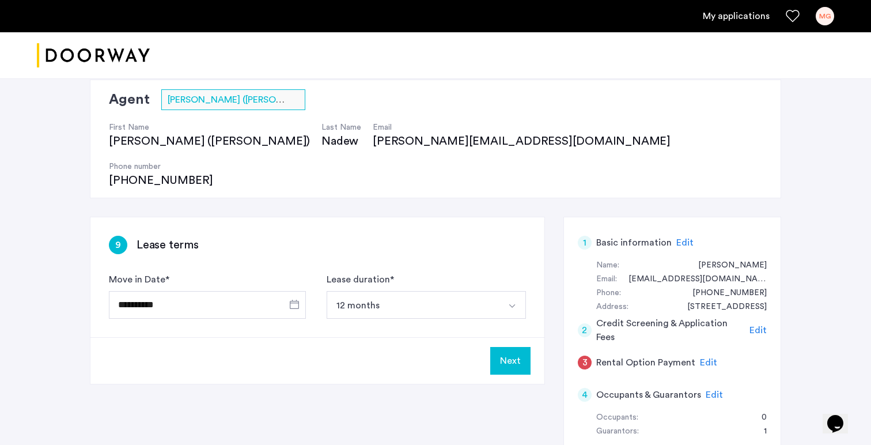
scroll to position [84, 0]
click at [379, 290] on button "12 months" at bounding box center [412, 304] width 172 height 28
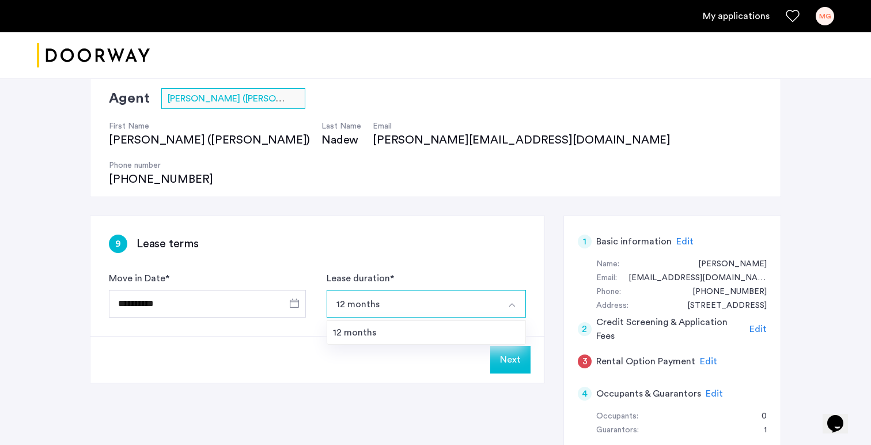
click at [239, 219] on div "**********" at bounding box center [317, 276] width 454 height 120
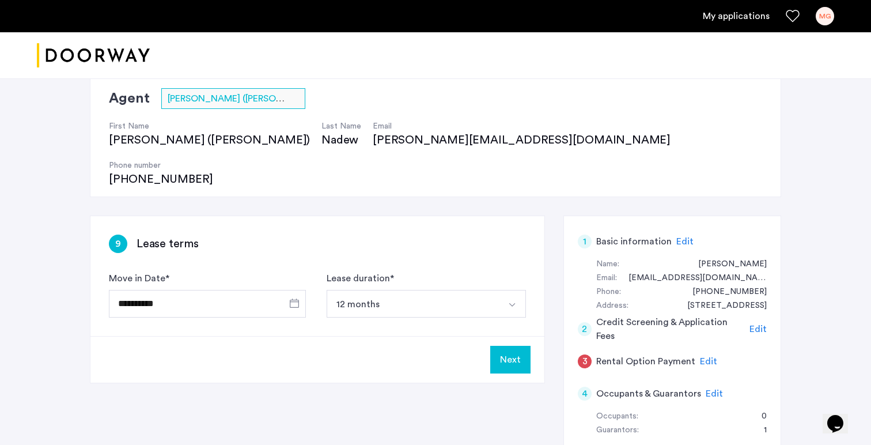
click at [521, 345] on button "Next" at bounding box center [510, 359] width 40 height 28
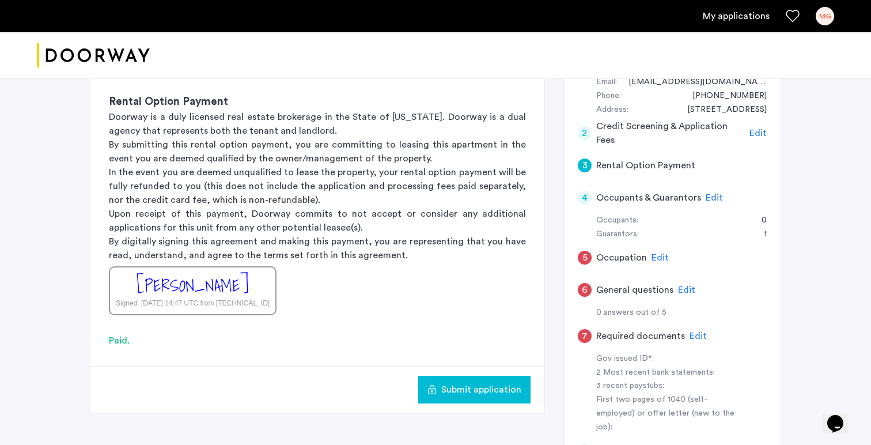
scroll to position [271, 0]
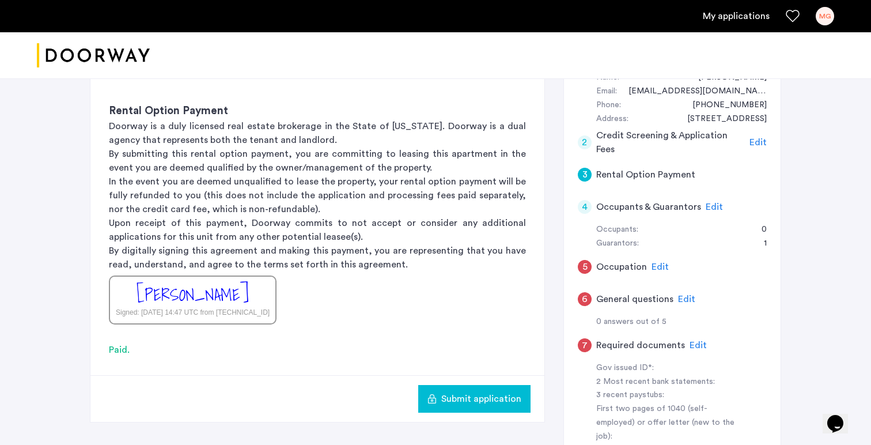
click at [658, 262] on span "Edit" at bounding box center [659, 266] width 17 height 9
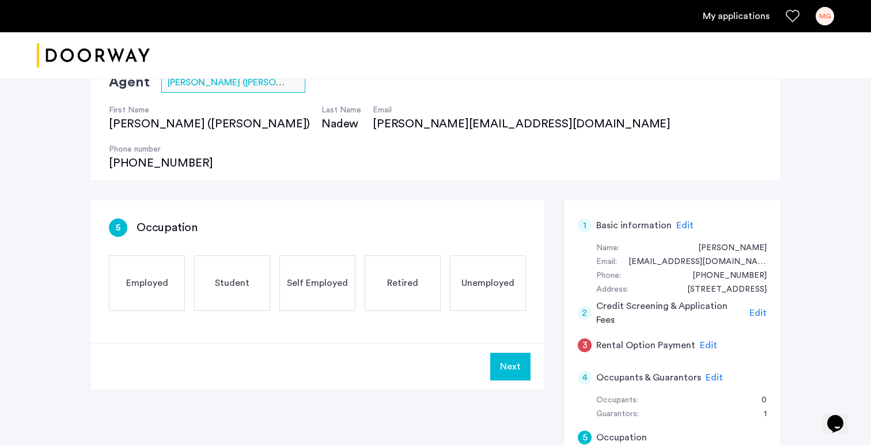
scroll to position [95, 0]
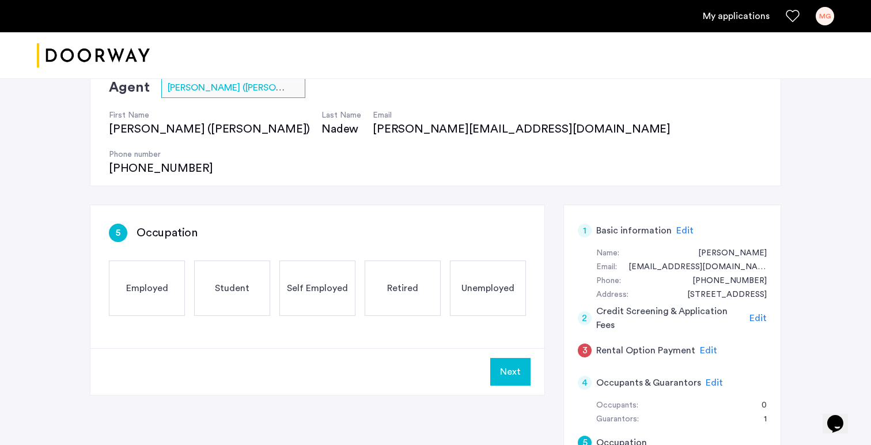
click at [149, 260] on div "Employed" at bounding box center [147, 287] width 76 height 55
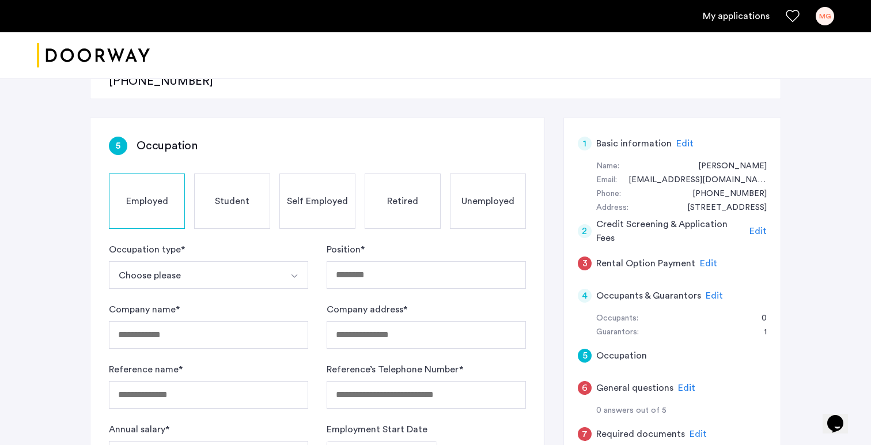
scroll to position [183, 0]
click at [169, 260] on button "Choose please" at bounding box center [195, 274] width 172 height 28
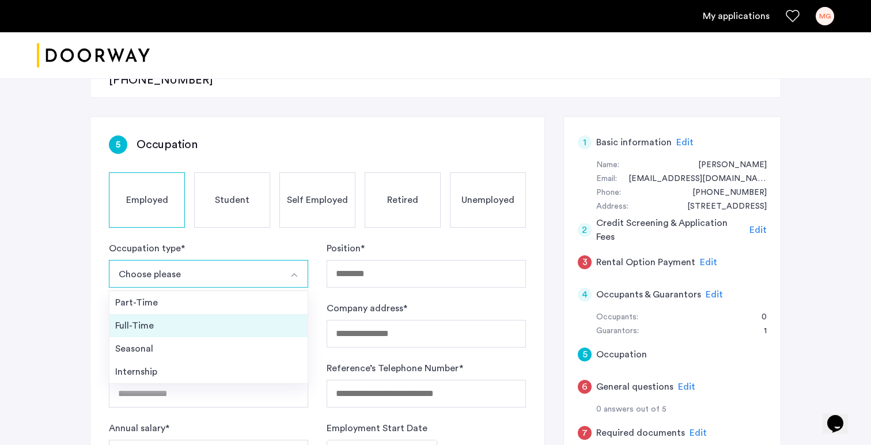
click at [165, 314] on li "Full-Time" at bounding box center [208, 325] width 198 height 23
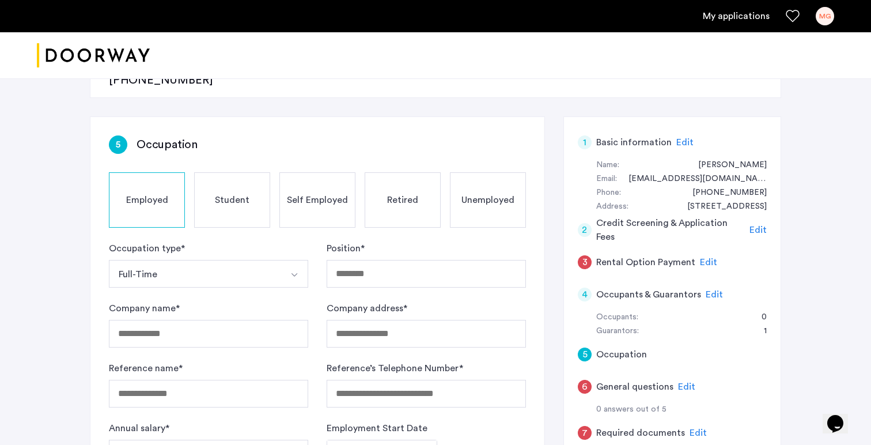
scroll to position [246, 0]
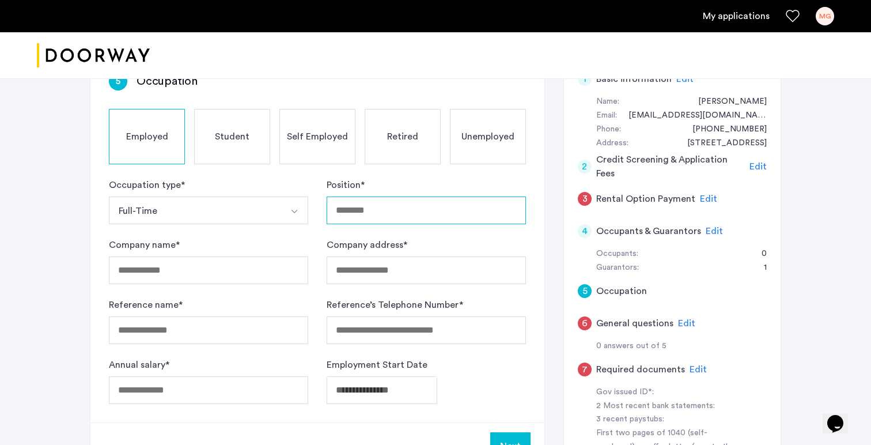
click at [367, 196] on input "Position *" at bounding box center [425, 210] width 199 height 28
type input "**********"
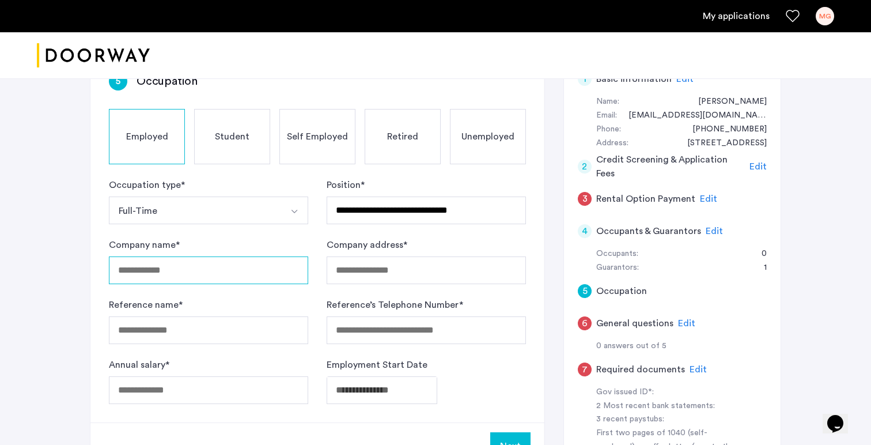
click at [228, 256] on input "Company name *" at bounding box center [208, 270] width 199 height 28
type input "******"
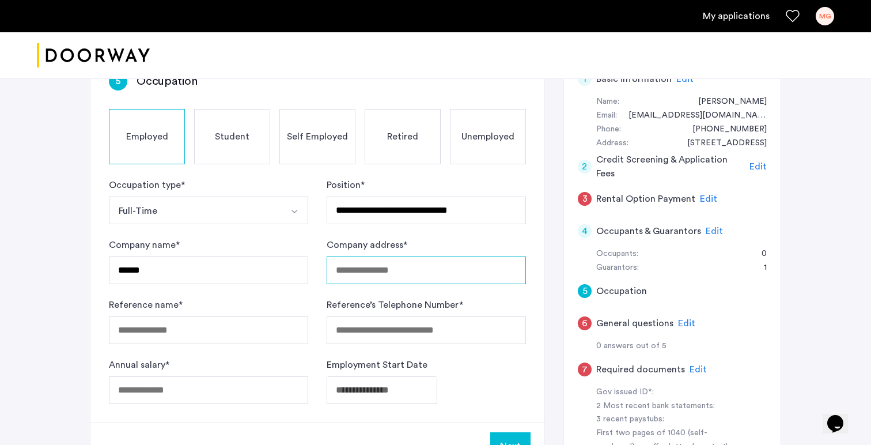
click at [402, 256] on input "Company address *" at bounding box center [425, 270] width 199 height 28
click at [421, 256] on input "Company address *" at bounding box center [425, 270] width 199 height 28
type input "**********"
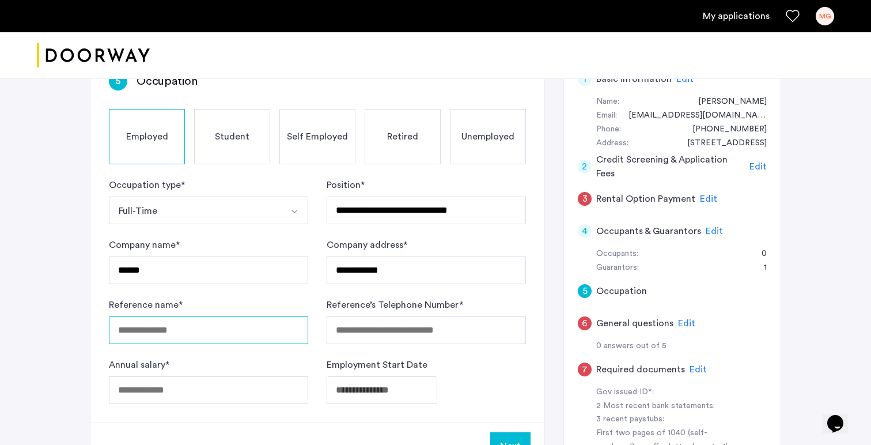
click at [232, 316] on input "Reference name *" at bounding box center [208, 330] width 199 height 28
click at [212, 358] on div "Annual salary *" at bounding box center [208, 381] width 199 height 46
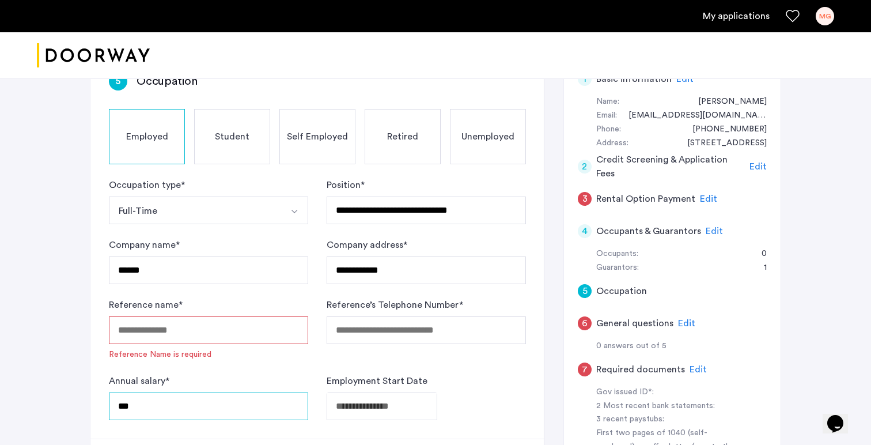
scroll to position [246, 0]
type input "******"
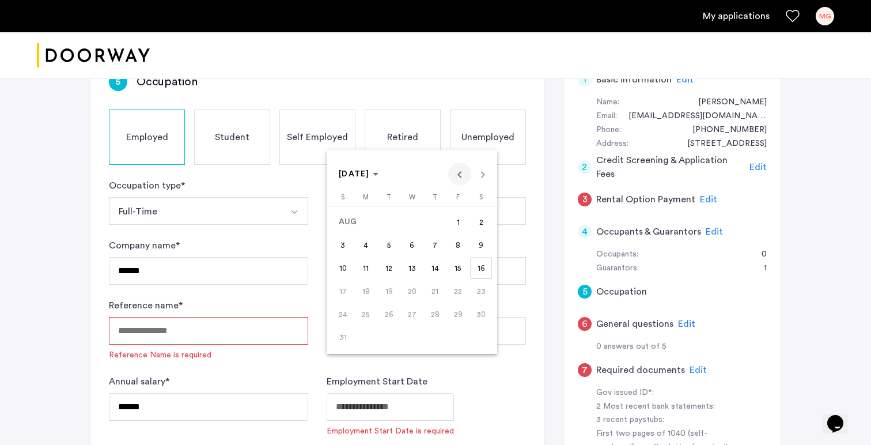
click at [456, 174] on span "Previous month" at bounding box center [459, 173] width 23 height 23
click at [362, 249] on span "2" at bounding box center [365, 244] width 21 height 21
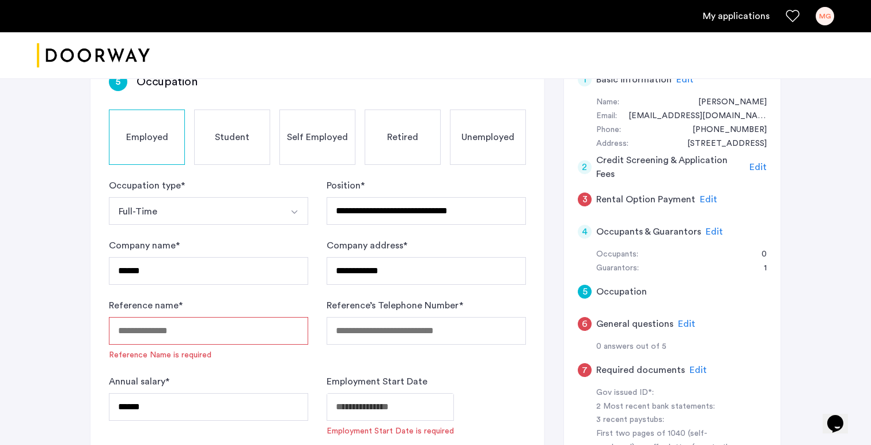
type input "**********"
click at [212, 317] on input "Reference name *" at bounding box center [208, 331] width 199 height 28
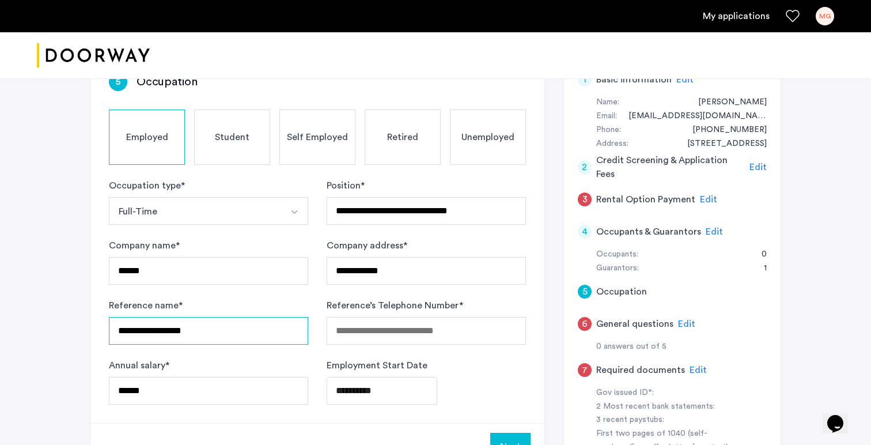
type input "**********"
click at [382, 317] on input "Reference’s Telephone Number *" at bounding box center [425, 331] width 199 height 28
click at [487, 377] on div "**********" at bounding box center [425, 391] width 199 height 28
click at [343, 317] on input "**********" at bounding box center [425, 331] width 199 height 28
type input "**********"
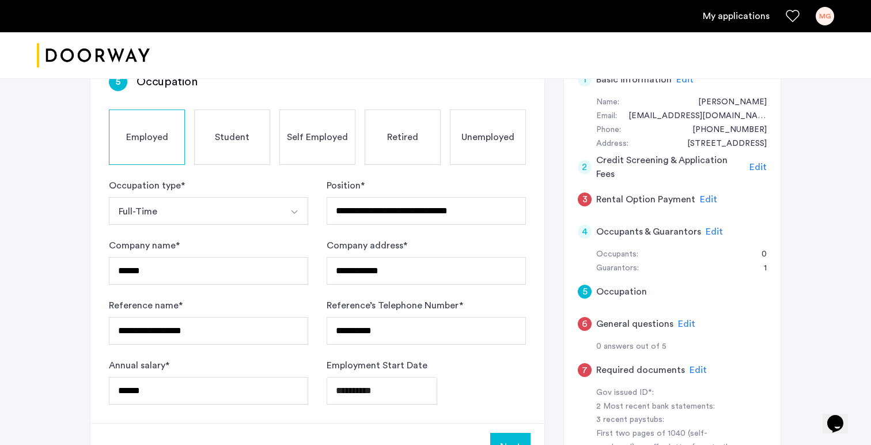
click at [461, 298] on div "**********" at bounding box center [425, 321] width 199 height 46
click at [508, 432] on button "Next" at bounding box center [510, 446] width 40 height 28
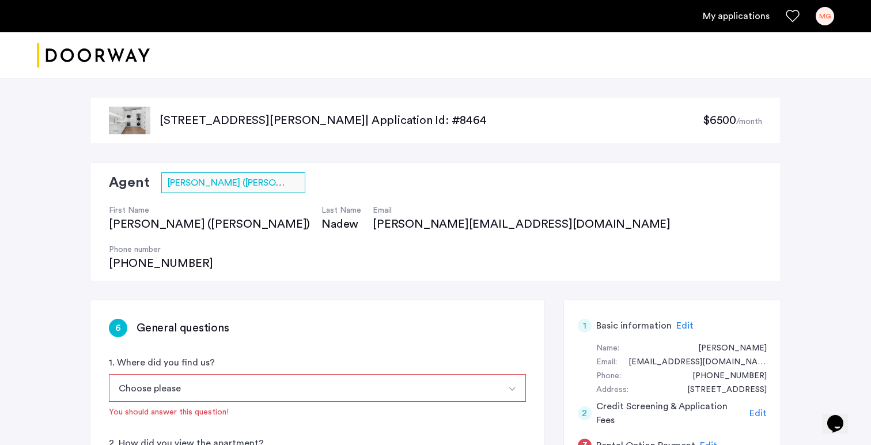
click at [370, 374] on button "Choose please" at bounding box center [304, 388] width 390 height 28
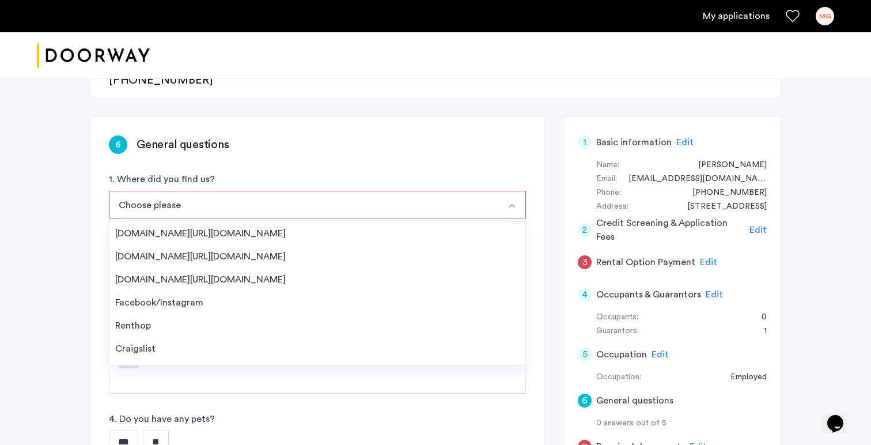
scroll to position [188, 0]
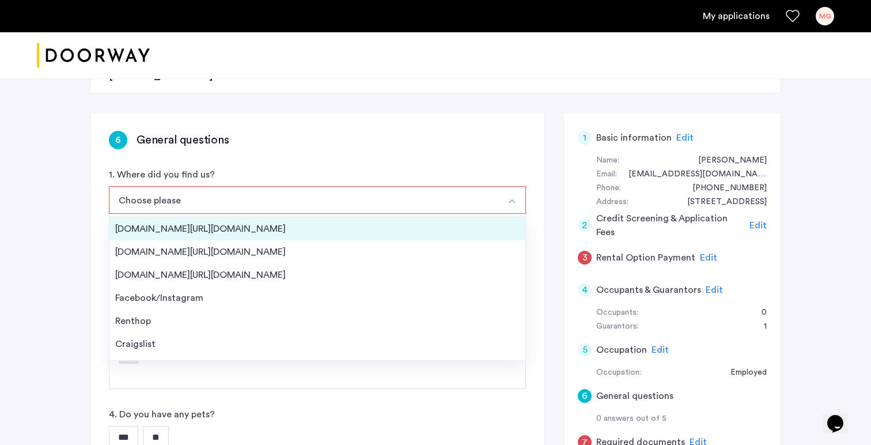
click at [217, 222] on div "[DOMAIN_NAME][URL][DOMAIN_NAME]" at bounding box center [317, 229] width 404 height 14
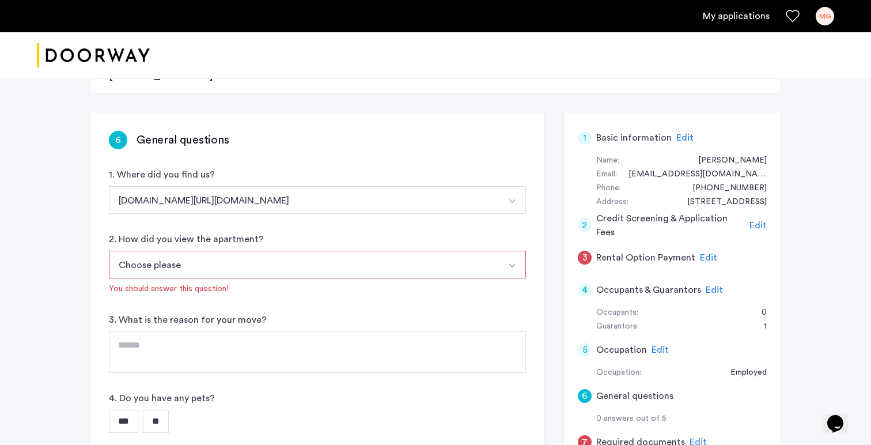
click at [214, 250] on button "Choose please" at bounding box center [304, 264] width 390 height 28
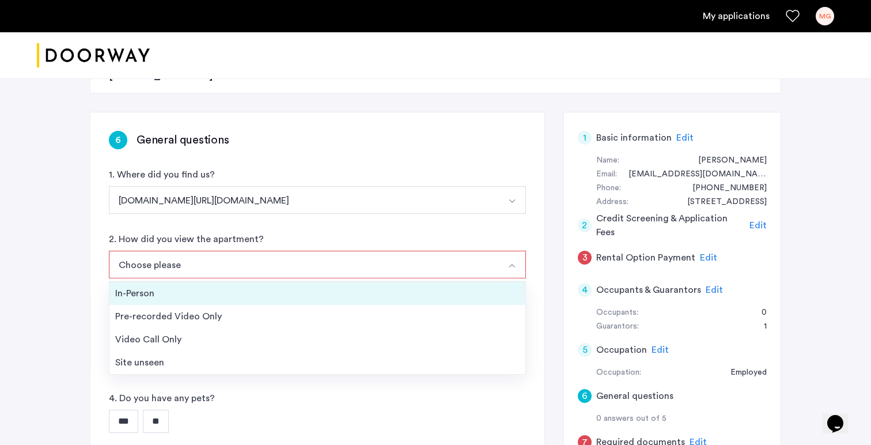
click at [188, 286] on div "In-Person" at bounding box center [317, 293] width 404 height 14
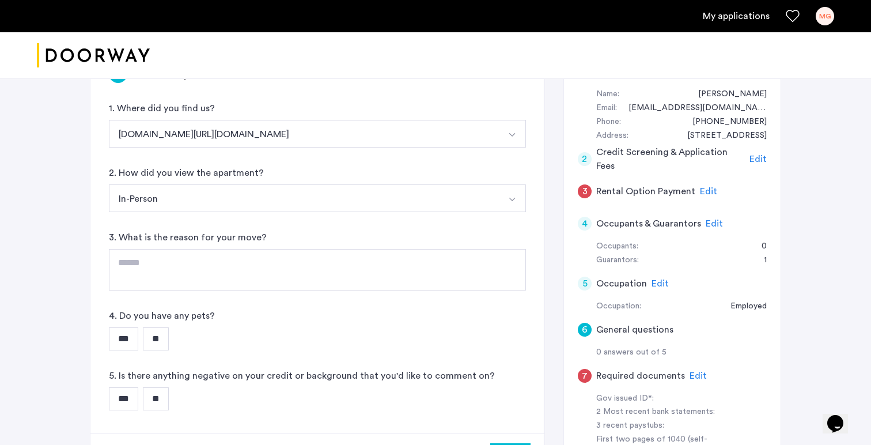
scroll to position [256, 0]
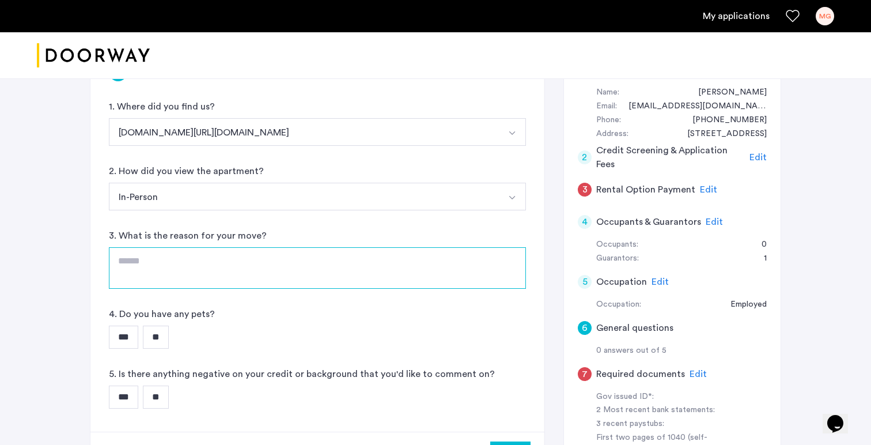
click at [202, 247] on textarea at bounding box center [317, 267] width 417 height 41
type textarea "**********"
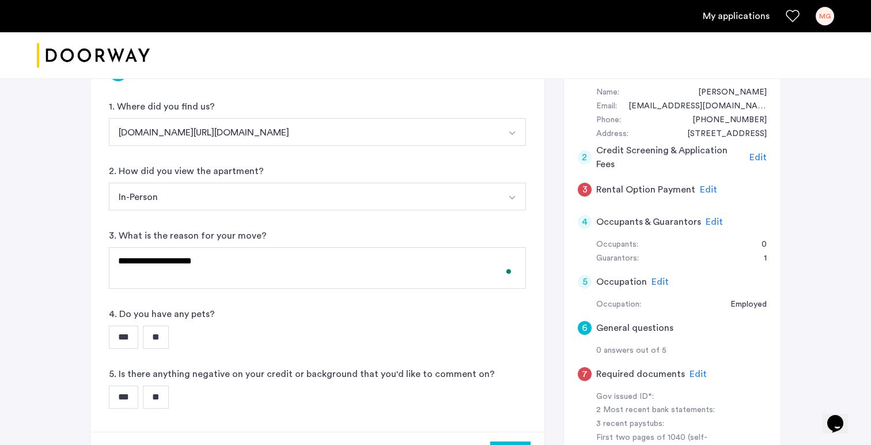
click at [169, 325] on input "**" at bounding box center [156, 336] width 26 height 23
click at [164, 385] on input "**" at bounding box center [156, 396] width 26 height 23
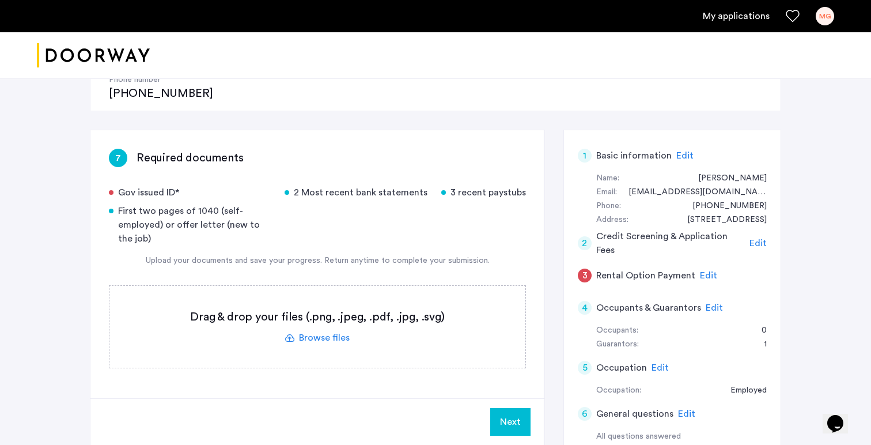
scroll to position [176, 0]
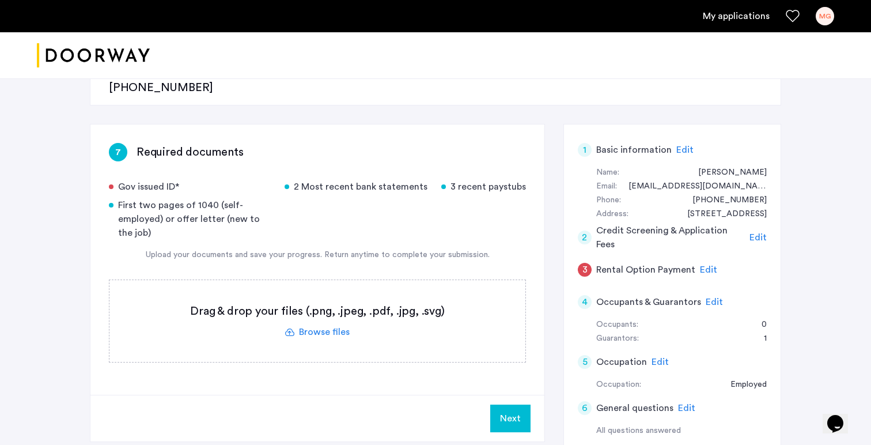
click at [321, 290] on label at bounding box center [317, 321] width 416 height 82
click at [0, 0] on input "file" at bounding box center [0, 0] width 0 height 0
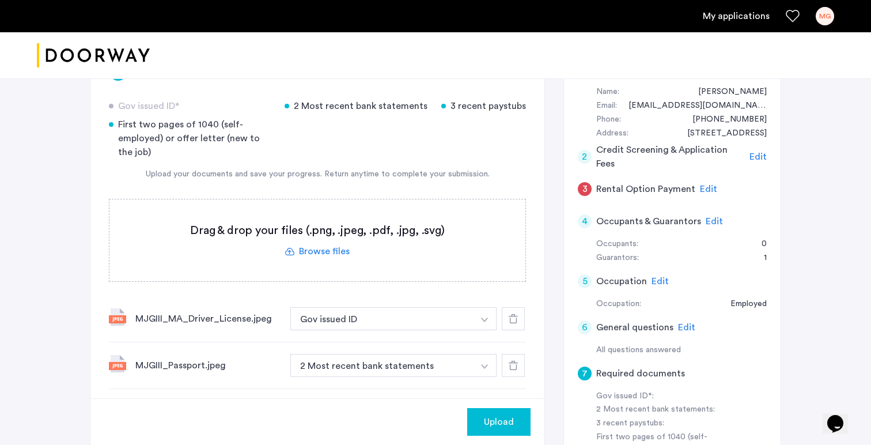
scroll to position [257, 0]
click at [404, 353] on button "2 Most recent bank statements" at bounding box center [381, 364] width 183 height 23
click at [464, 353] on button "2 Most recent bank statements" at bounding box center [381, 364] width 183 height 23
click at [492, 324] on button "button" at bounding box center [485, 317] width 24 height 23
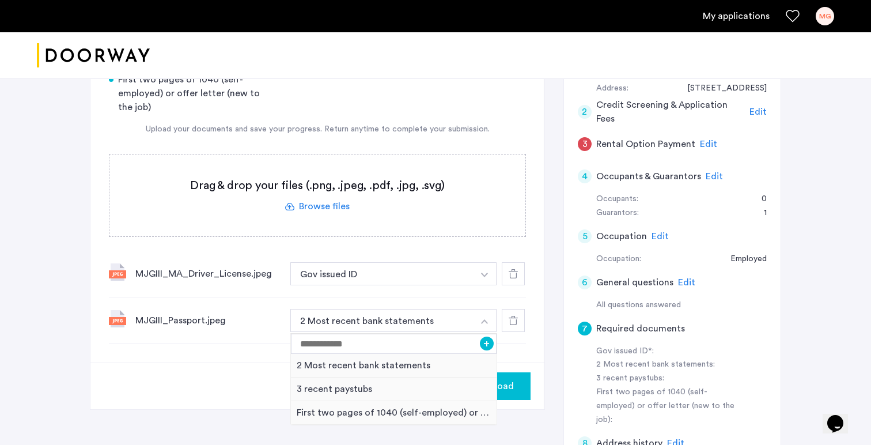
scroll to position [303, 0]
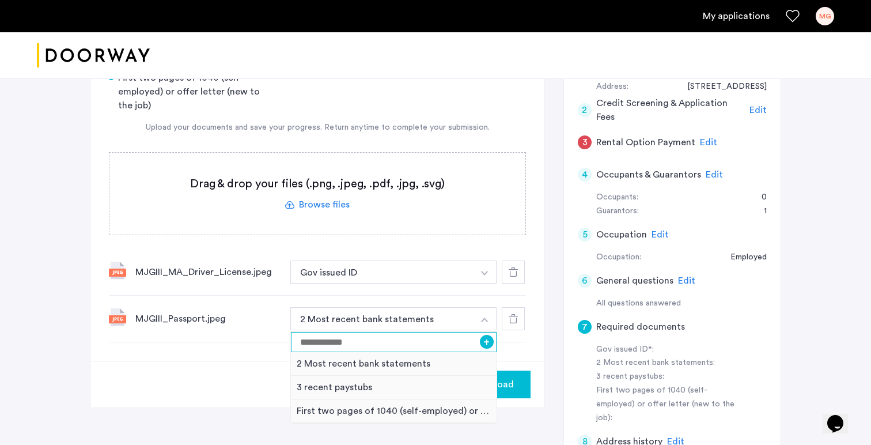
click at [360, 332] on input at bounding box center [394, 342] width 206 height 20
type input "*"
type input "*********"
click at [227, 360] on div "Upload" at bounding box center [317, 383] width 454 height 47
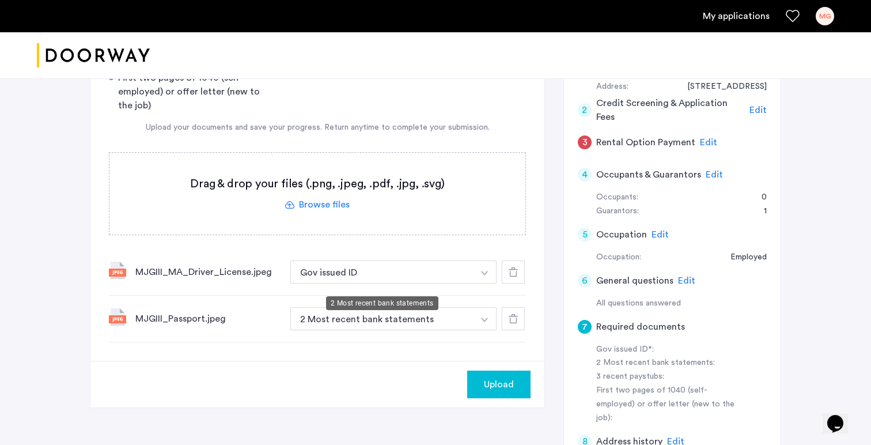
click at [363, 307] on button "2 Most recent bank statements" at bounding box center [381, 318] width 183 height 23
click at [488, 274] on button "button" at bounding box center [485, 271] width 24 height 23
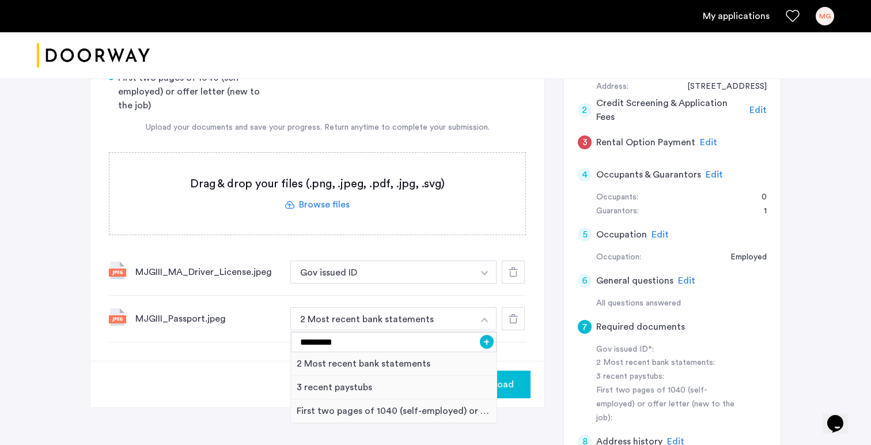
click at [488, 335] on button "+" at bounding box center [487, 342] width 14 height 14
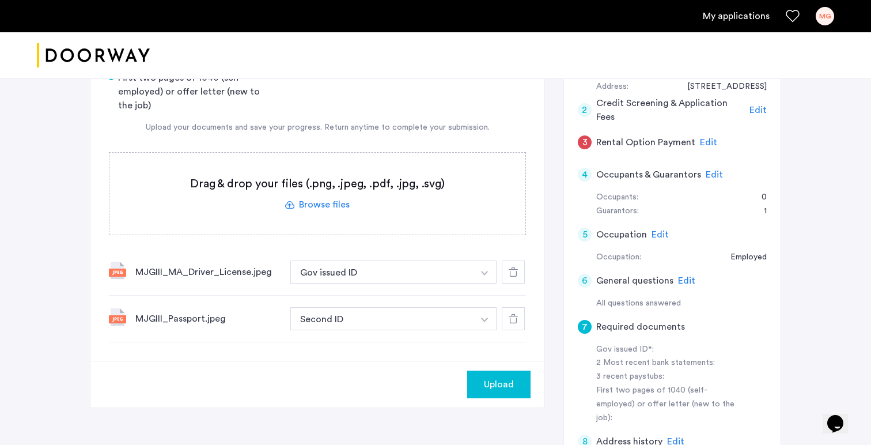
click at [312, 166] on label at bounding box center [317, 194] width 416 height 82
click at [0, 0] on input "file" at bounding box center [0, 0] width 0 height 0
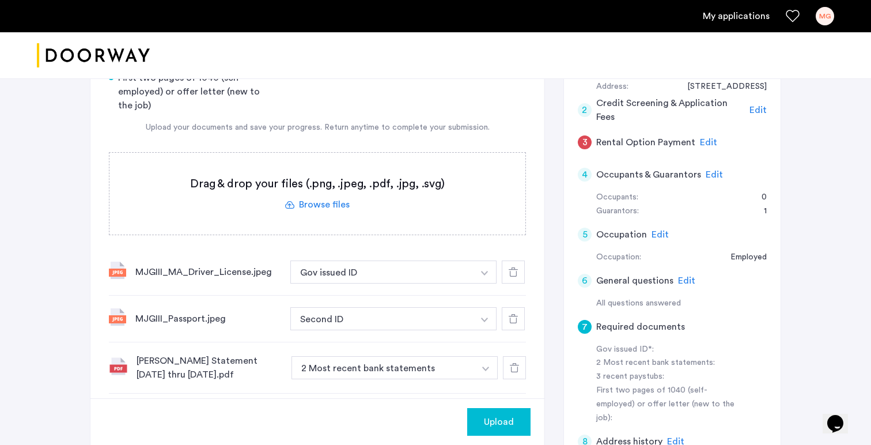
click at [499, 415] on span "Upload" at bounding box center [499, 422] width 30 height 14
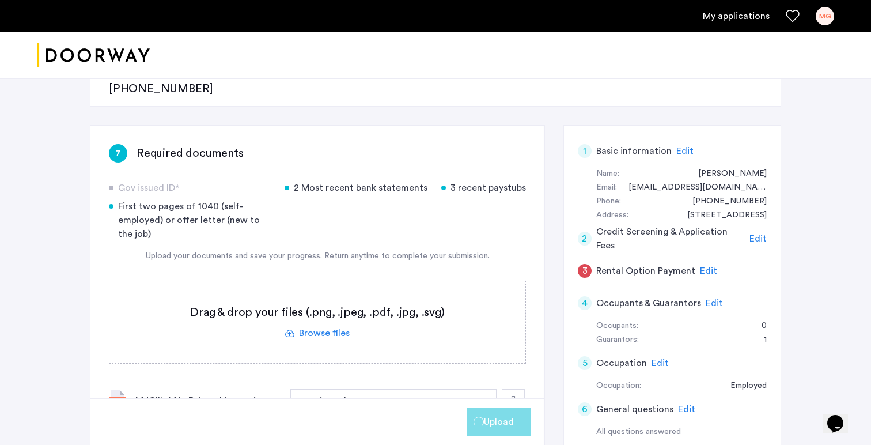
scroll to position [163, 0]
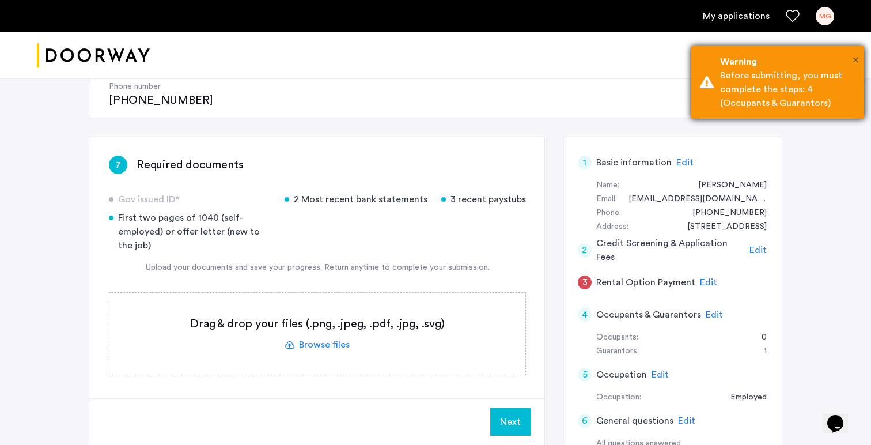
click at [854, 63] on span "×" at bounding box center [855, 60] width 6 height 12
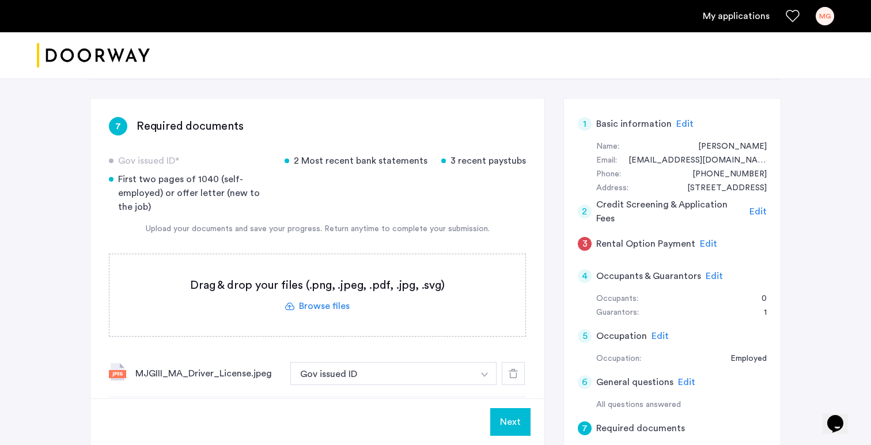
scroll to position [199, 0]
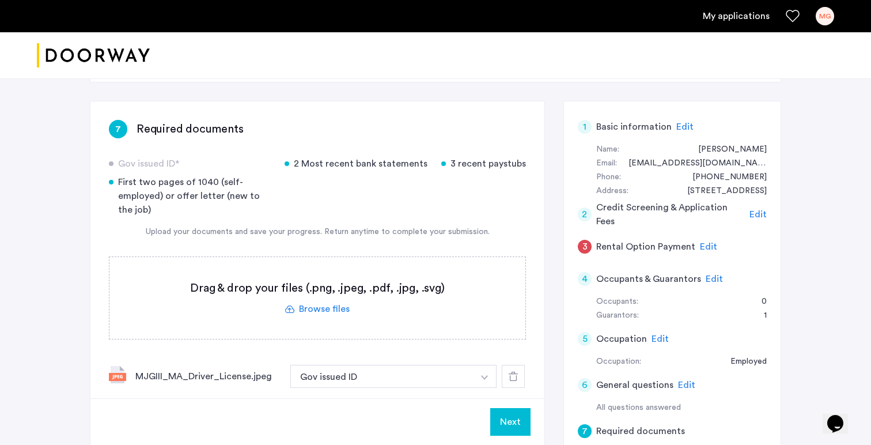
click at [312, 269] on label at bounding box center [317, 298] width 416 height 82
click at [0, 0] on input "file" at bounding box center [0, 0] width 0 height 0
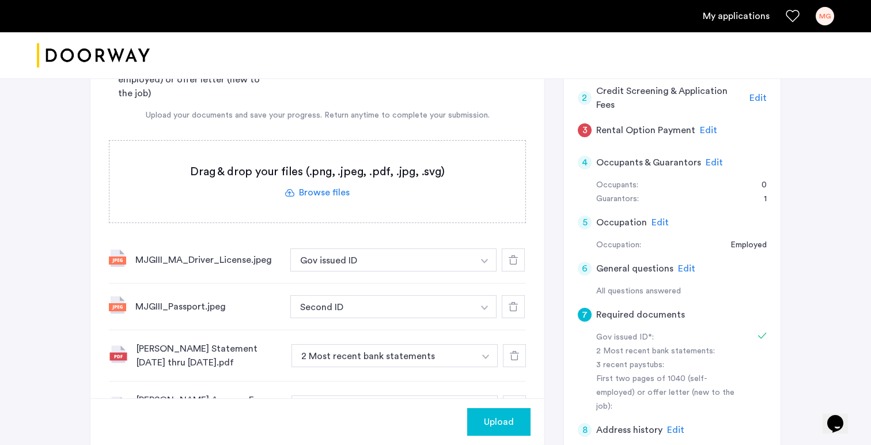
scroll to position [336, 0]
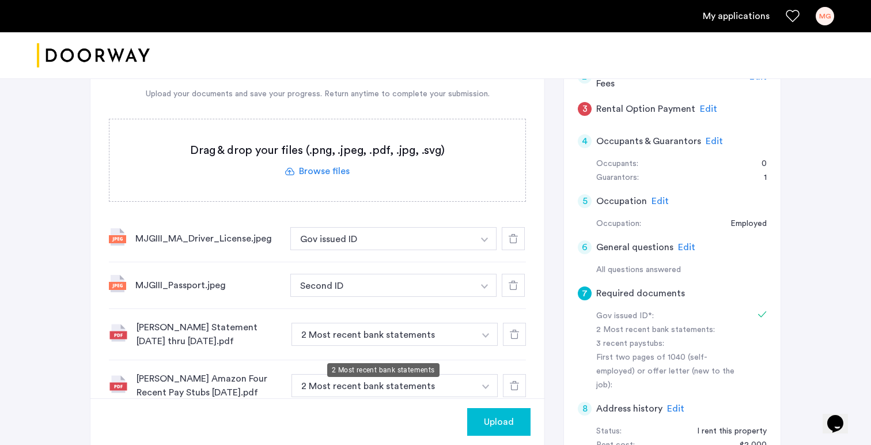
click at [454, 374] on button "2 Most recent bank statements" at bounding box center [382, 385] width 183 height 23
click at [477, 250] on button "button" at bounding box center [485, 238] width 24 height 23
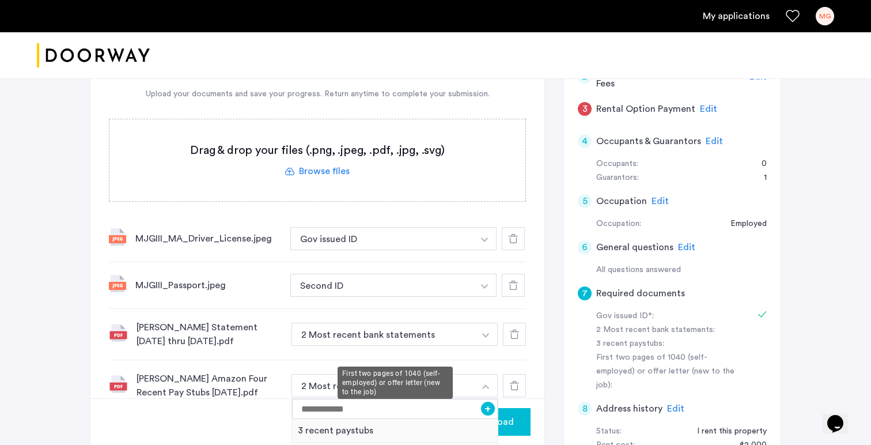
click at [391, 393] on div "First two pages of 1040 (self-employed) or offer letter (new to the job)" at bounding box center [394, 382] width 115 height 32
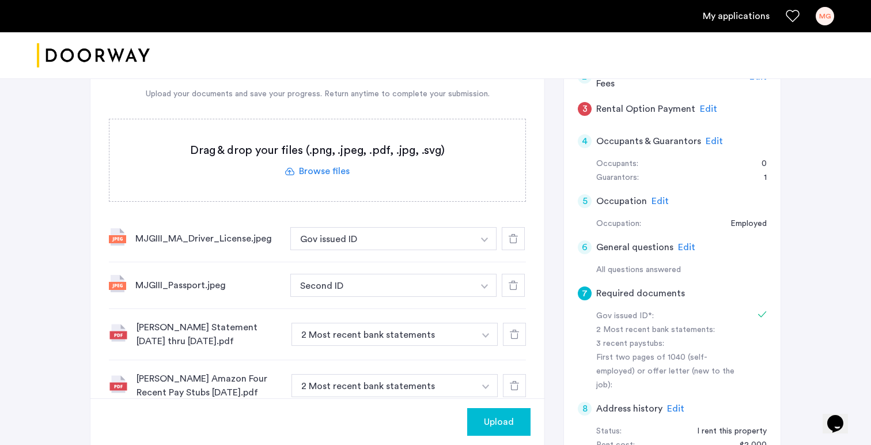
click at [487, 250] on button "button" at bounding box center [485, 238] width 24 height 23
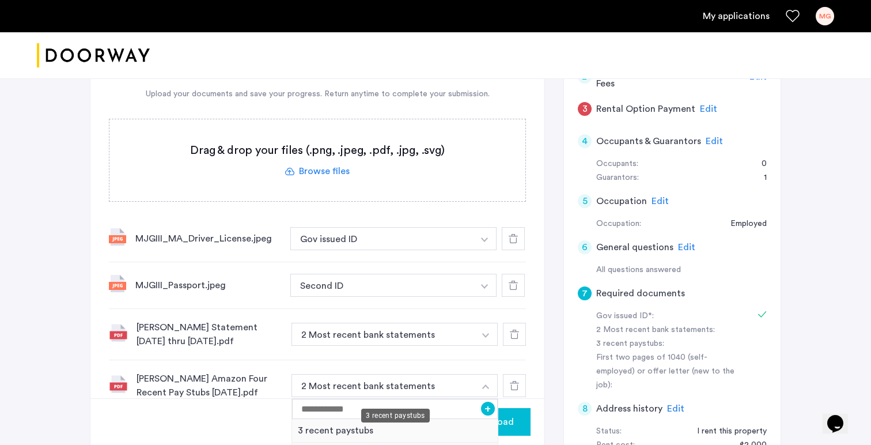
click at [327, 419] on div "3 recent paystubs" at bounding box center [395, 431] width 206 height 24
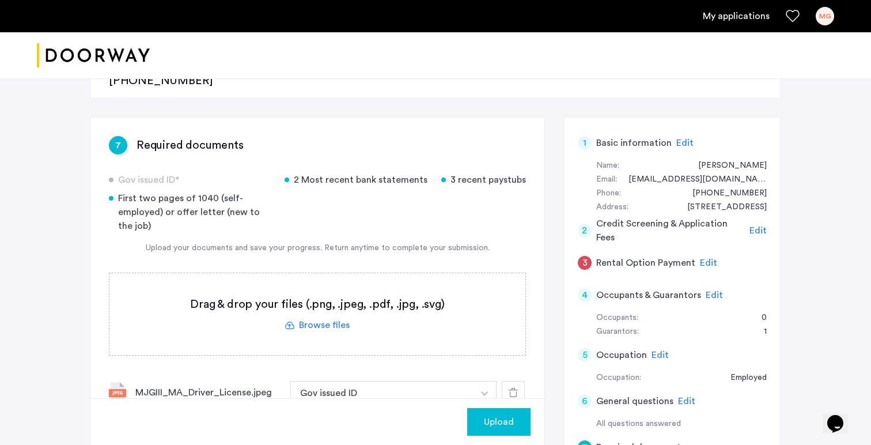
scroll to position [178, 0]
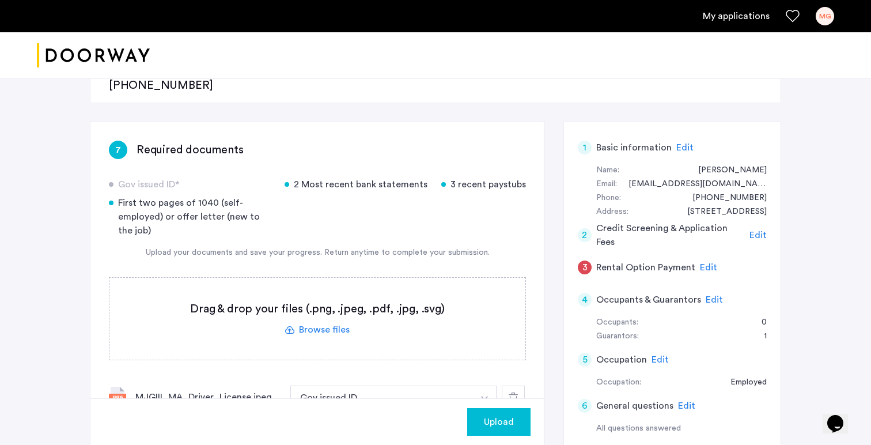
click at [324, 299] on label at bounding box center [317, 319] width 416 height 82
click at [0, 0] on input "file" at bounding box center [0, 0] width 0 height 0
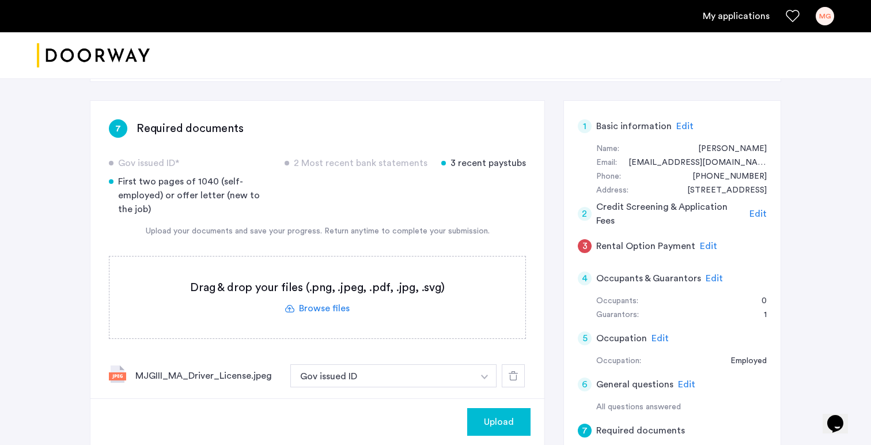
scroll to position [201, 0]
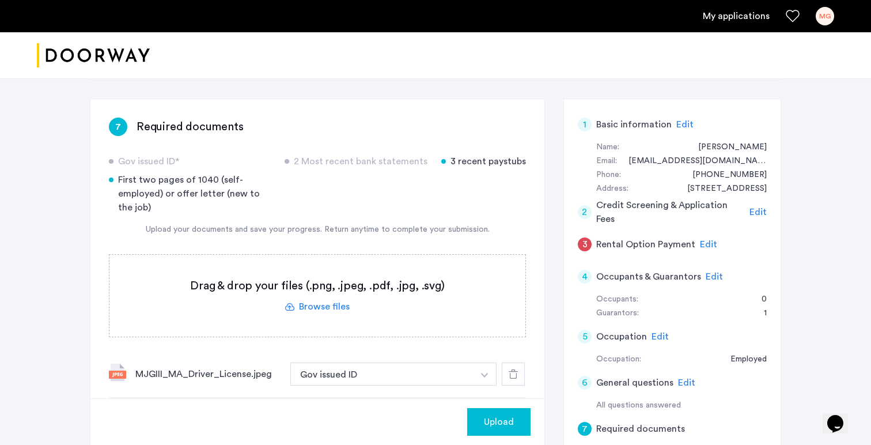
click at [497, 424] on span "Upload" at bounding box center [499, 422] width 30 height 14
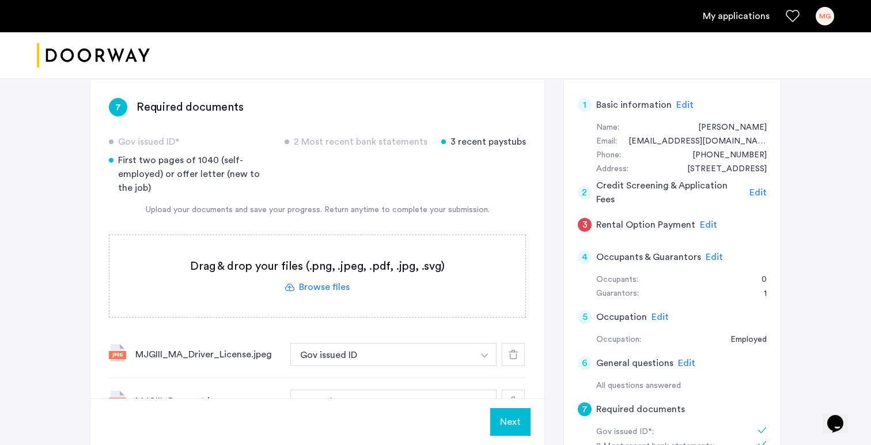
scroll to position [219, 0]
click at [715, 253] on span "Edit" at bounding box center [713, 257] width 17 height 9
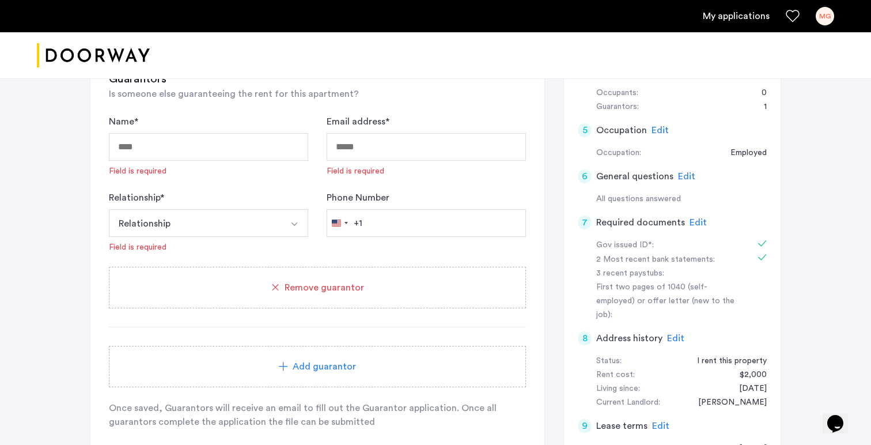
scroll to position [327, 0]
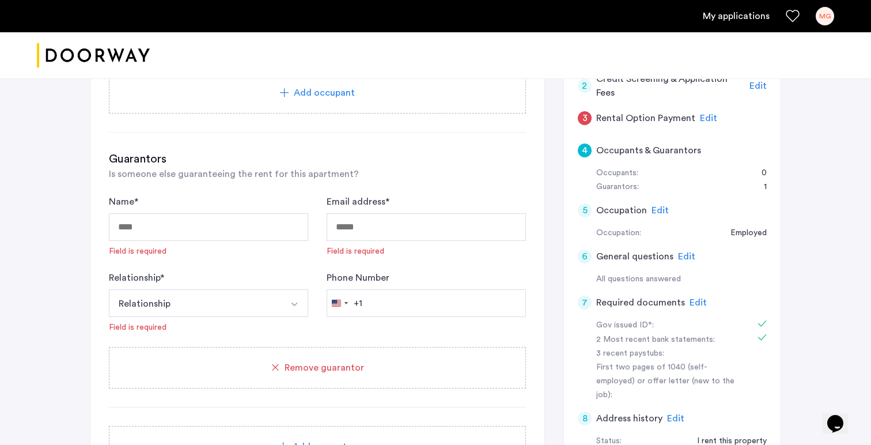
click at [200, 195] on div "Name * Field is required" at bounding box center [208, 226] width 199 height 62
click at [181, 213] on input "Name *" at bounding box center [208, 227] width 199 height 28
type input "****"
type input "*"
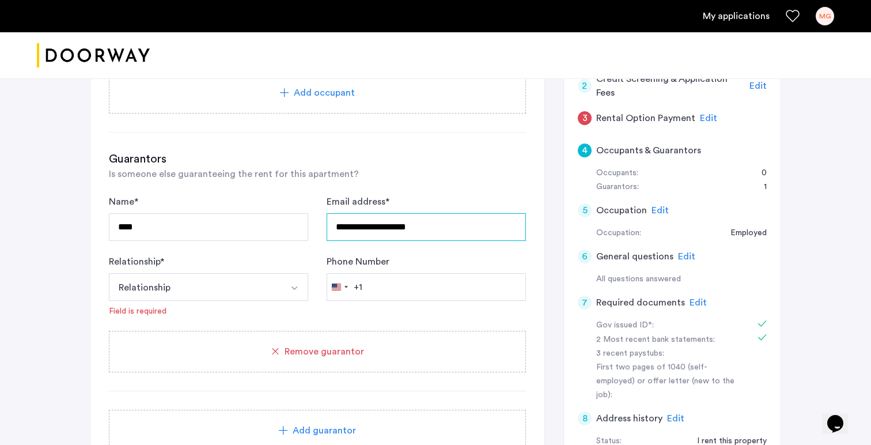
type input "**********"
click at [151, 273] on button "Relationship" at bounding box center [195, 287] width 172 height 28
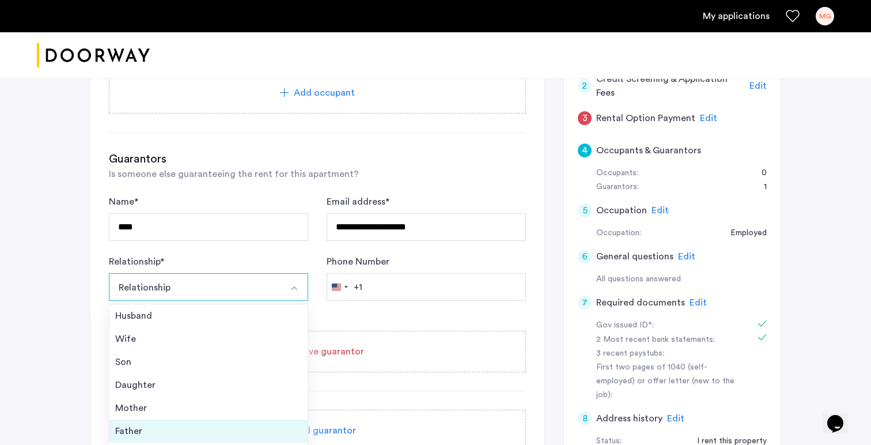
click at [136, 424] on div "Father" at bounding box center [208, 431] width 187 height 14
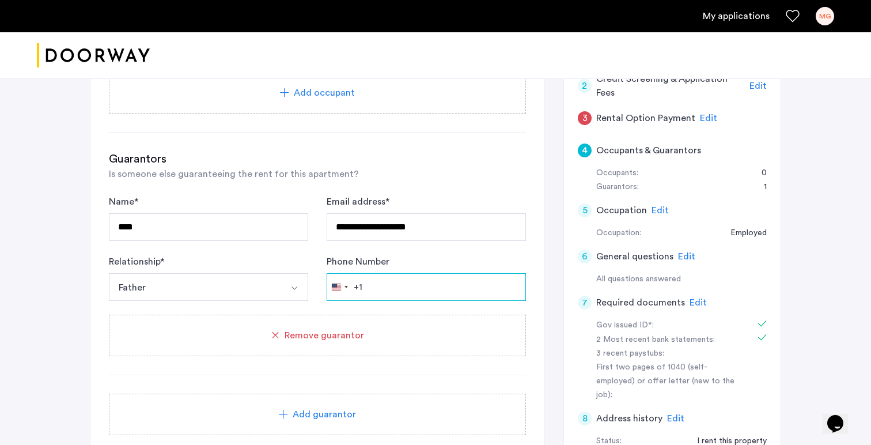
click at [382, 273] on input "Phone Number" at bounding box center [425, 287] width 199 height 28
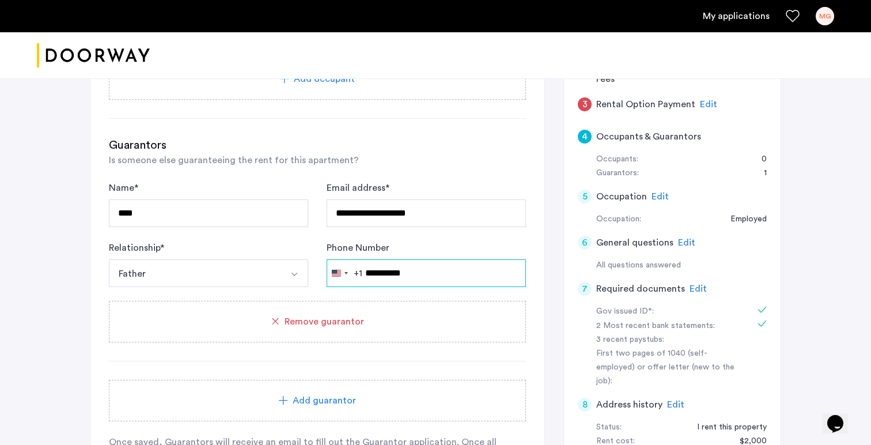
scroll to position [458, 0]
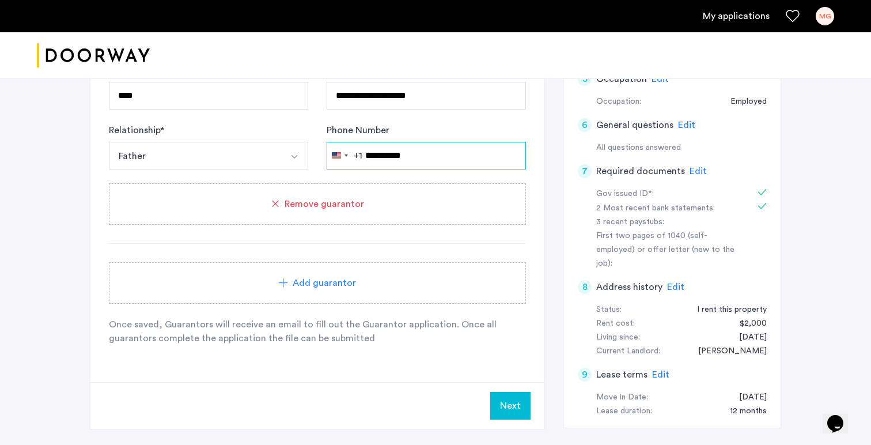
type input "**********"
click at [507, 392] on button "Next" at bounding box center [510, 406] width 40 height 28
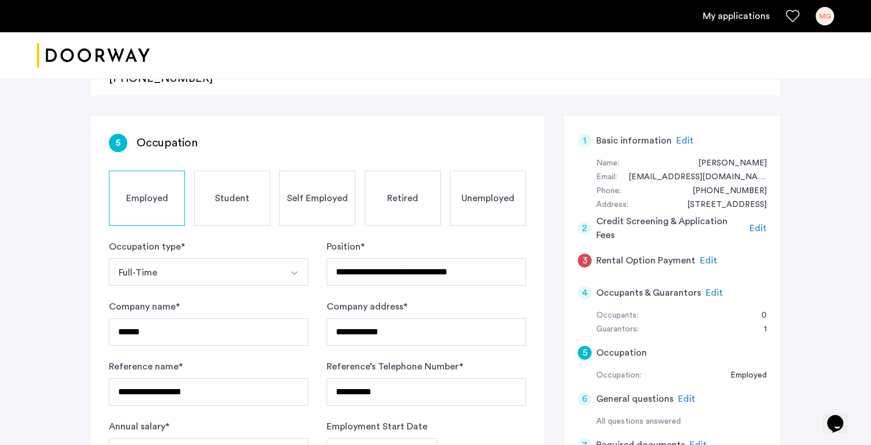
scroll to position [183, 0]
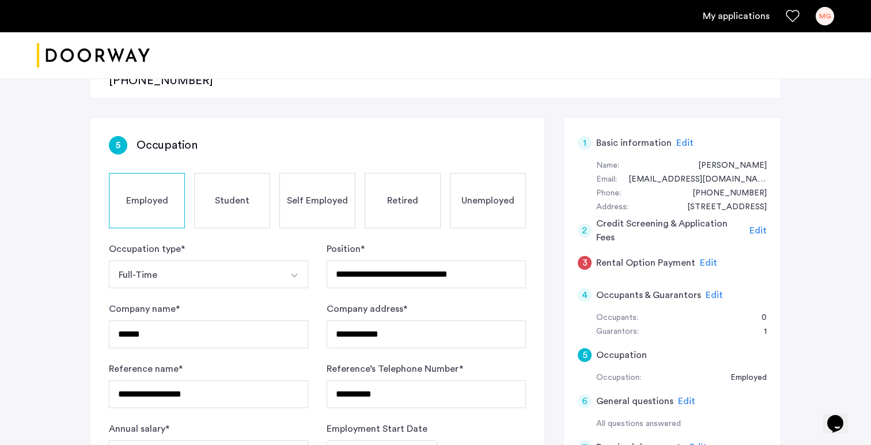
click at [702, 258] on span "Edit" at bounding box center [708, 262] width 17 height 9
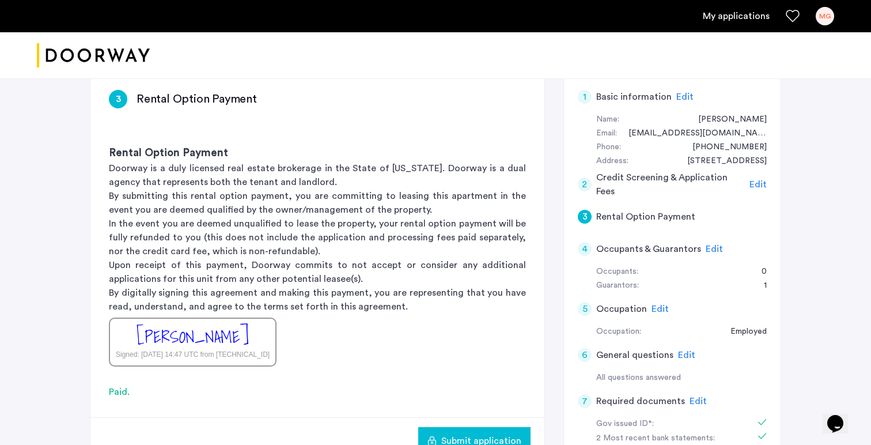
scroll to position [234, 0]
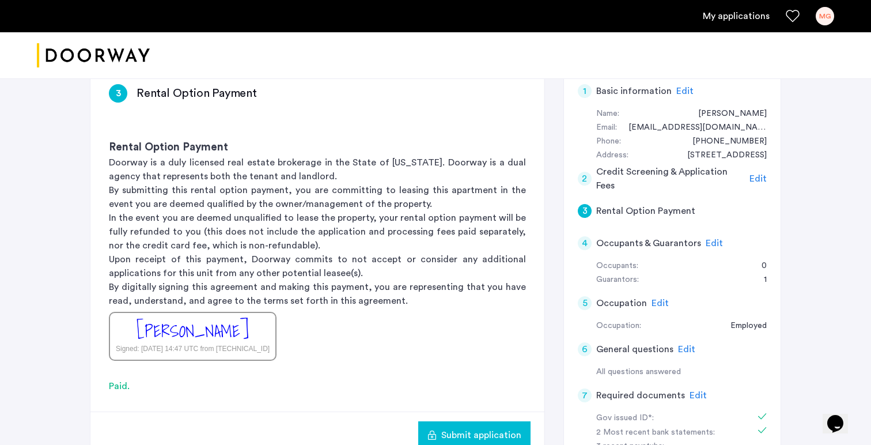
click at [712, 238] on span "Edit" at bounding box center [713, 242] width 17 height 9
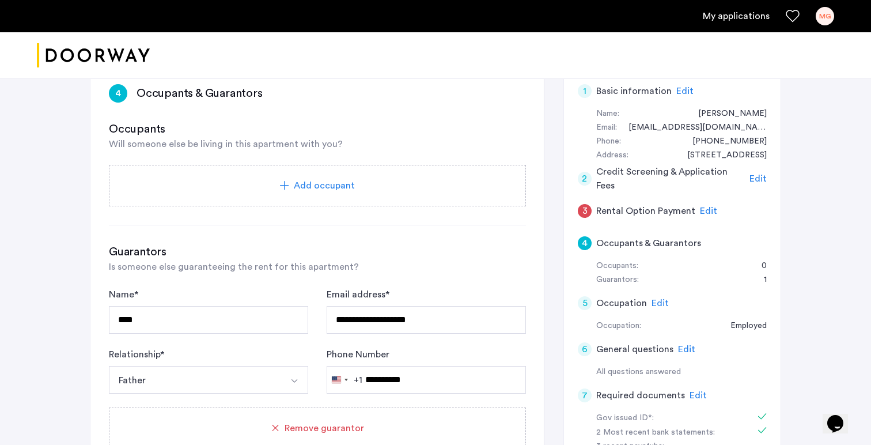
scroll to position [137, 0]
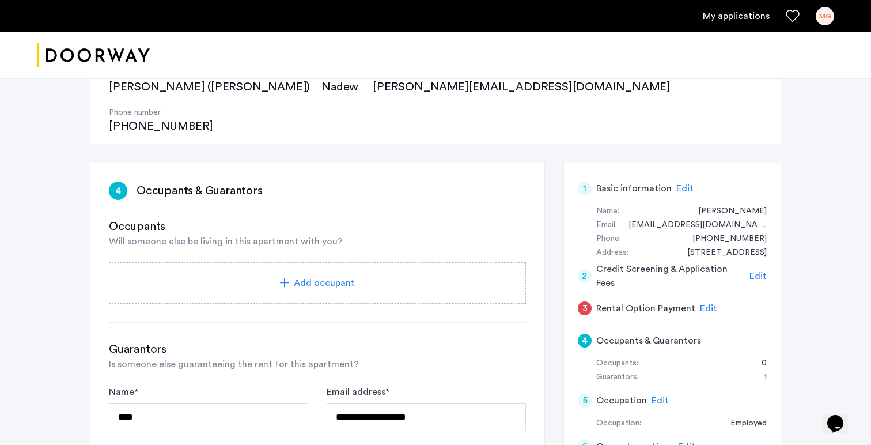
click at [297, 262] on div "Add occupant" at bounding box center [317, 282] width 417 height 41
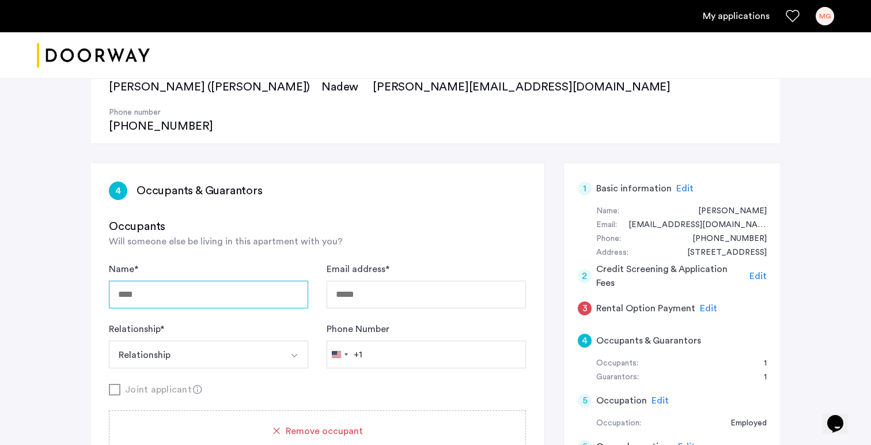
click at [207, 280] on input "Name *" at bounding box center [208, 294] width 199 height 28
type input "**********"
click at [197, 340] on button "Relationship" at bounding box center [195, 354] width 172 height 28
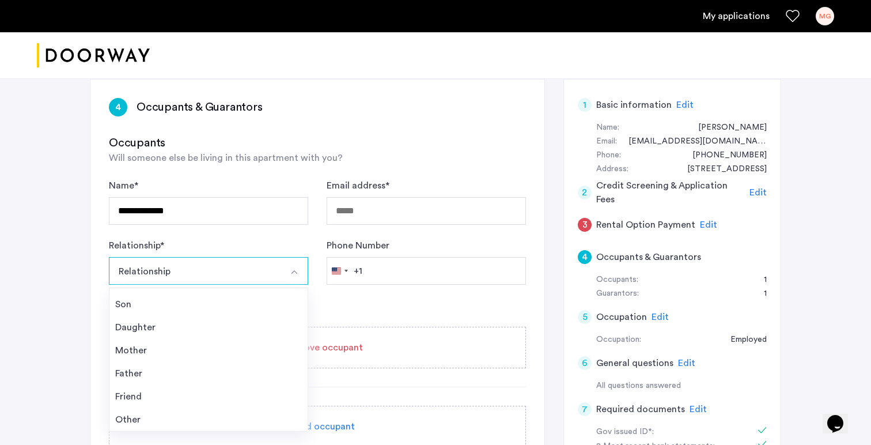
scroll to position [238, 0]
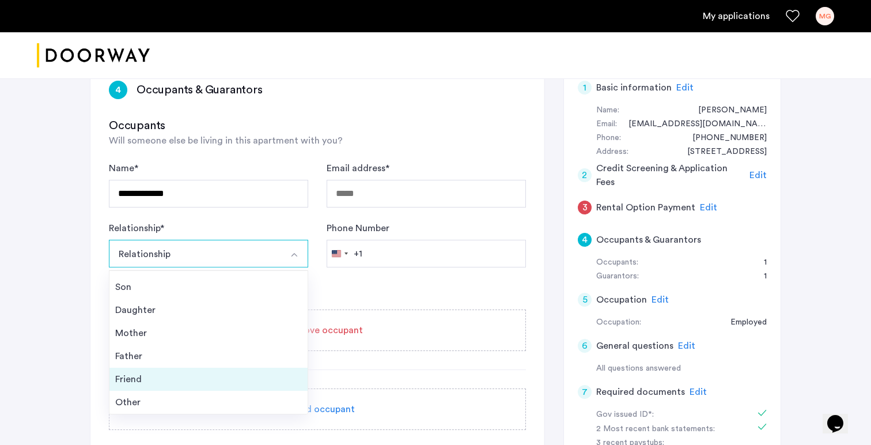
click at [138, 372] on div "Friend" at bounding box center [208, 379] width 187 height 14
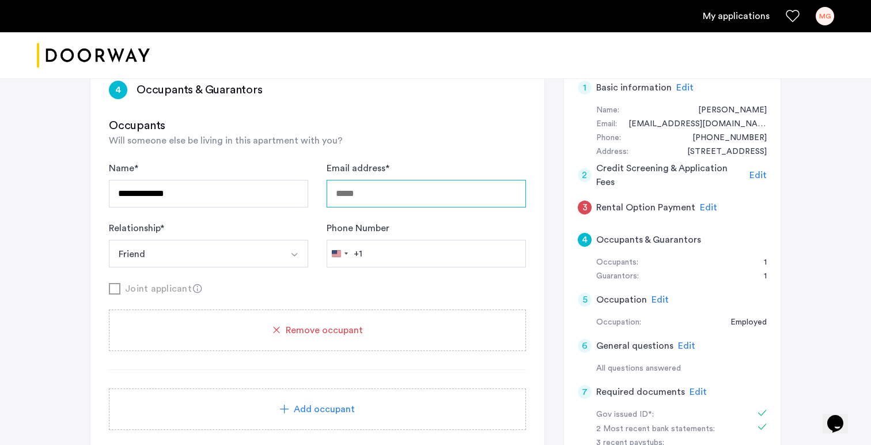
click at [406, 180] on input "Email address *" at bounding box center [425, 194] width 199 height 28
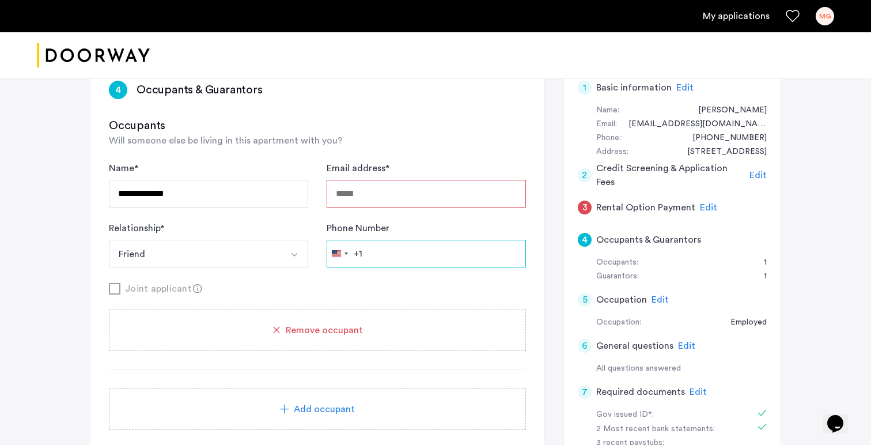
click at [377, 240] on input "Phone Number" at bounding box center [425, 254] width 199 height 28
type input "**********"
click at [453, 240] on form "**********" at bounding box center [317, 228] width 417 height 134
click at [382, 180] on input "Email address *" at bounding box center [425, 194] width 199 height 28
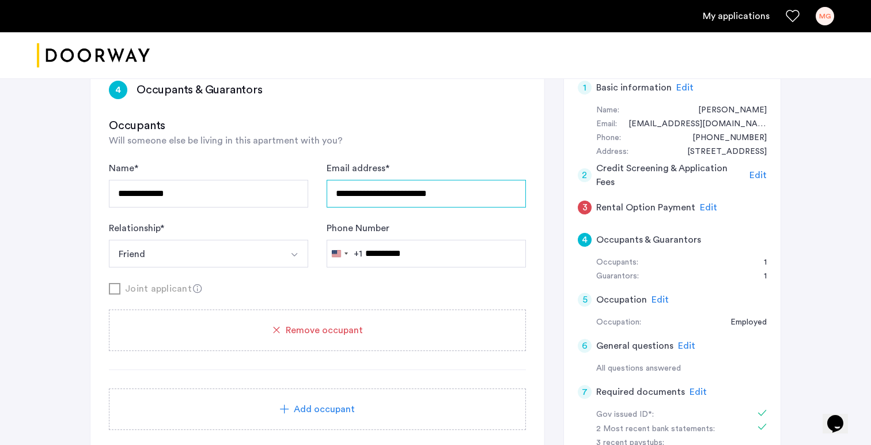
type input "**********"
click at [460, 117] on div "**********" at bounding box center [317, 273] width 417 height 312
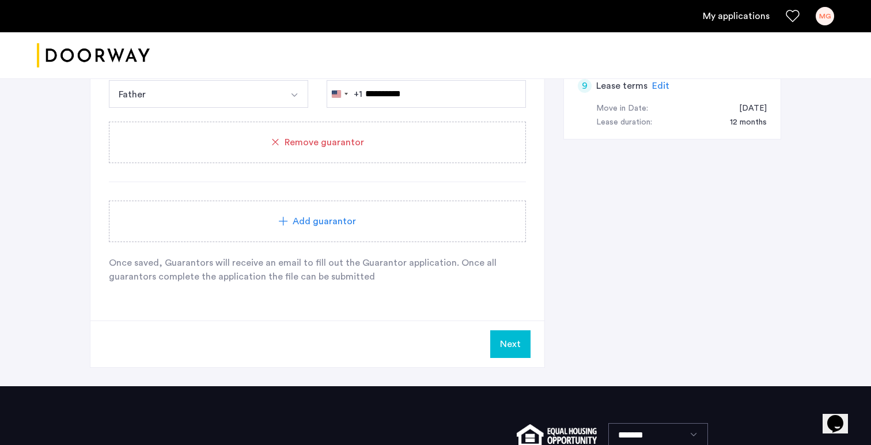
scroll to position [751, 0]
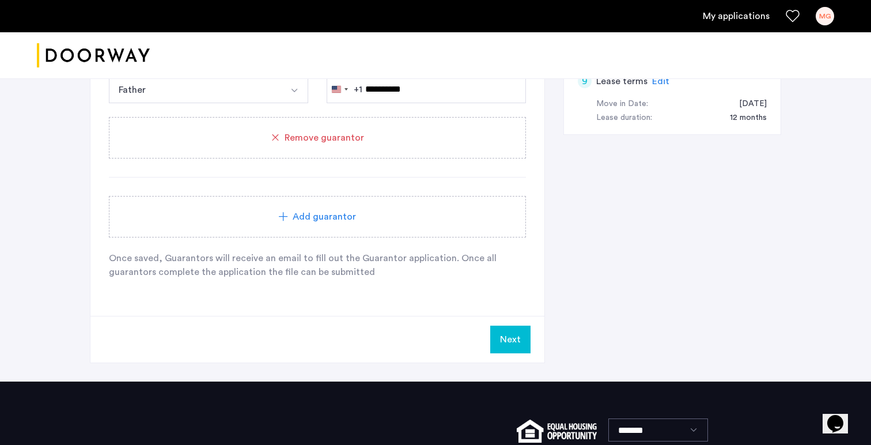
click at [522, 325] on button "Next" at bounding box center [510, 339] width 40 height 28
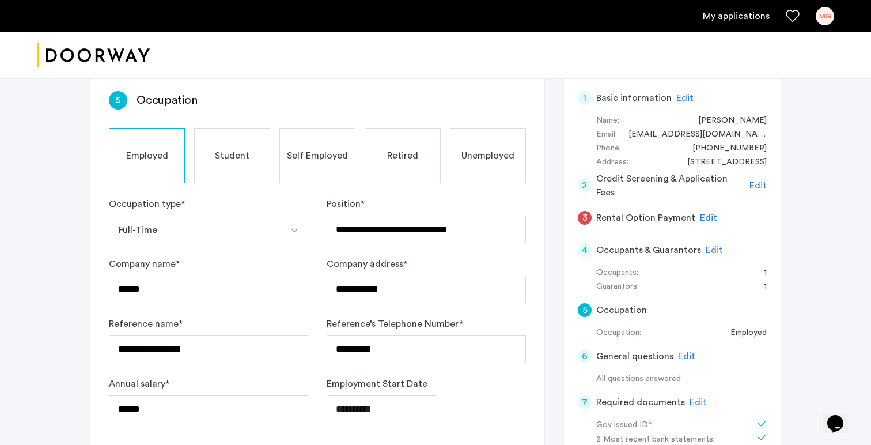
scroll to position [225, 0]
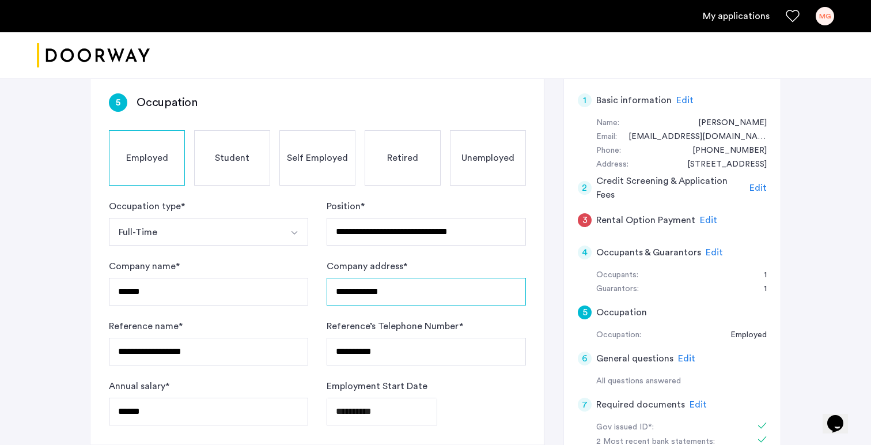
click at [449, 278] on input "**********" at bounding box center [425, 292] width 199 height 28
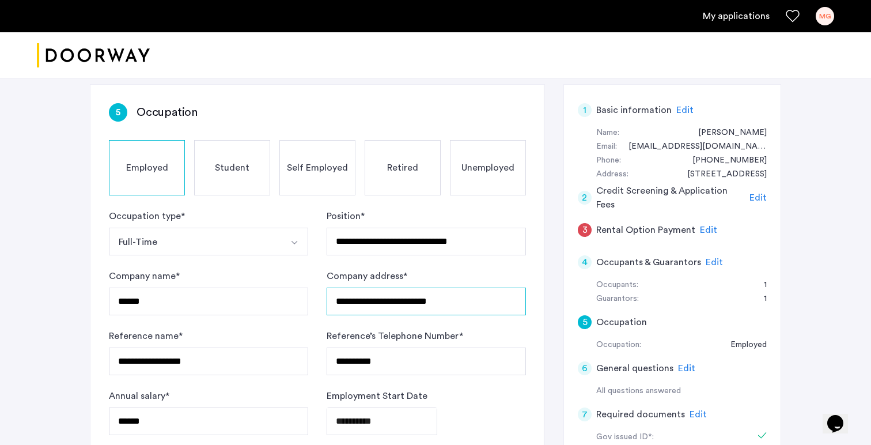
scroll to position [197, 0]
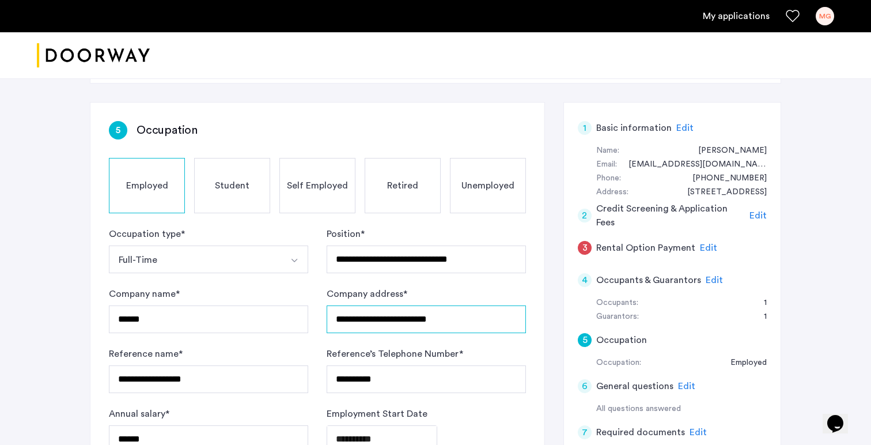
type input "**********"
click at [704, 243] on span "Edit" at bounding box center [708, 247] width 17 height 9
